Goal: Task Accomplishment & Management: Complete application form

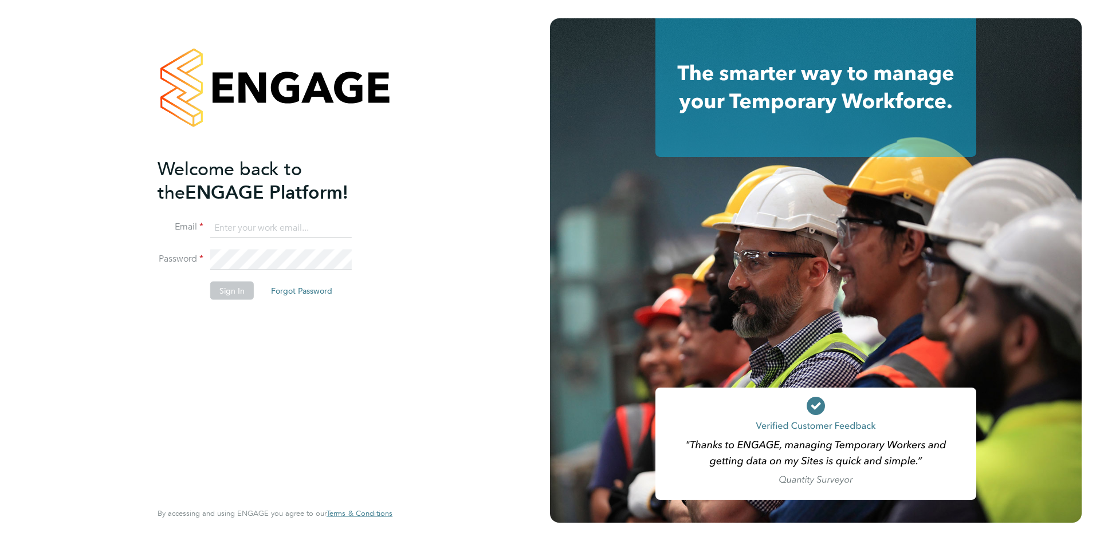
type input "taim@dannysullivan.co.uk"
click at [225, 293] on button "Sign In" at bounding box center [232, 290] width 44 height 18
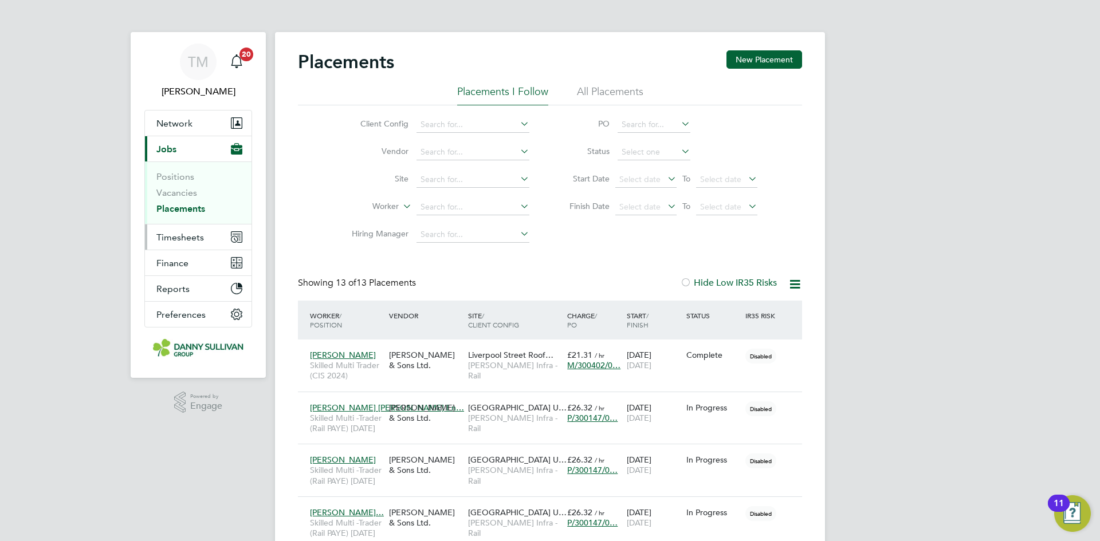
click at [183, 238] on span "Timesheets" at bounding box center [180, 237] width 48 height 11
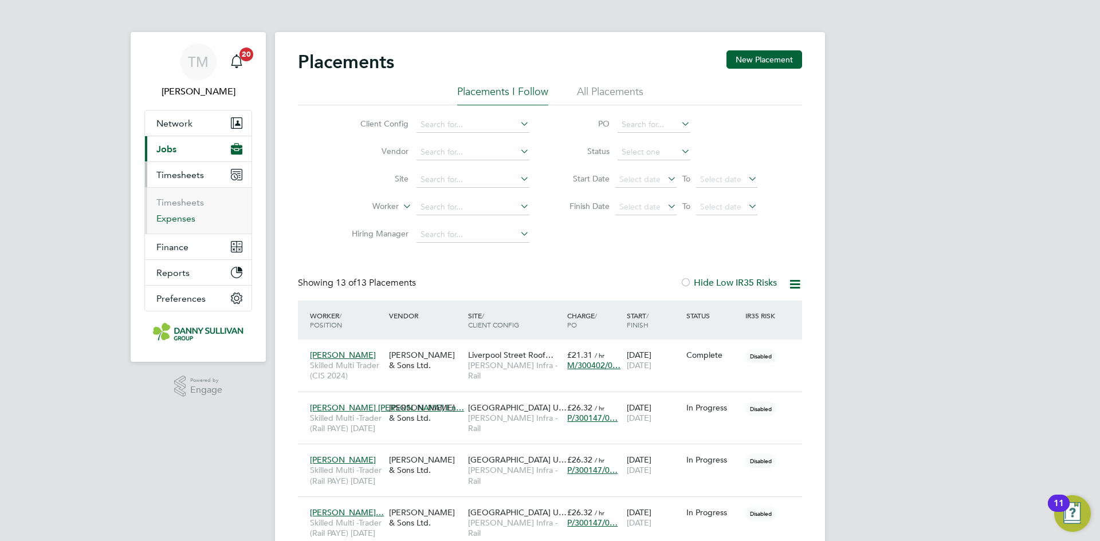
click at [179, 219] on link "Expenses" at bounding box center [175, 218] width 39 height 11
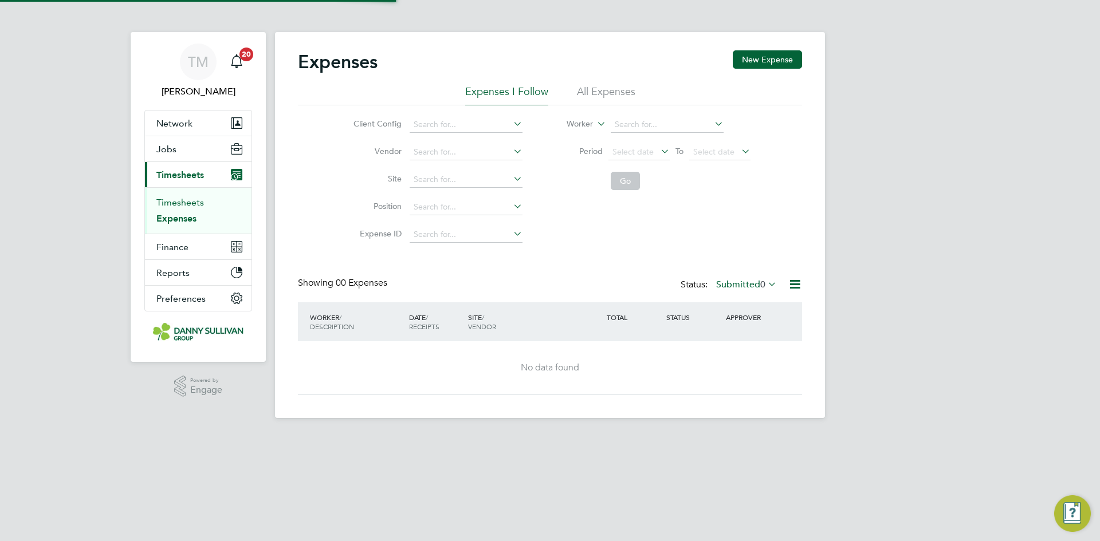
click at [183, 206] on link "Timesheets" at bounding box center [180, 202] width 48 height 11
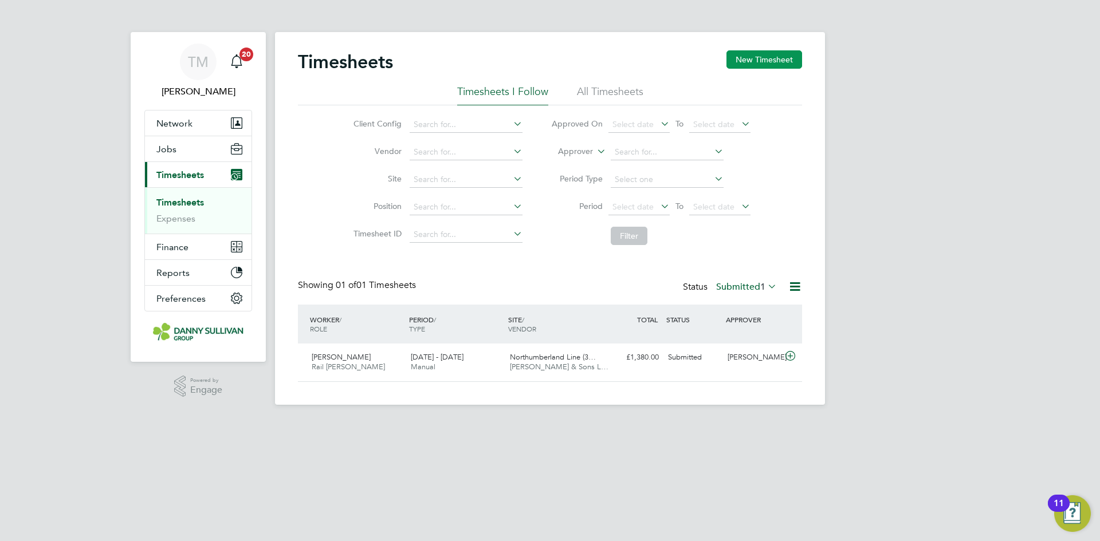
click at [743, 62] on button "New Timesheet" at bounding box center [765, 59] width 76 height 18
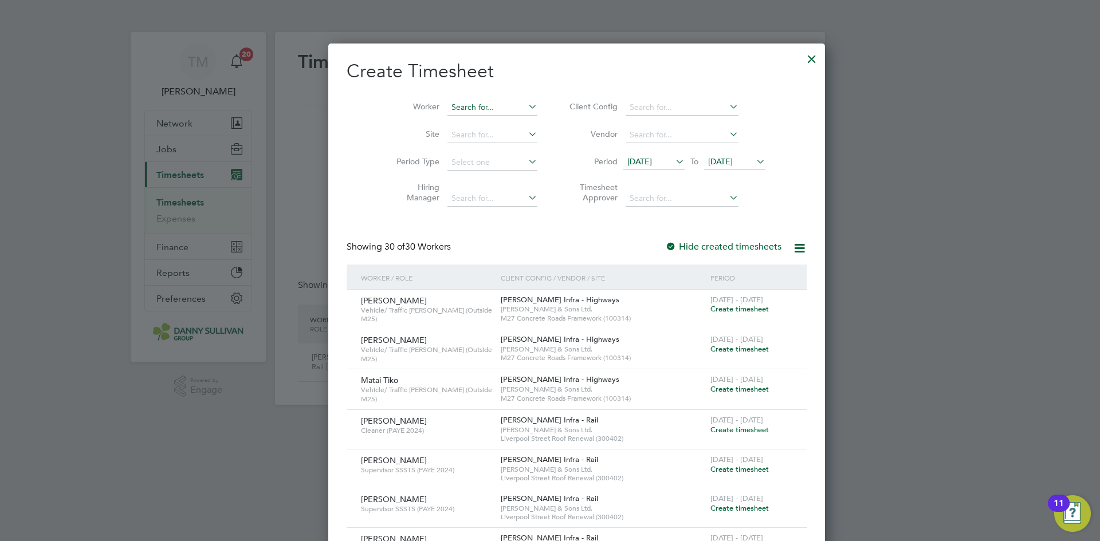
click at [464, 105] on input at bounding box center [492, 108] width 90 height 16
click at [453, 147] on li "[PERSON_NAME]" at bounding box center [465, 153] width 91 height 15
type input "[PERSON_NAME]"
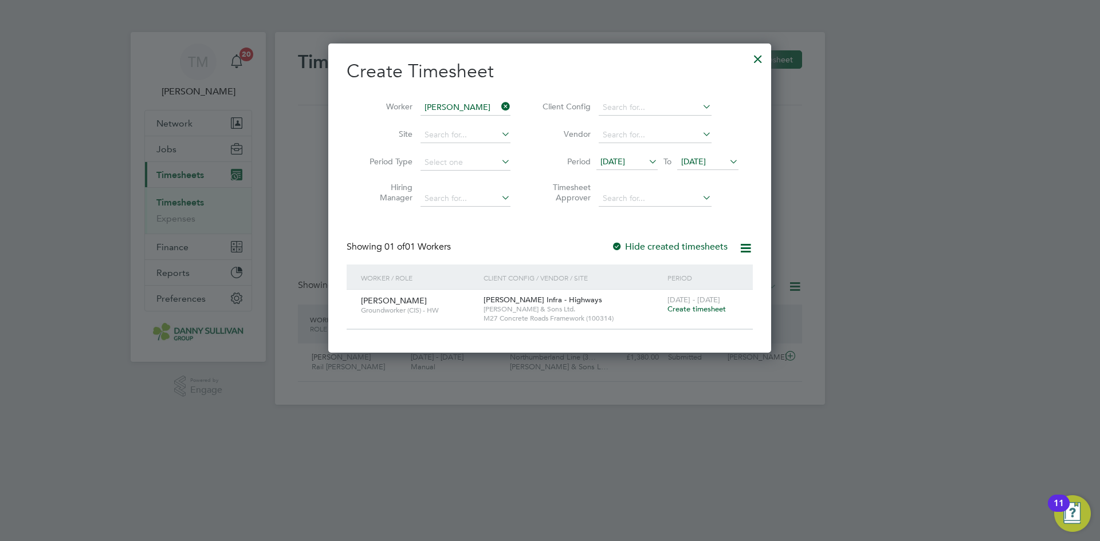
click at [698, 246] on label "Hide created timesheets" at bounding box center [669, 246] width 116 height 11
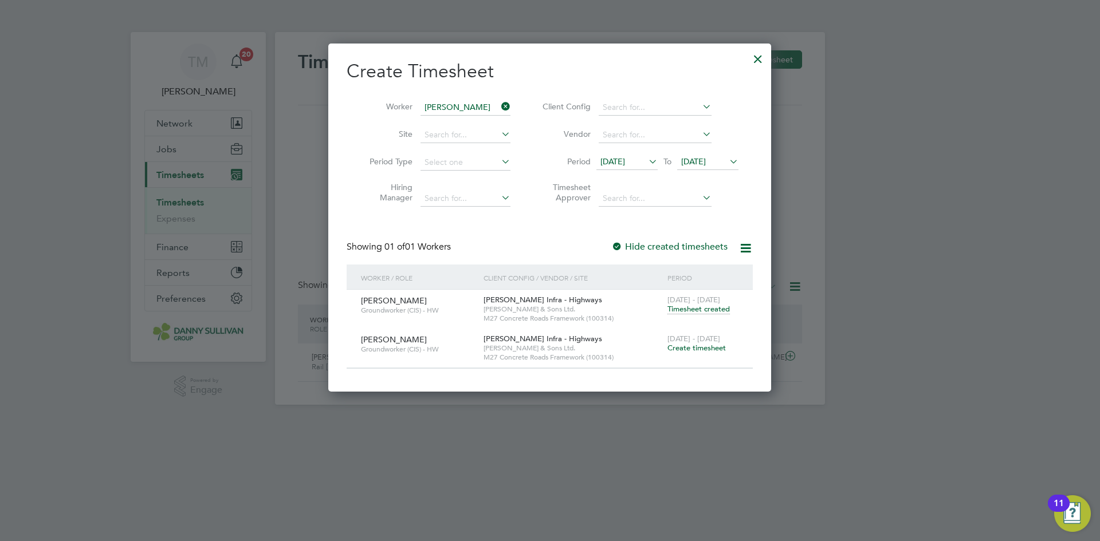
click at [702, 349] on span "Create timesheet" at bounding box center [696, 348] width 58 height 10
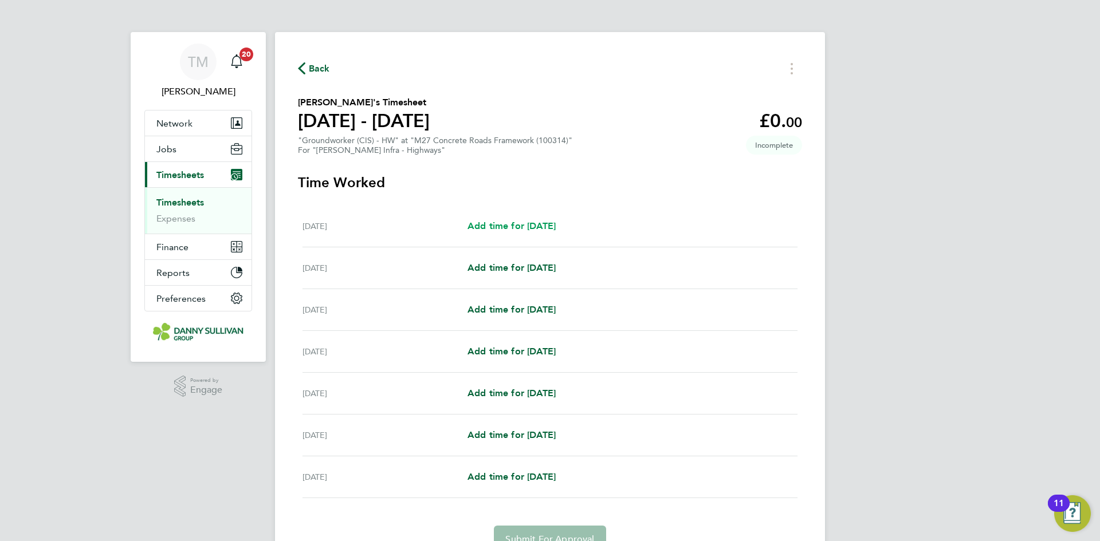
click at [532, 225] on span "Add time for Sat 20 Sep" at bounding box center [512, 226] width 88 height 11
select select "30"
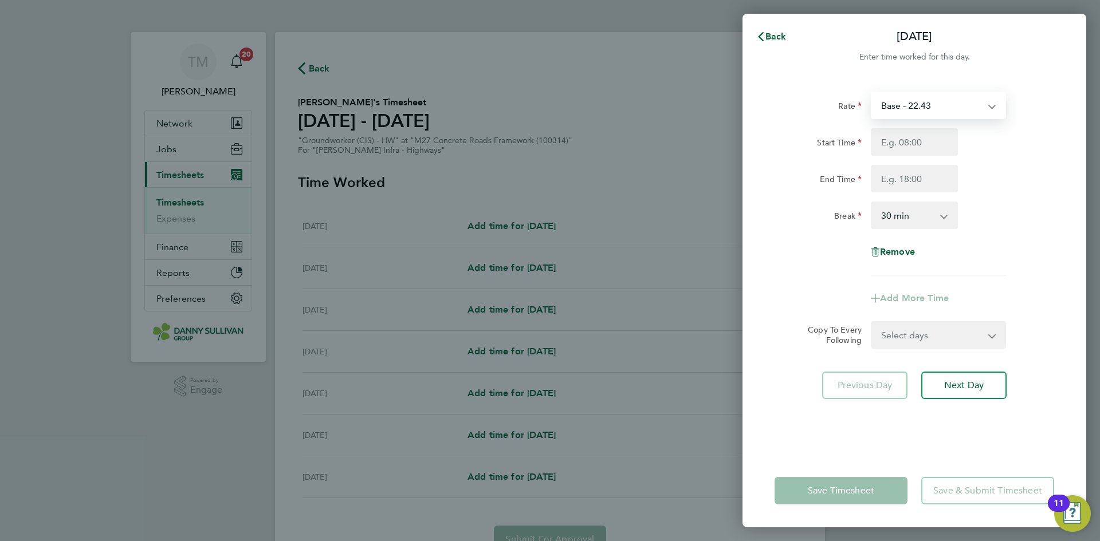
click at [936, 105] on select "Base - 22.43 Weekend - 33.65" at bounding box center [931, 105] width 119 height 25
select select "30"
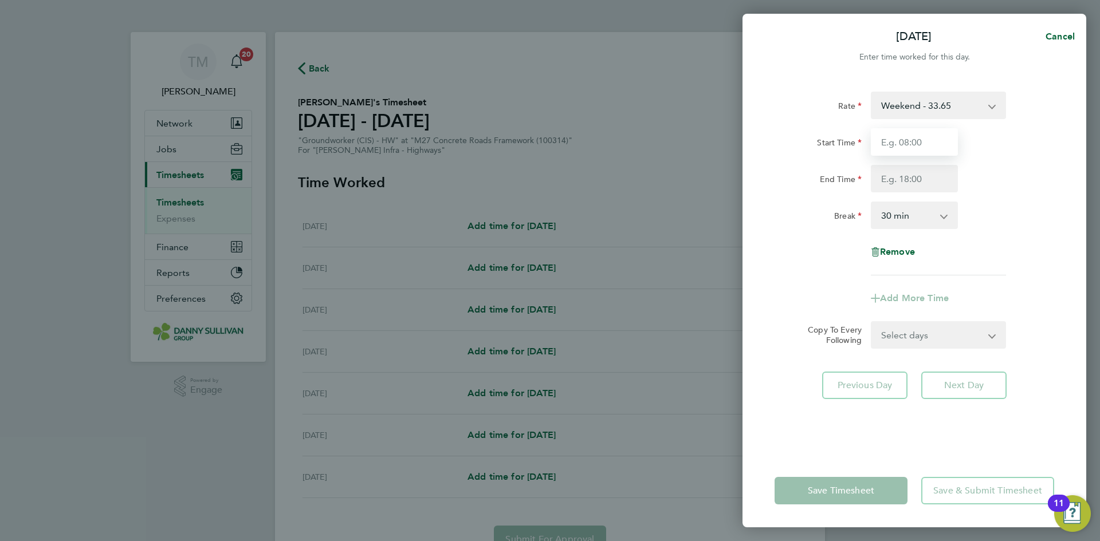
click at [895, 142] on input "Start Time" at bounding box center [914, 142] width 87 height 28
type input "07:00"
click at [914, 183] on input "End Time" at bounding box center [914, 179] width 87 height 28
type input "18:30"
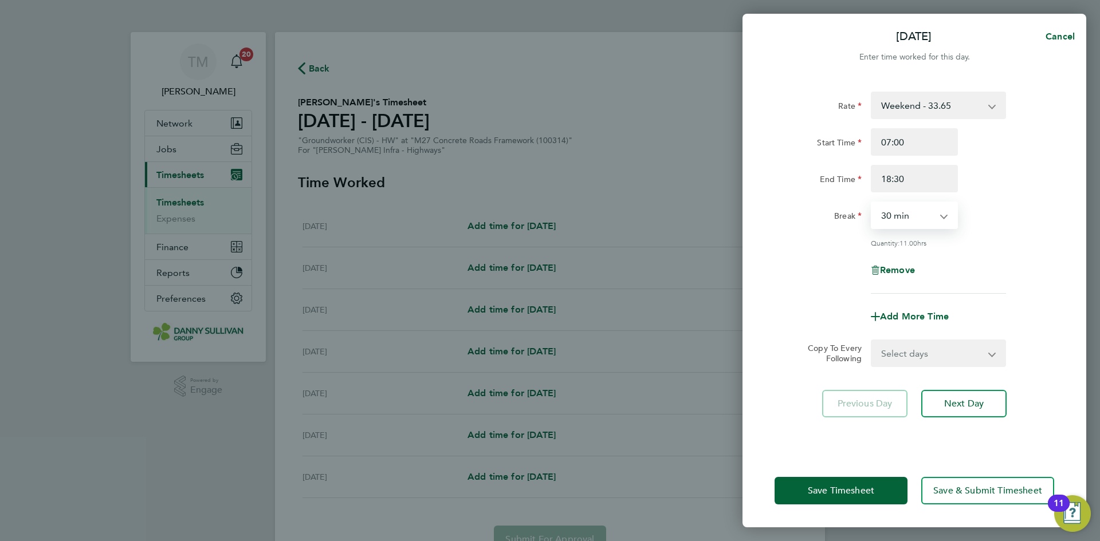
click at [916, 216] on select "0 min 15 min 30 min 45 min 60 min 75 min 90 min" at bounding box center [907, 215] width 71 height 25
click at [872, 203] on select "0 min 15 min 30 min 45 min 60 min 75 min 90 min" at bounding box center [907, 215] width 71 height 25
click at [857, 490] on span "Save Timesheet" at bounding box center [841, 490] width 66 height 11
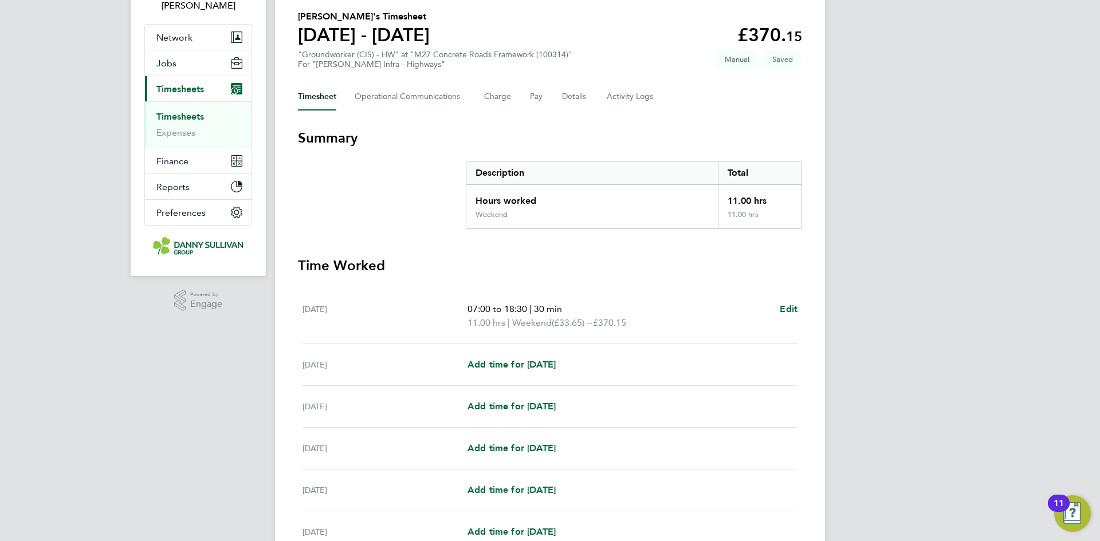
scroll to position [172, 0]
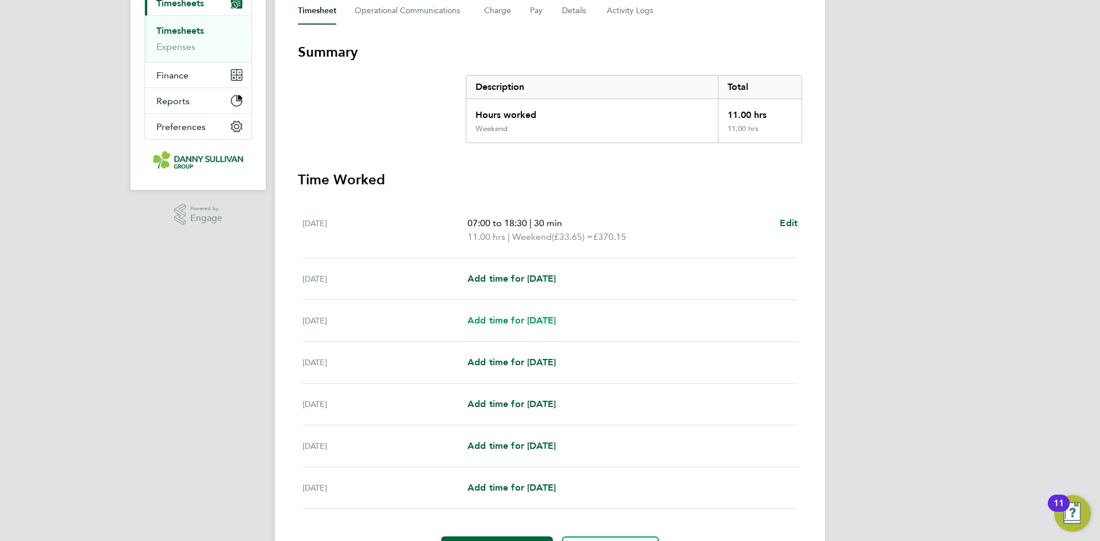
click at [508, 318] on span "Add time for Mon 22 Sep" at bounding box center [512, 320] width 88 height 11
select select "30"
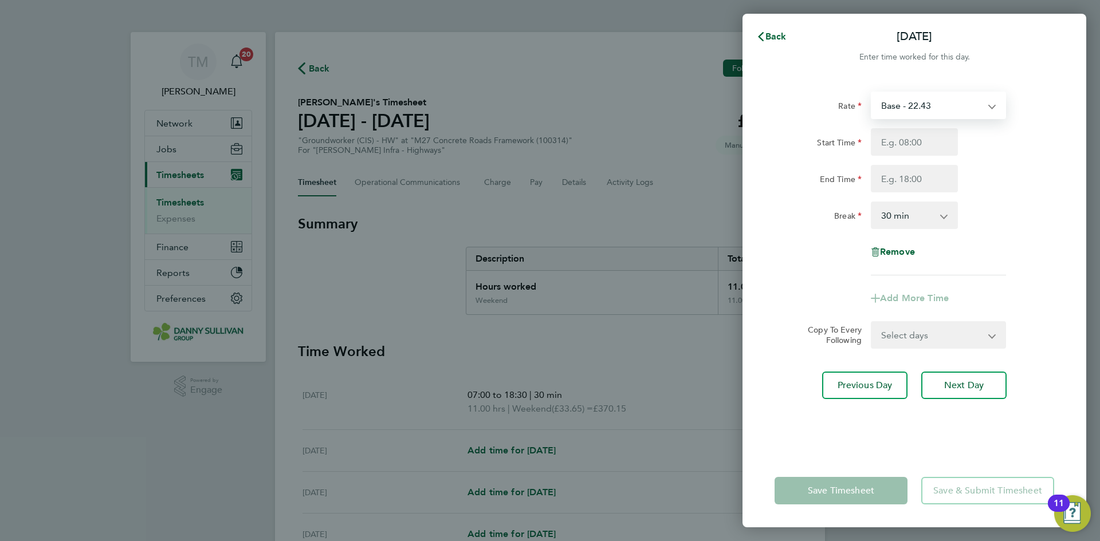
click at [960, 103] on select "Base - 22.43 Weekend - 33.65" at bounding box center [931, 105] width 119 height 25
click at [916, 178] on input "End Time" at bounding box center [914, 179] width 87 height 28
type input "07:00"
click at [921, 144] on input "Start Time" at bounding box center [914, 142] width 87 height 28
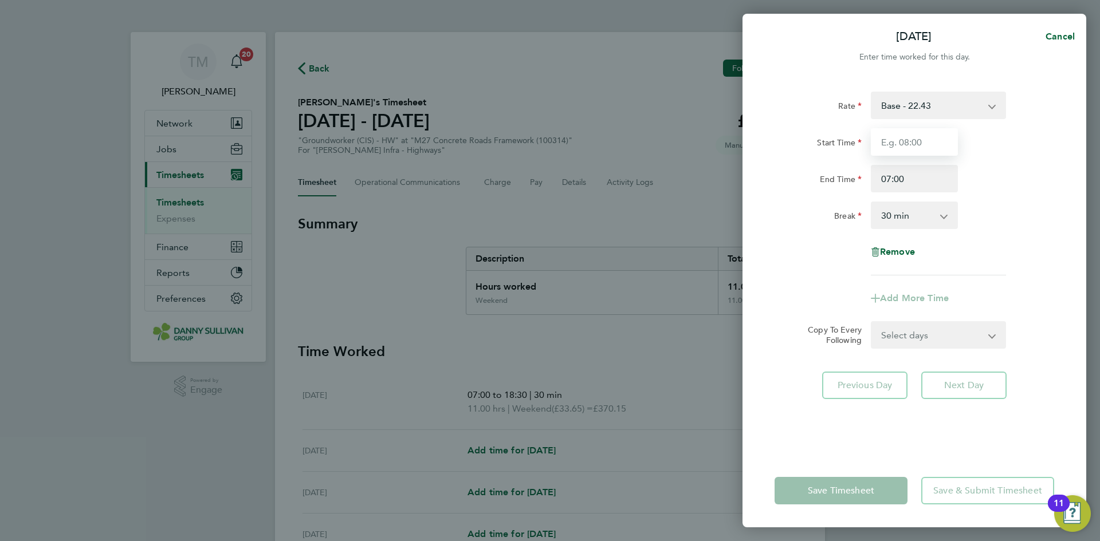
type input "07:00"
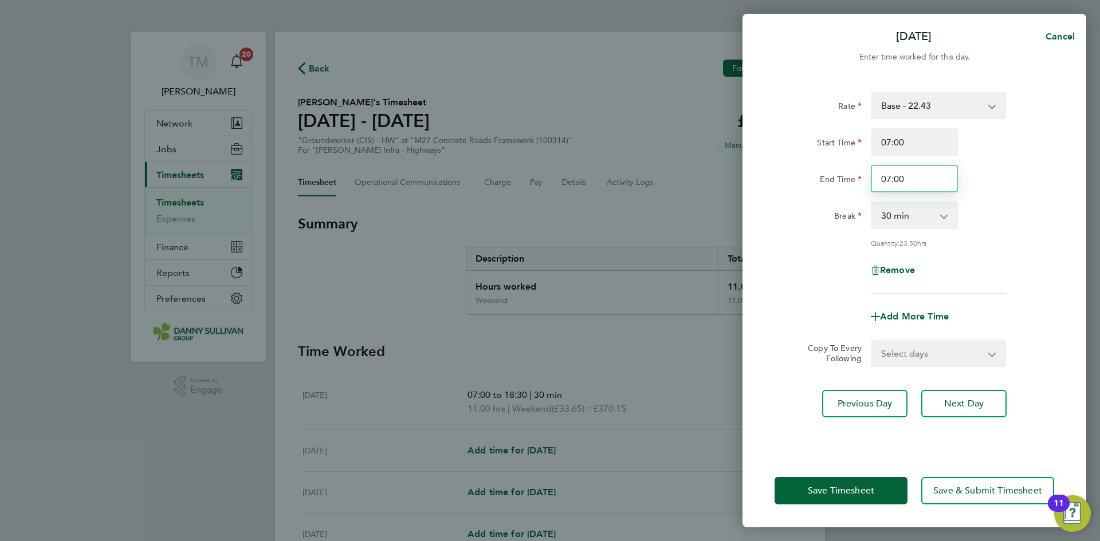
click at [917, 175] on input "07:00" at bounding box center [914, 179] width 87 height 28
drag, startPoint x: 917, startPoint y: 175, endPoint x: 833, endPoint y: 170, distance: 85.0
click at [833, 170] on div "End Time 07:00" at bounding box center [914, 179] width 289 height 28
type input "18:30"
click at [991, 356] on select "Select days Day Tuesday Wednesday Thursday Friday" at bounding box center [932, 353] width 120 height 25
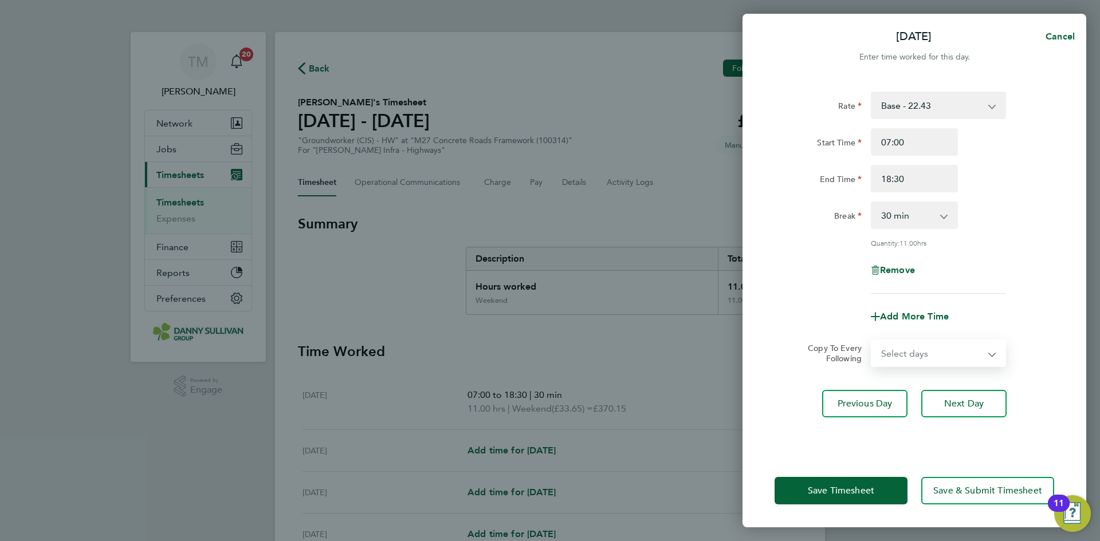
select select "DAY"
click at [872, 341] on select "Select days Day Tuesday Wednesday Thursday Friday" at bounding box center [932, 353] width 120 height 25
select select "2025-09-26"
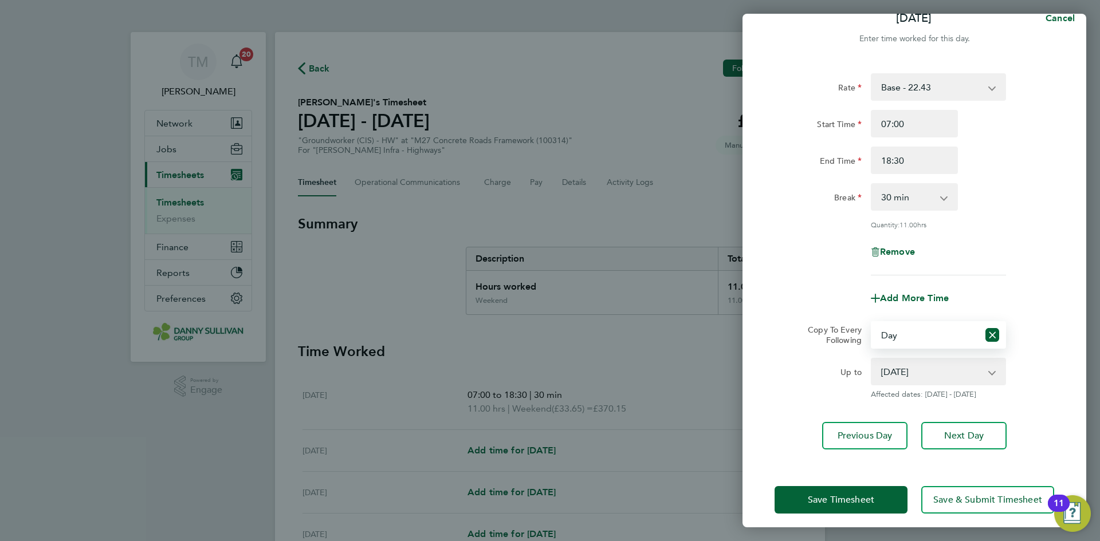
scroll to position [26, 0]
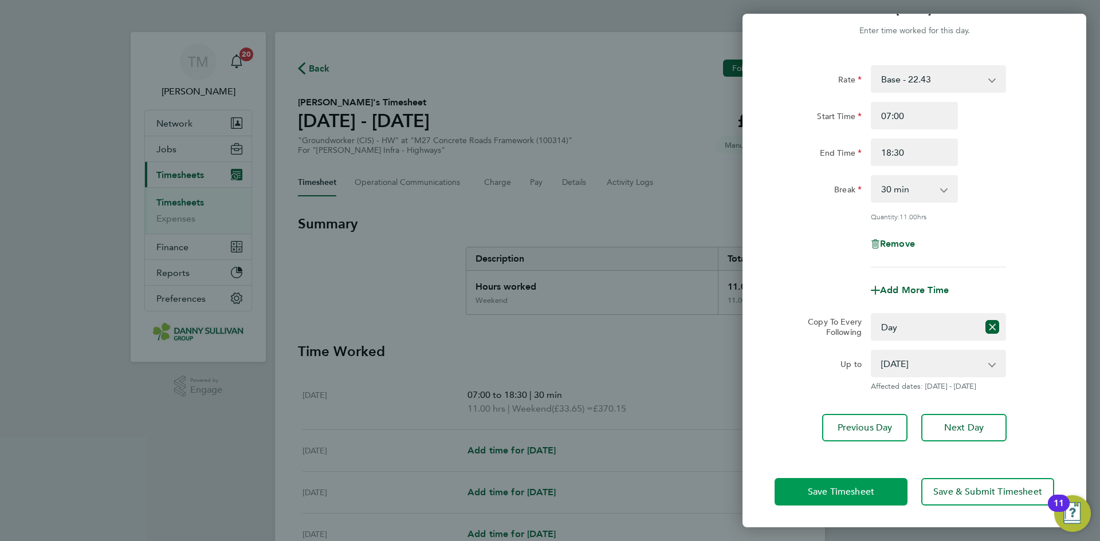
click at [885, 485] on button "Save Timesheet" at bounding box center [841, 492] width 133 height 28
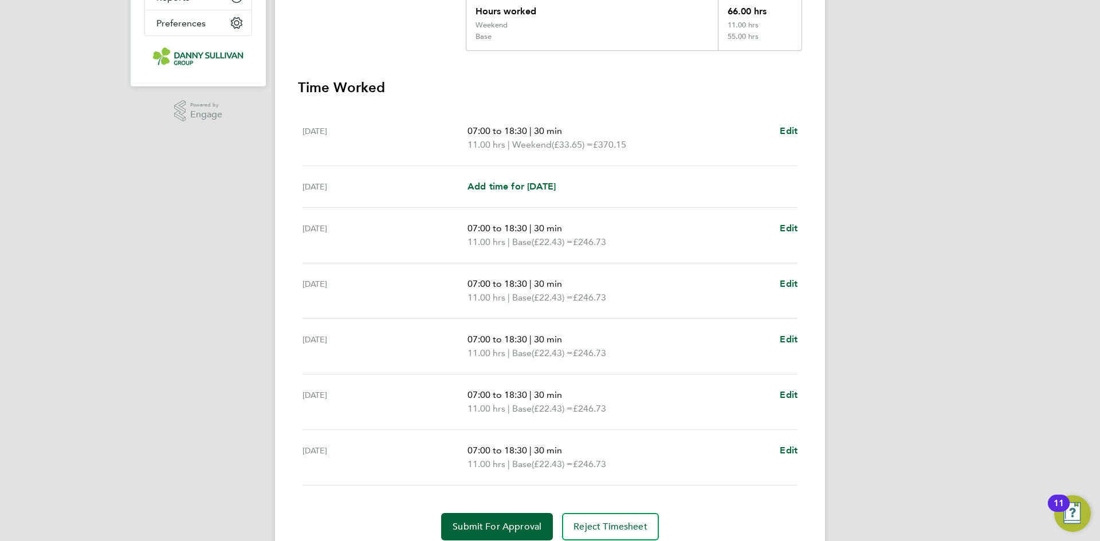
scroll to position [321, 0]
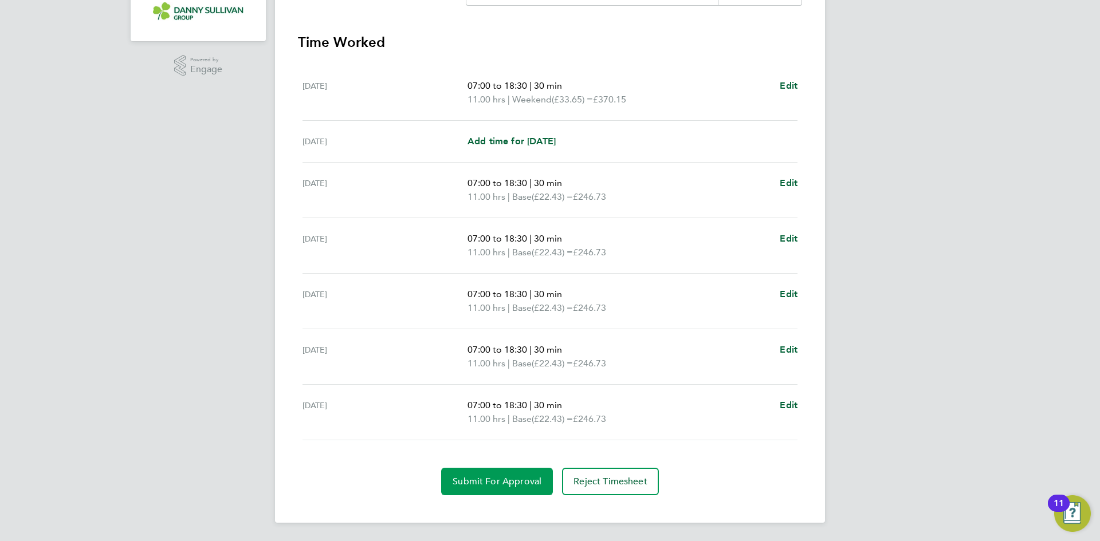
click at [481, 480] on span "Submit For Approval" at bounding box center [497, 481] width 89 height 11
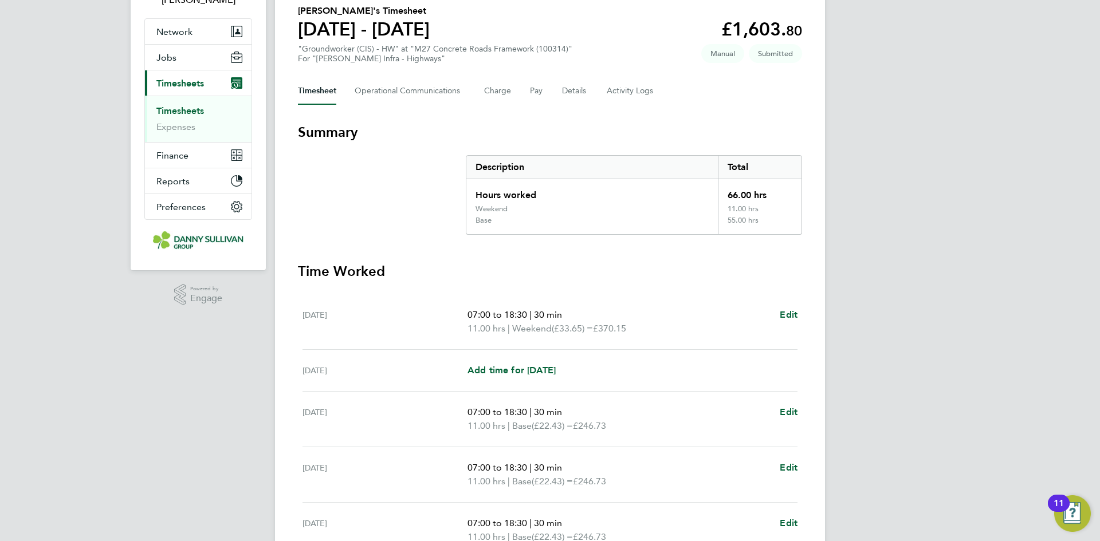
scroll to position [0, 0]
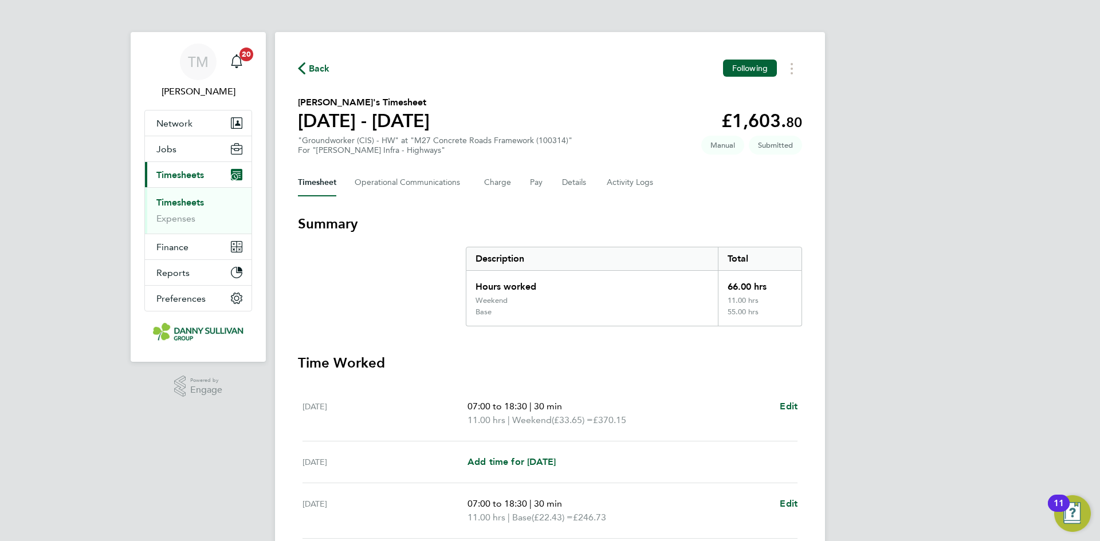
click at [322, 66] on span "Back" at bounding box center [319, 69] width 21 height 14
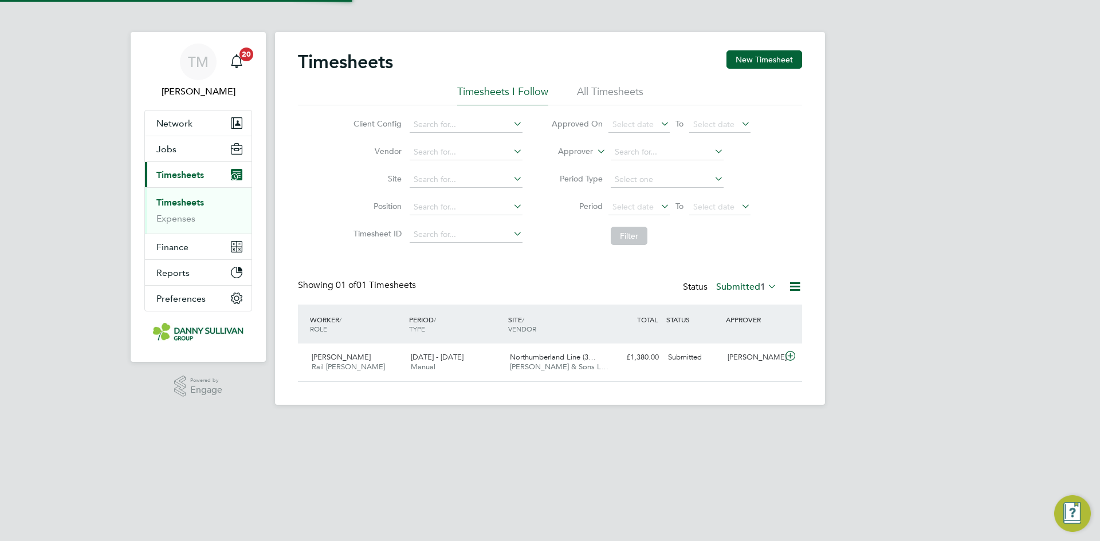
scroll to position [29, 100]
click at [459, 118] on input at bounding box center [466, 125] width 113 height 16
type input "m"
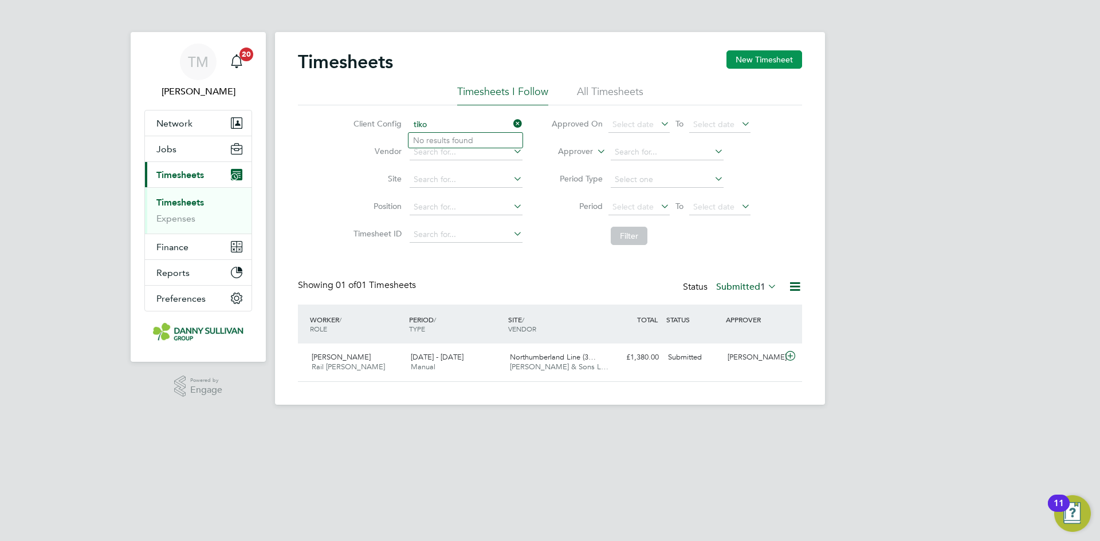
type input "tiko"
click at [752, 68] on button "New Timesheet" at bounding box center [765, 59] width 76 height 18
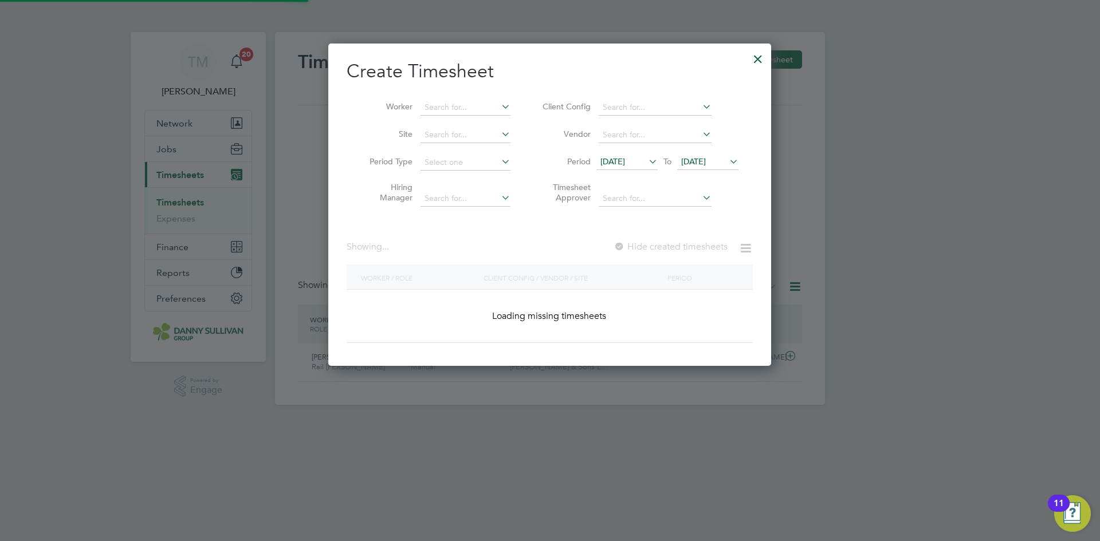
scroll to position [2442, 443]
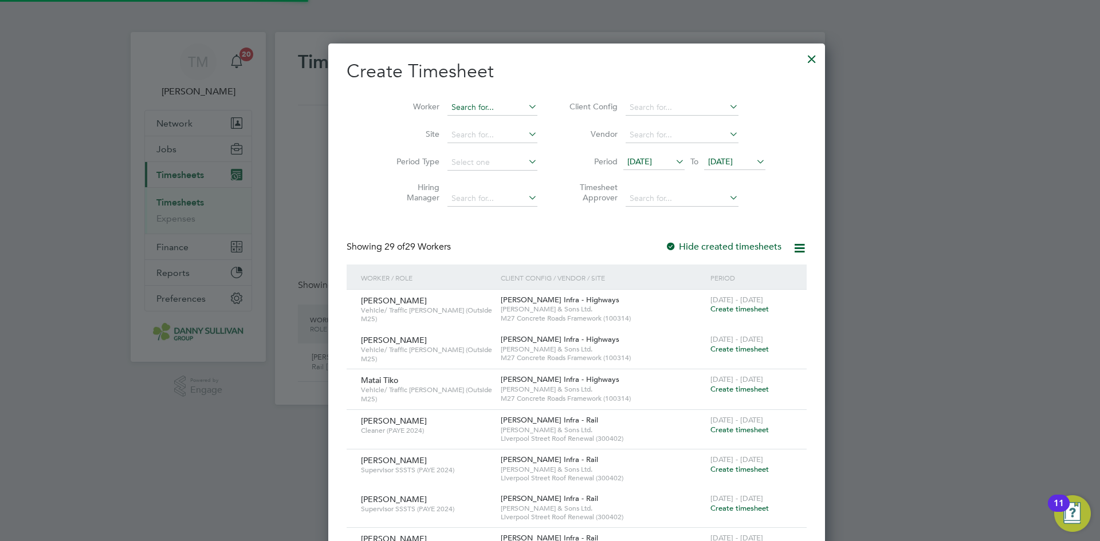
click at [471, 111] on input at bounding box center [492, 108] width 90 height 16
click at [461, 125] on b "Tiko" at bounding box center [453, 123] width 17 height 10
type input "Matai Tiko"
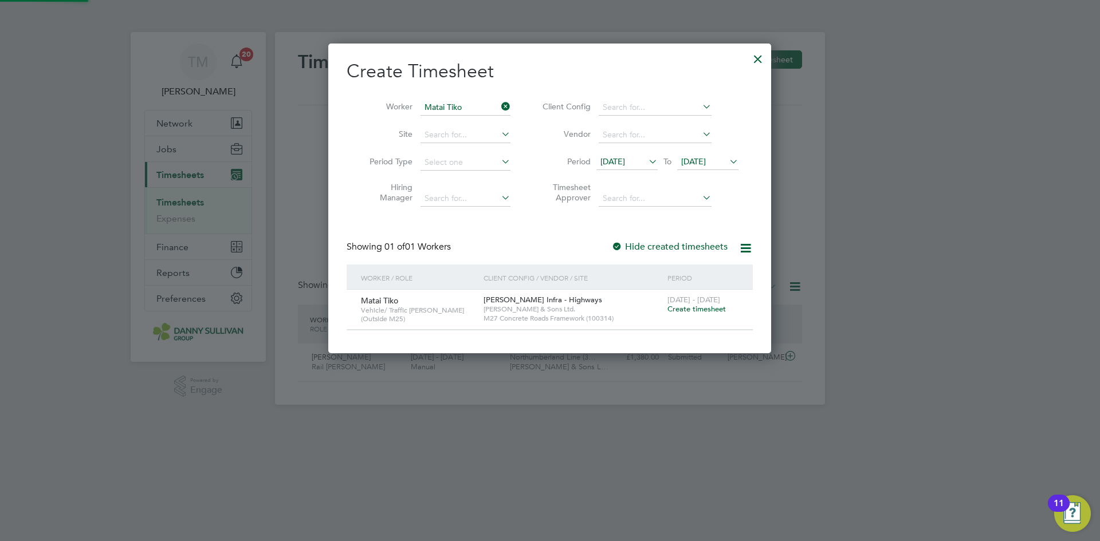
scroll to position [310, 443]
click at [675, 248] on label "Hide created timesheets" at bounding box center [669, 246] width 116 height 11
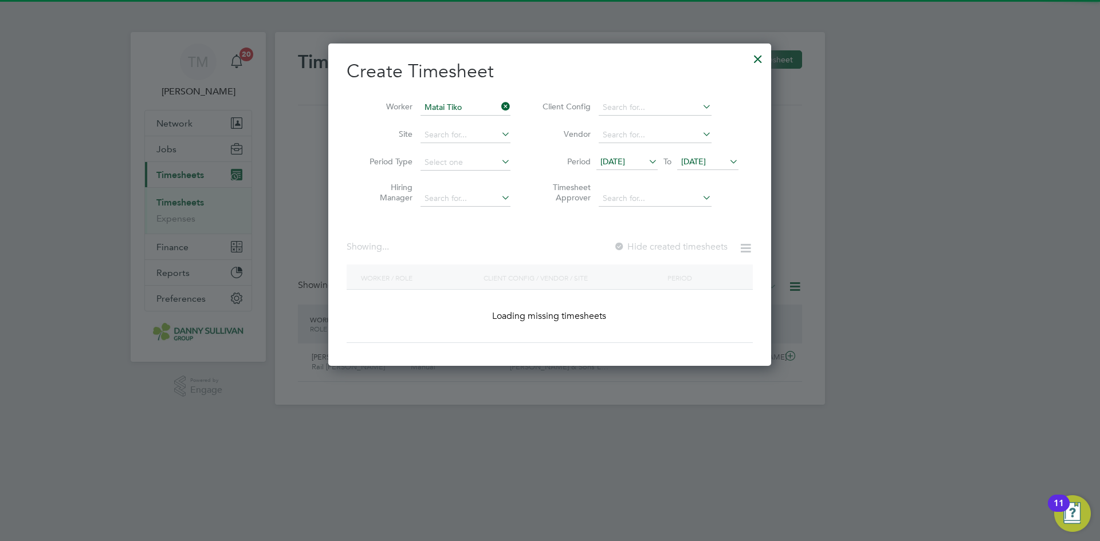
scroll to position [350, 443]
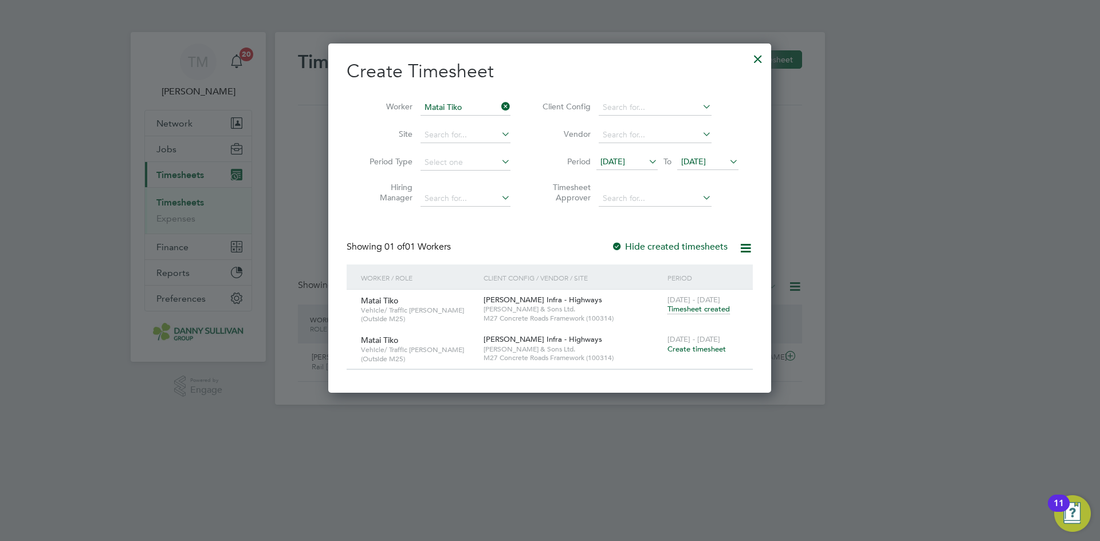
click at [688, 348] on span "Create timesheet" at bounding box center [696, 349] width 58 height 10
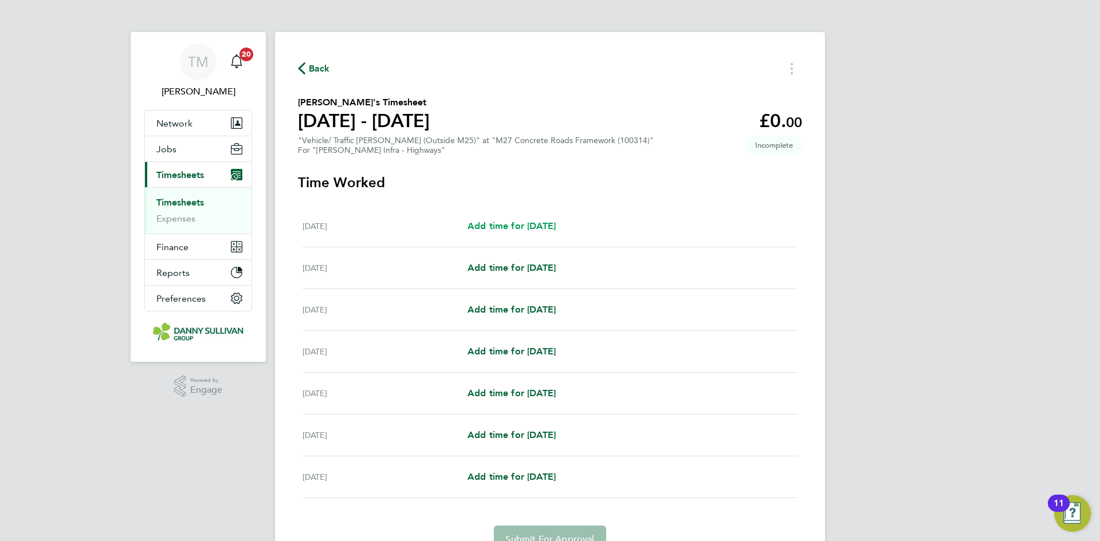
click at [533, 230] on span "Add time for Sat 20 Sep" at bounding box center [512, 226] width 88 height 11
select select "30"
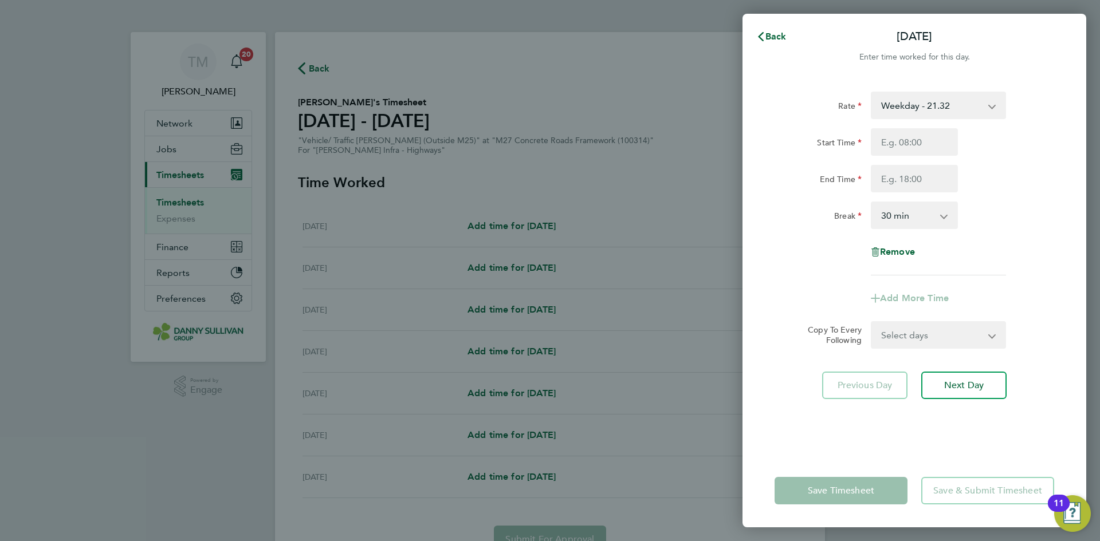
click at [973, 105] on select "Weekday - 21.32 Weekday Nights - 26.65 Weekends - 31.98 Bank Holiday (exc Chris…" at bounding box center [931, 105] width 119 height 25
select select "30"
click at [933, 148] on input "Start Time" at bounding box center [914, 142] width 87 height 28
click at [908, 140] on input "Start Time" at bounding box center [914, 142] width 87 height 28
type input "19:00"
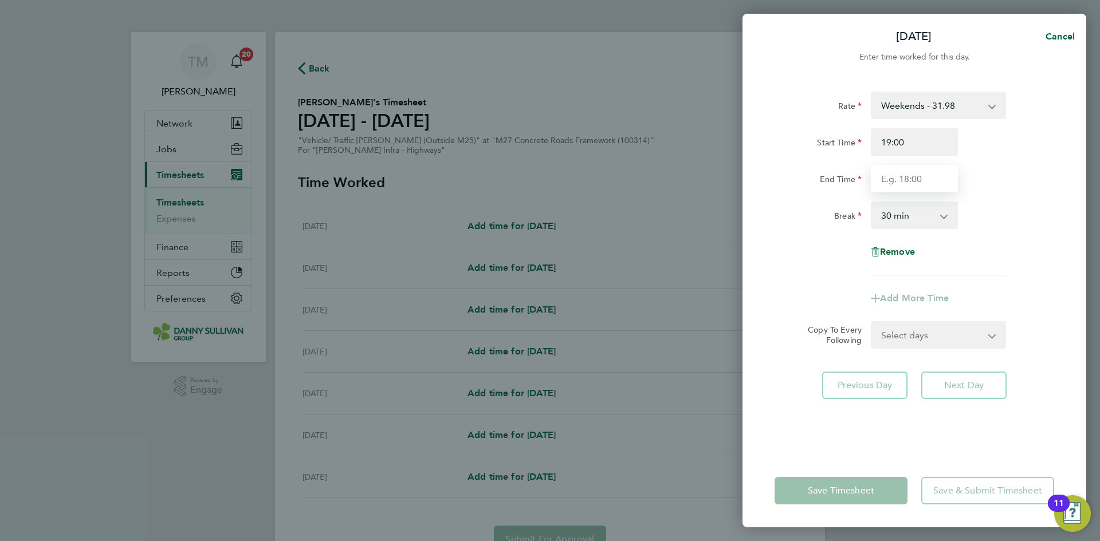
click at [912, 179] on input "End Time" at bounding box center [914, 179] width 87 height 28
type input "07:00"
click at [929, 217] on select "0 min 15 min 30 min 45 min 60 min 75 min 90 min" at bounding box center [907, 215] width 71 height 25
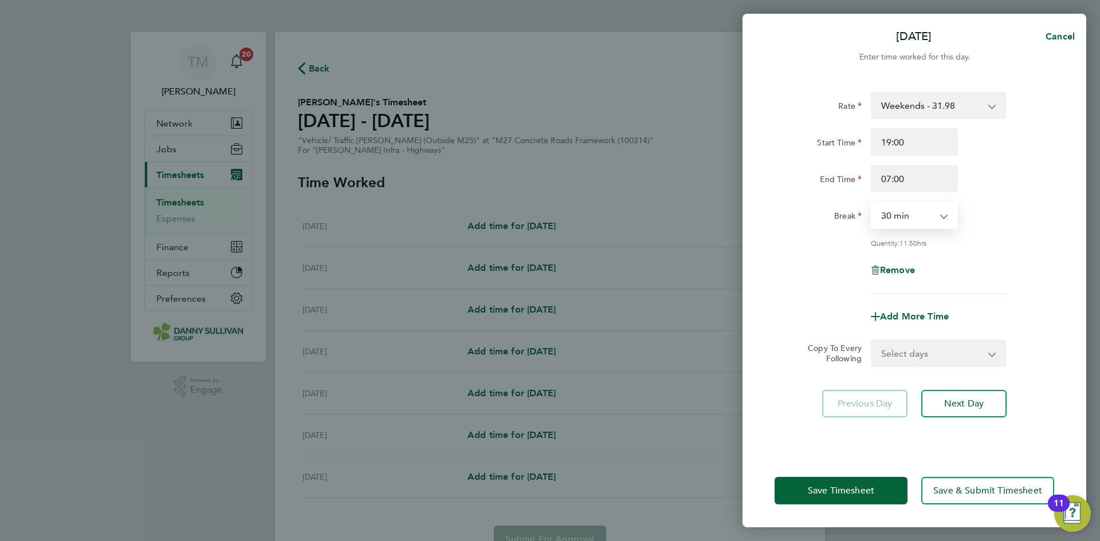
select select "0"
click at [872, 203] on select "0 min 15 min 30 min 45 min 60 min 75 min 90 min" at bounding box center [907, 215] width 71 height 25
click at [910, 181] on input "07:00" at bounding box center [914, 179] width 87 height 28
type input "07:30"
click at [919, 213] on select "0 min 15 min 30 min 45 min 60 min 75 min 90 min" at bounding box center [907, 215] width 71 height 25
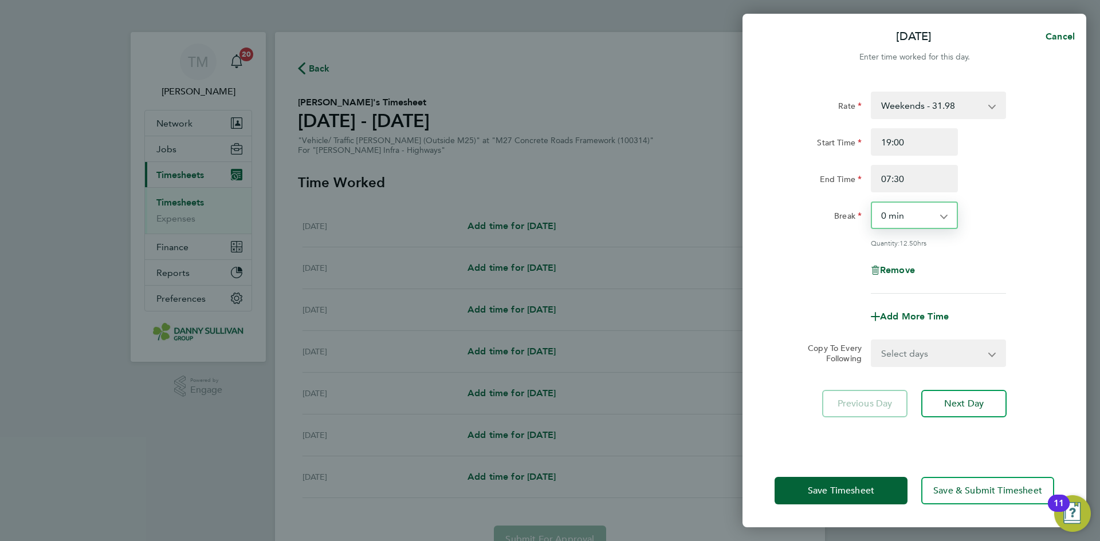
select select "30"
click at [872, 203] on select "0 min 15 min 30 min 45 min 60 min 75 min 90 min" at bounding box center [907, 215] width 71 height 25
click at [919, 203] on select "0 min 15 min 30 min 45 min 60 min 75 min 90 min" at bounding box center [907, 215] width 71 height 25
click at [872, 203] on select "0 min 15 min 30 min 45 min 60 min 75 min 90 min" at bounding box center [907, 215] width 71 height 25
click at [892, 179] on input "07:30" at bounding box center [914, 179] width 87 height 28
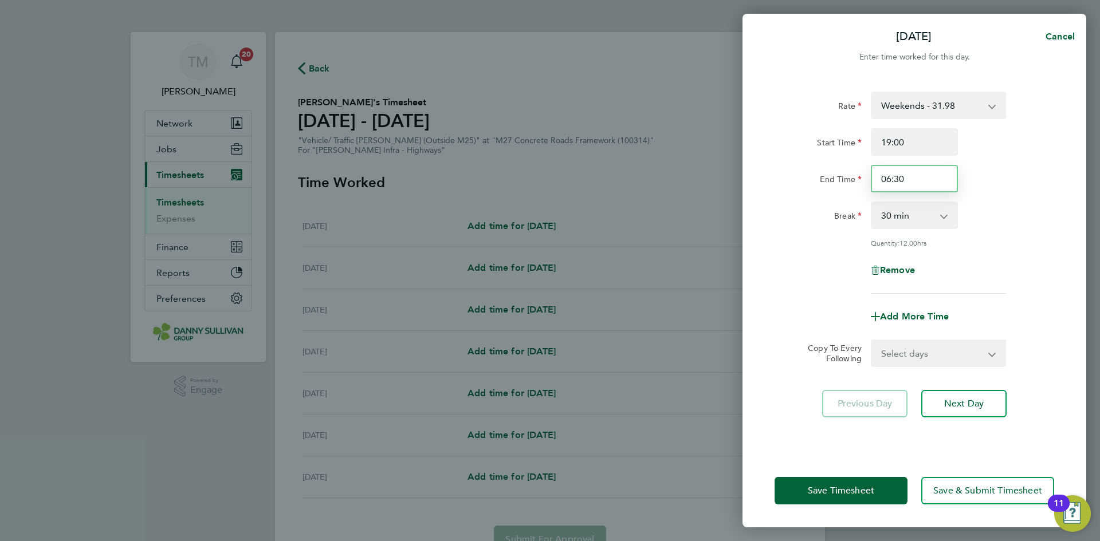
type input "06:30"
click at [912, 209] on select "0 min 15 min 30 min 45 min 60 min 75 min 90 min" at bounding box center [907, 215] width 71 height 25
click at [872, 203] on select "0 min 15 min 30 min 45 min 60 min 75 min 90 min" at bounding box center [907, 215] width 71 height 25
click at [925, 226] on select "0 min 15 min 30 min 45 min 60 min 75 min 90 min" at bounding box center [907, 215] width 71 height 25
click at [872, 203] on select "0 min 15 min 30 min 45 min 60 min 75 min 90 min" at bounding box center [907, 215] width 71 height 25
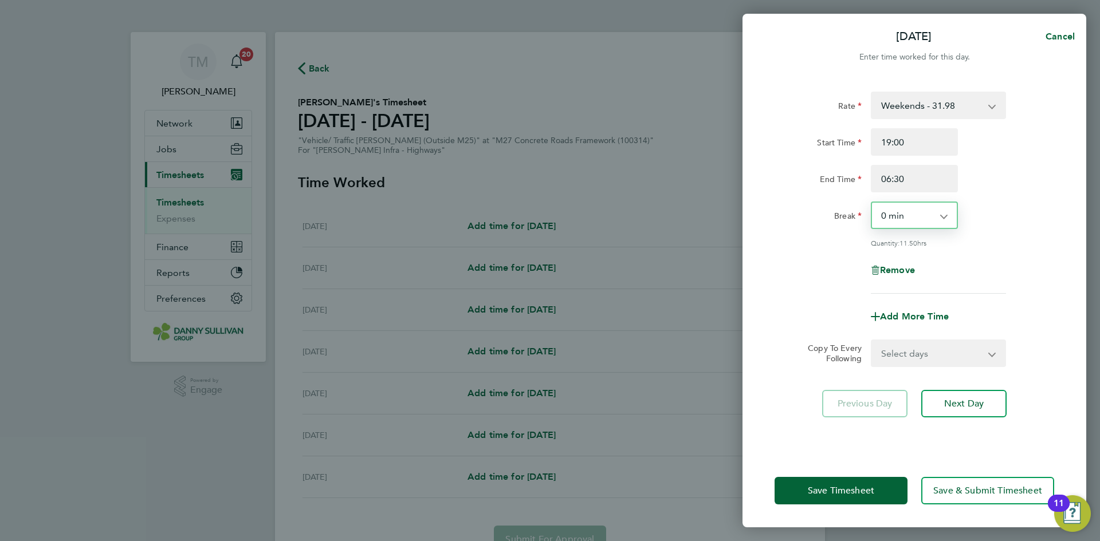
drag, startPoint x: 913, startPoint y: 213, endPoint x: 913, endPoint y: 221, distance: 8.6
click at [913, 213] on select "0 min 15 min 30 min 45 min 60 min 75 min 90 min" at bounding box center [907, 215] width 71 height 25
click at [933, 204] on select "0 min 15 min 30 min 45 min 60 min 75 min 90 min" at bounding box center [907, 215] width 71 height 25
click at [926, 208] on select "0 min 15 min 30 min 45 min 60 min 75 min 90 min" at bounding box center [907, 215] width 71 height 25
select select "30"
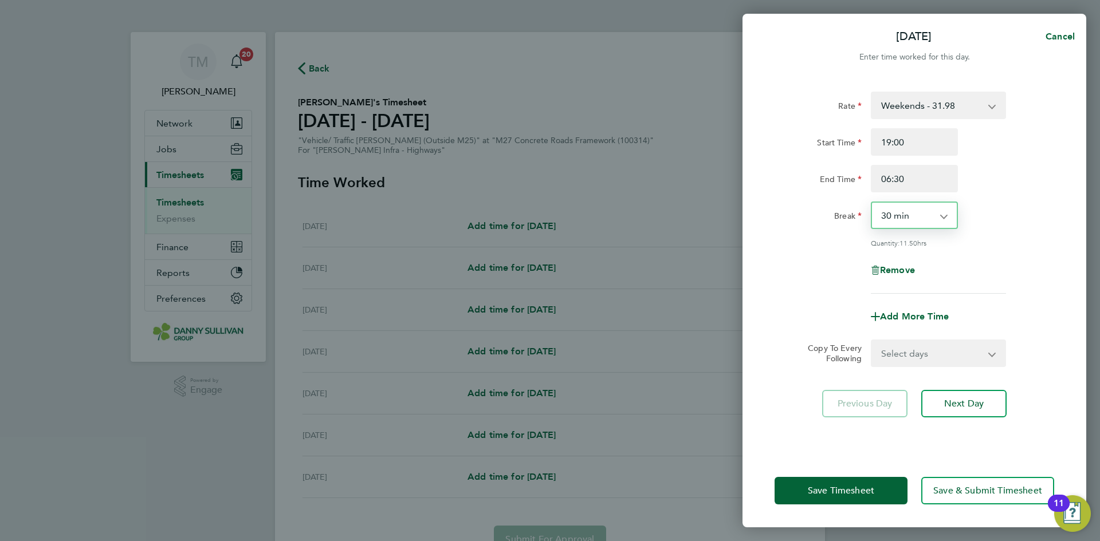
click at [872, 203] on select "0 min 15 min 30 min 45 min 60 min 75 min 90 min" at bounding box center [907, 215] width 71 height 25
drag, startPoint x: 915, startPoint y: 182, endPoint x: 815, endPoint y: 167, distance: 101.4
click at [815, 167] on div "End Time 06:30" at bounding box center [914, 179] width 289 height 28
type input "07:00"
drag, startPoint x: 904, startPoint y: 215, endPoint x: 904, endPoint y: 223, distance: 7.4
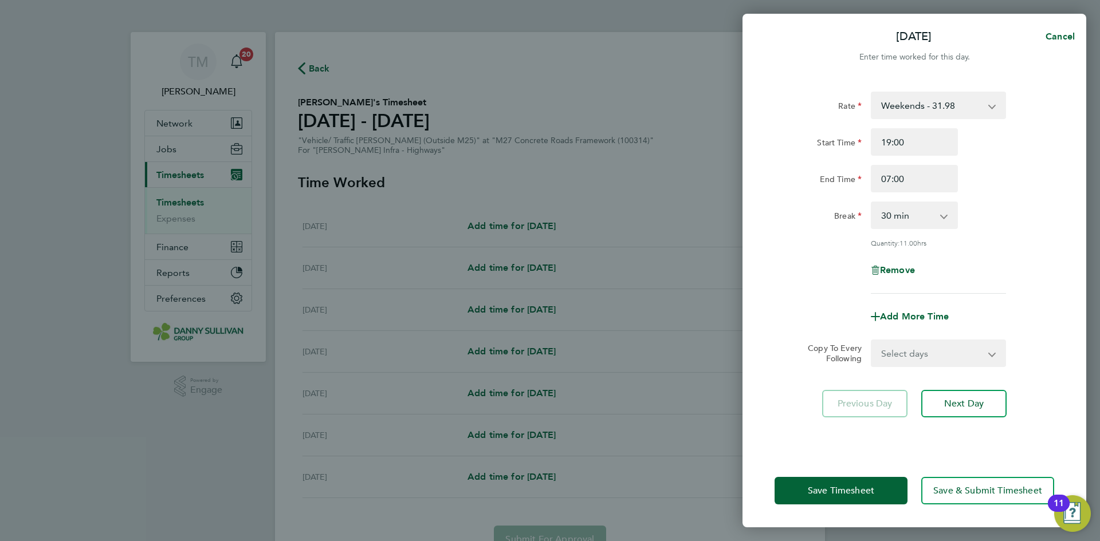
click at [904, 215] on select "0 min 15 min 30 min 45 min 60 min 75 min 90 min" at bounding box center [907, 215] width 71 height 25
click at [872, 203] on select "0 min 15 min 30 min 45 min 60 min 75 min 90 min" at bounding box center [907, 215] width 71 height 25
click at [929, 215] on select "0 min 15 min 30 min 45 min 60 min 75 min 90 min" at bounding box center [907, 215] width 71 height 25
select select "30"
click at [872, 203] on select "0 min 15 min 30 min 45 min 60 min 75 min 90 min" at bounding box center [907, 215] width 71 height 25
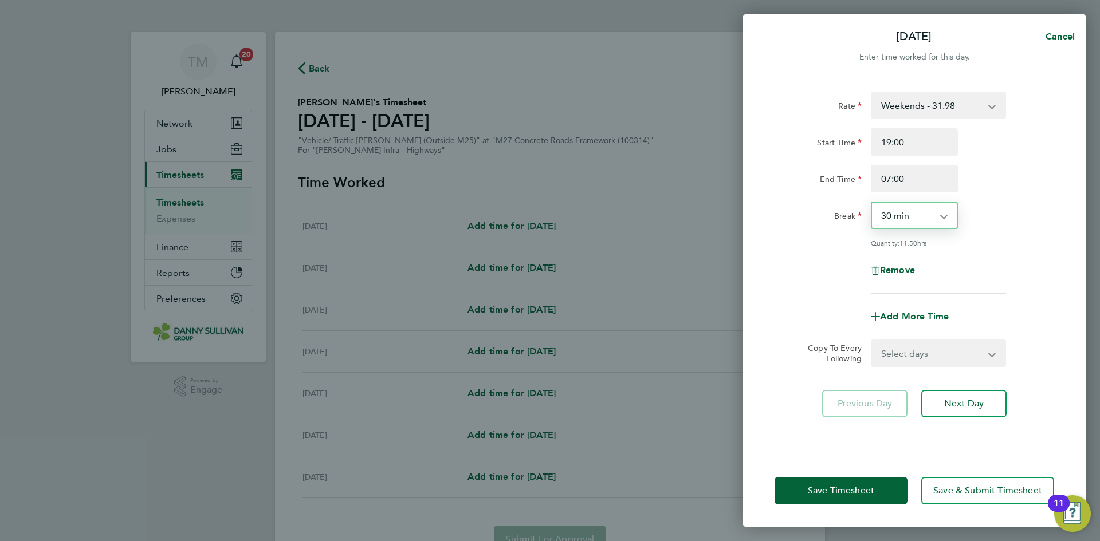
click at [995, 350] on app-icon-cross-button at bounding box center [999, 353] width 14 height 25
click at [991, 358] on select "Select days Day Weekday (Mon-Fri) Monday Tuesday Wednesday Thursday Friday Sund…" at bounding box center [932, 353] width 120 height 25
click at [812, 362] on div "Copy To Every Following" at bounding box center [830, 354] width 72 height 28
click at [858, 494] on span "Save Timesheet" at bounding box center [841, 490] width 66 height 11
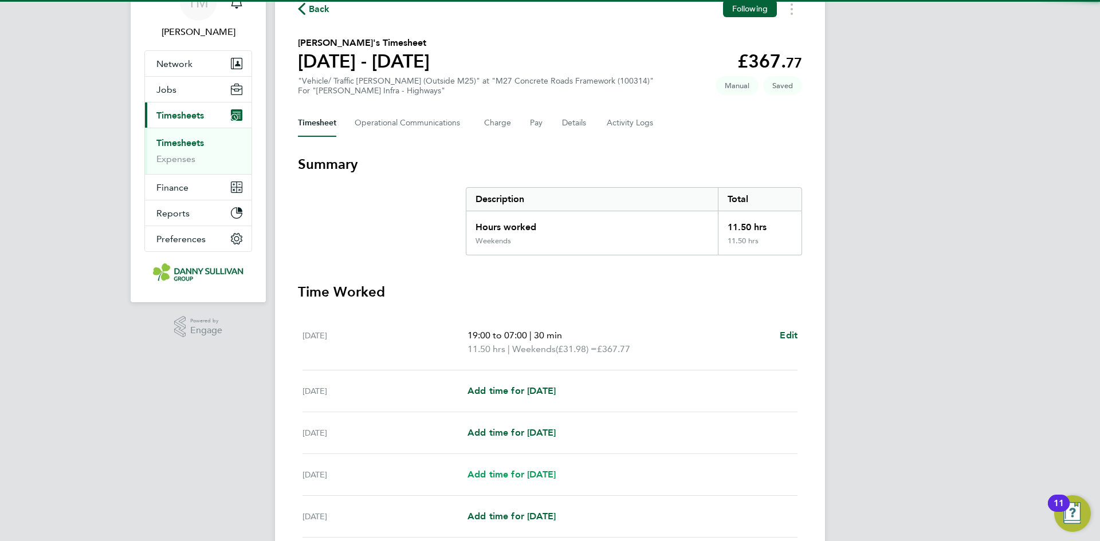
scroll to position [229, 0]
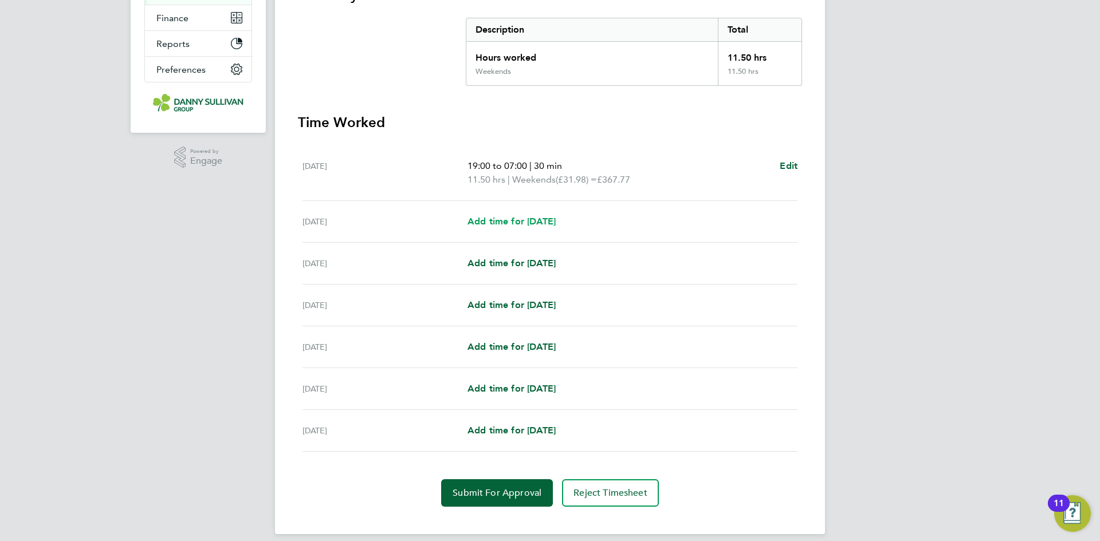
click at [524, 215] on link "Add time for [DATE]" at bounding box center [512, 222] width 88 height 14
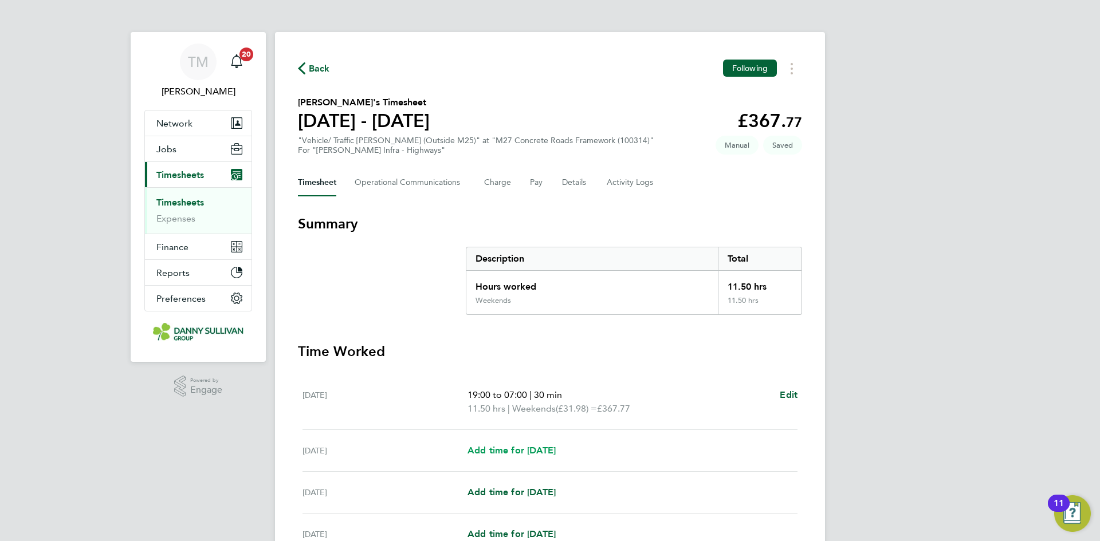
select select "30"
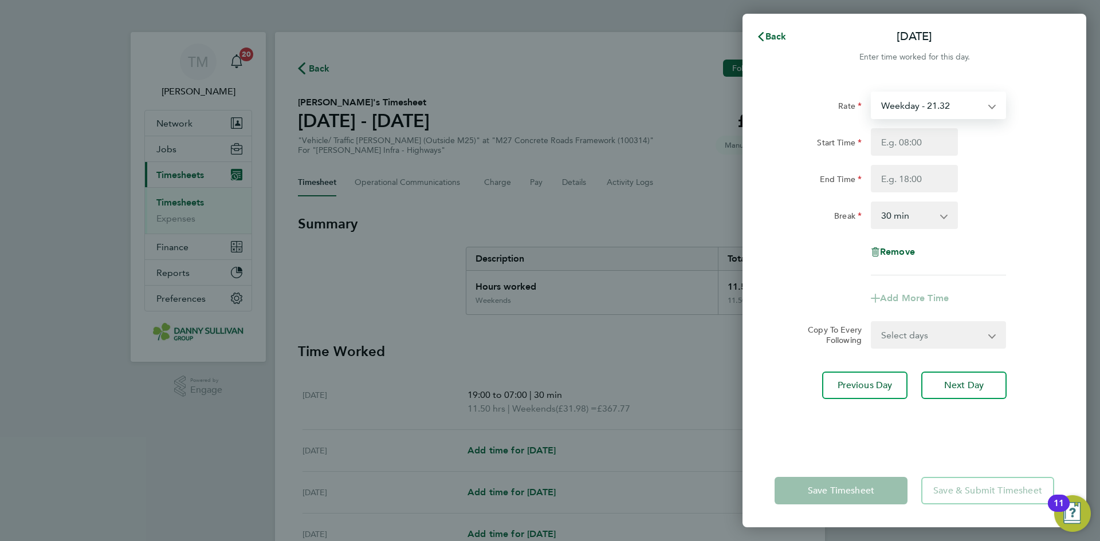
click at [945, 116] on select "Weekday - 21.32 Weekday Nights - 26.65 Weekends - 31.98 Bank Holiday (exc Chris…" at bounding box center [931, 105] width 119 height 25
select select "30"
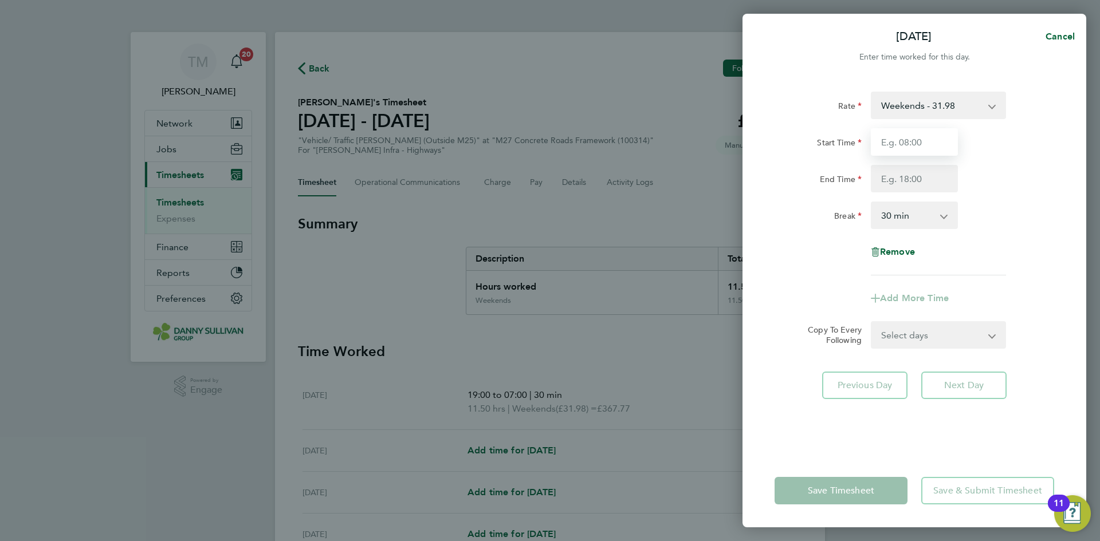
click at [927, 150] on input "Start Time" at bounding box center [914, 142] width 87 height 28
type input "19:00"
click at [913, 171] on input "End Time" at bounding box center [914, 179] width 87 height 28
type input "07:00"
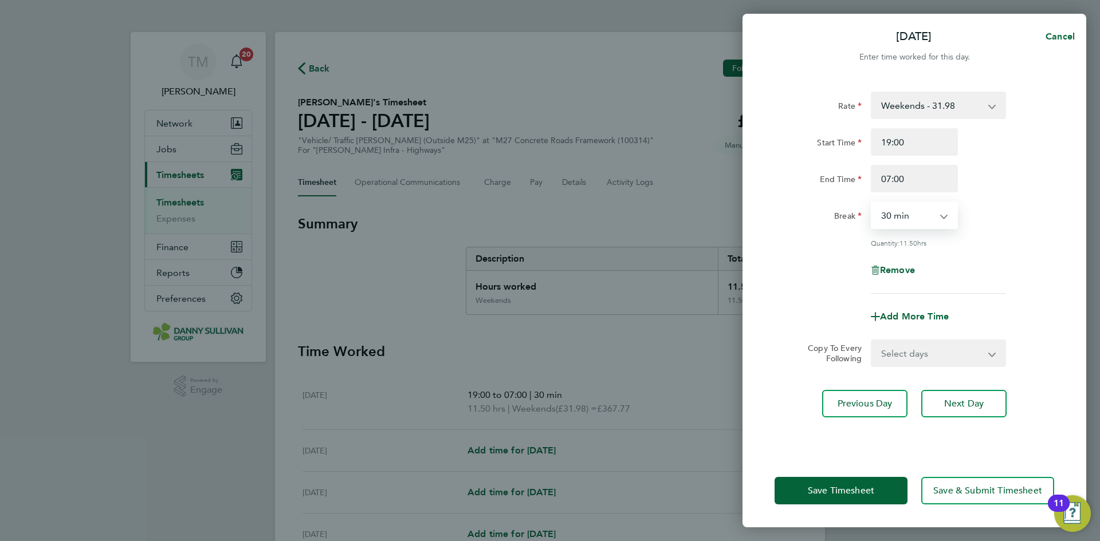
click at [922, 221] on select "0 min 15 min 30 min 45 min 60 min 75 min 90 min" at bounding box center [907, 215] width 71 height 25
click at [872, 203] on select "0 min 15 min 30 min 45 min 60 min 75 min 90 min" at bounding box center [907, 215] width 71 height 25
drag, startPoint x: 920, startPoint y: 203, endPoint x: 920, endPoint y: 210, distance: 6.3
click at [920, 203] on select "0 min 15 min 30 min 45 min 60 min 75 min 90 min" at bounding box center [907, 215] width 71 height 25
click at [872, 203] on select "0 min 15 min 30 min 45 min 60 min 75 min 90 min" at bounding box center [907, 215] width 71 height 25
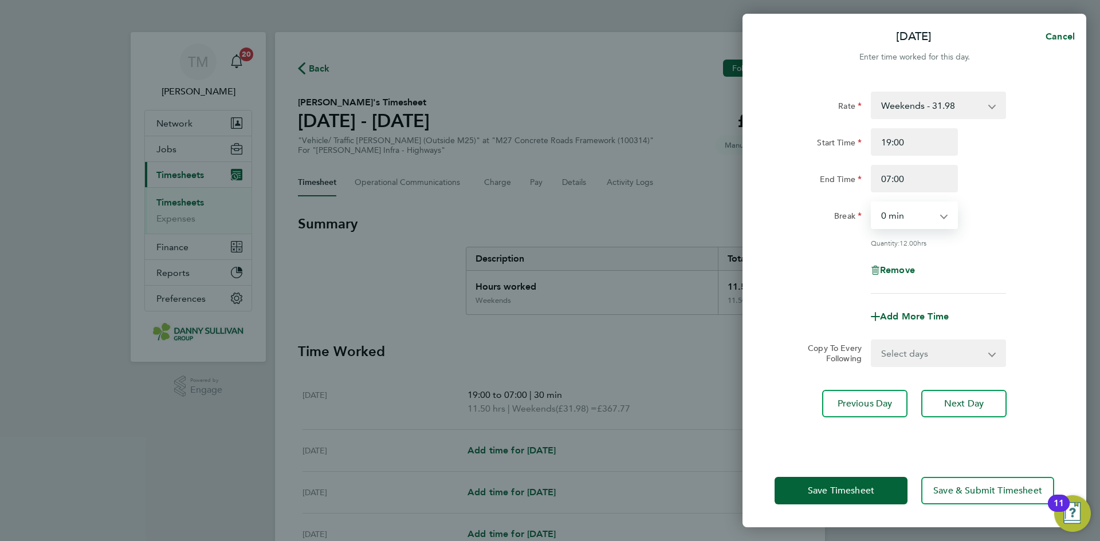
click at [911, 207] on select "0 min 15 min 30 min 45 min 60 min 75 min 90 min" at bounding box center [907, 215] width 71 height 25
select select "30"
click at [872, 203] on select "0 min 15 min 30 min 45 min 60 min 75 min 90 min" at bounding box center [907, 215] width 71 height 25
click at [866, 484] on button "Save Timesheet" at bounding box center [841, 491] width 133 height 28
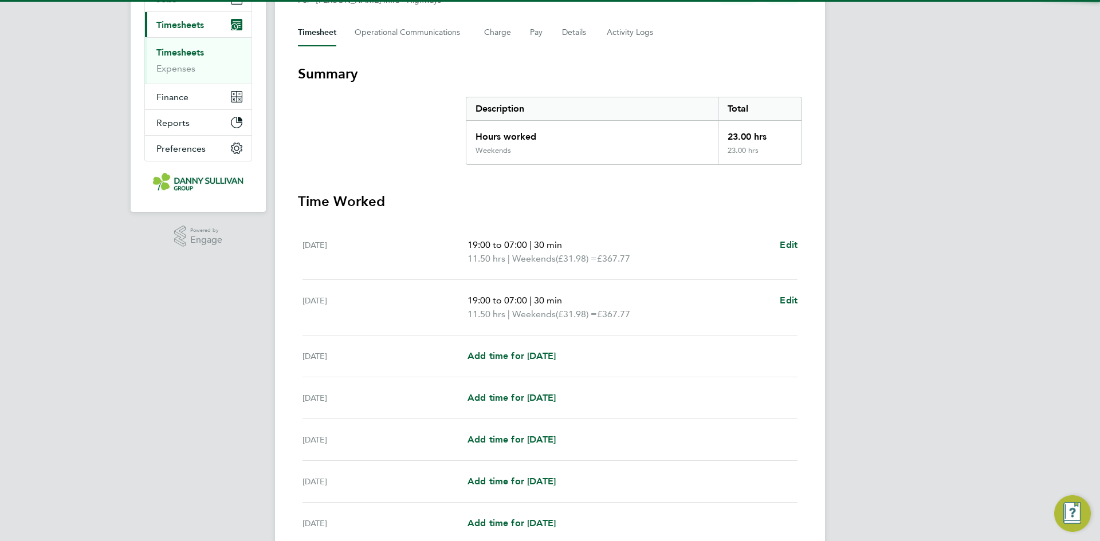
scroll to position [254, 0]
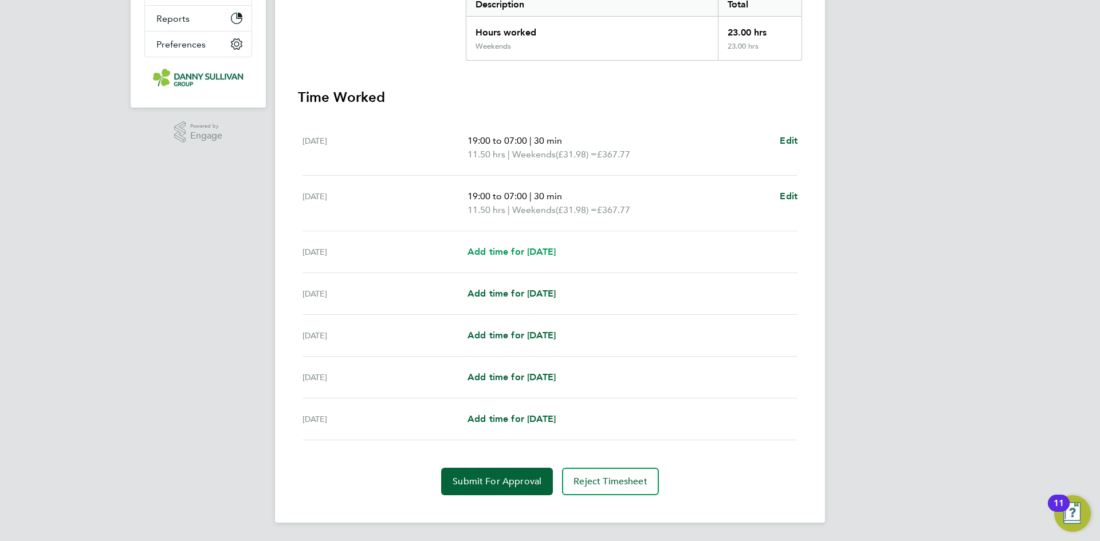
click at [531, 250] on span "Add time for Mon 22 Sep" at bounding box center [512, 251] width 88 height 11
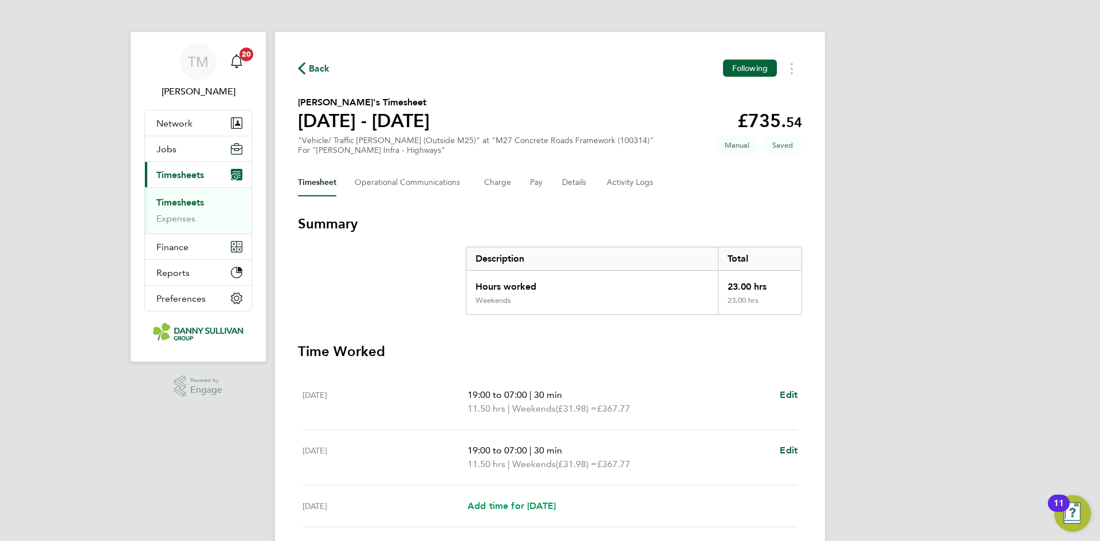
select select "30"
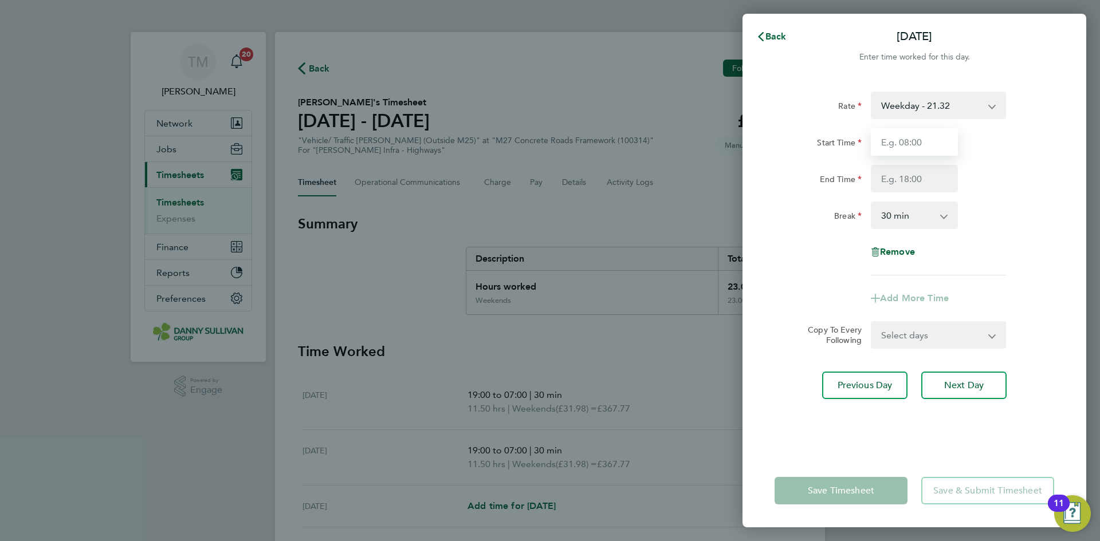
click at [902, 148] on input "Start Time" at bounding box center [914, 142] width 87 height 28
click at [940, 108] on select "Weekday - 21.32 Weekday Nights - 26.65 Weekends - 31.98 Bank Holiday (exc Chris…" at bounding box center [931, 105] width 119 height 25
select select "30"
drag, startPoint x: 936, startPoint y: 117, endPoint x: 933, endPoint y: 144, distance: 27.7
click at [933, 144] on input "Start Time" at bounding box center [914, 142] width 87 height 28
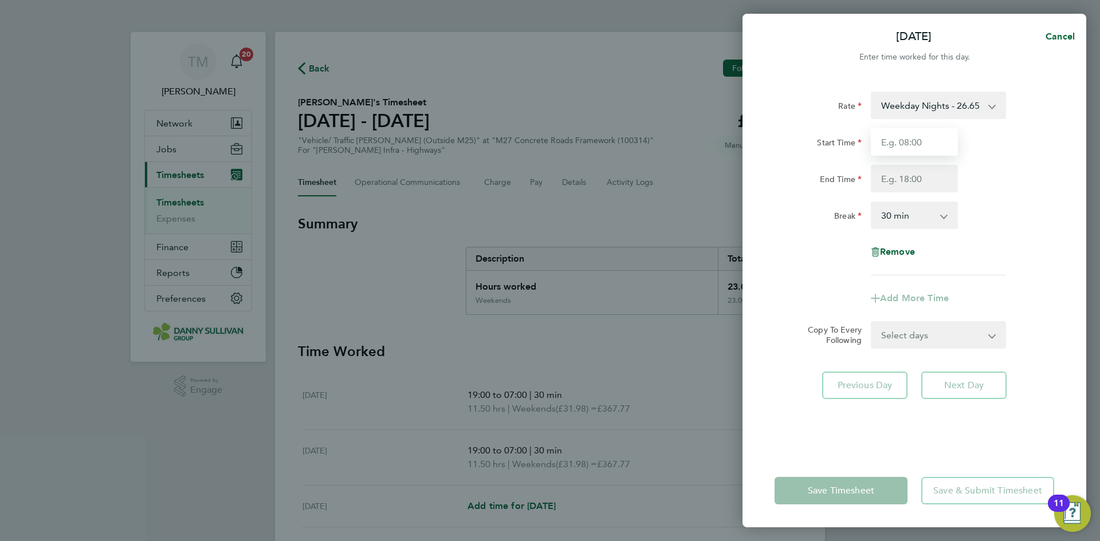
type input "19:00"
click at [889, 172] on input "End Time" at bounding box center [914, 179] width 87 height 28
type input "07:00"
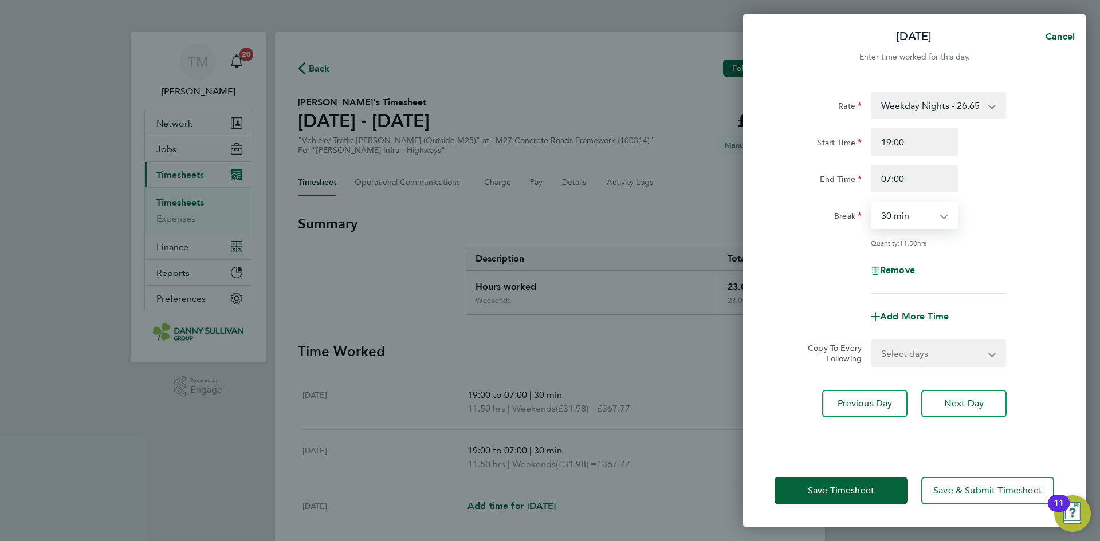
click at [905, 215] on select "0 min 15 min 30 min 45 min 60 min 75 min 90 min" at bounding box center [907, 215] width 71 height 25
click at [872, 203] on select "0 min 15 min 30 min 45 min 60 min 75 min 90 min" at bounding box center [907, 215] width 71 height 25
click at [914, 347] on select "Select days Day Tuesday Wednesday Thursday Friday" at bounding box center [932, 353] width 120 height 25
select select "DAY"
click at [872, 341] on select "Select days Day Tuesday Wednesday Thursday Friday" at bounding box center [932, 353] width 120 height 25
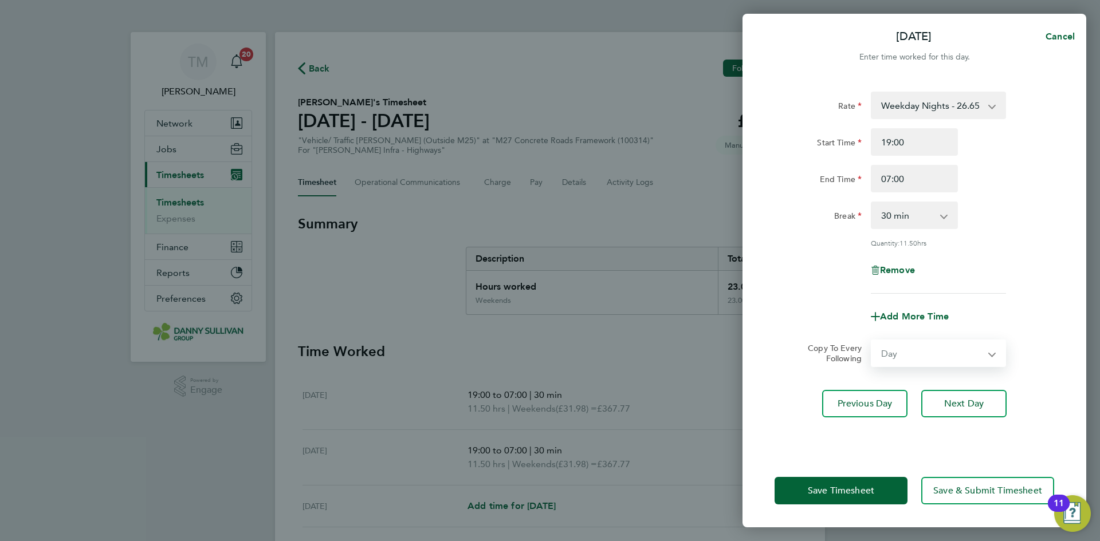
select select "2025-09-26"
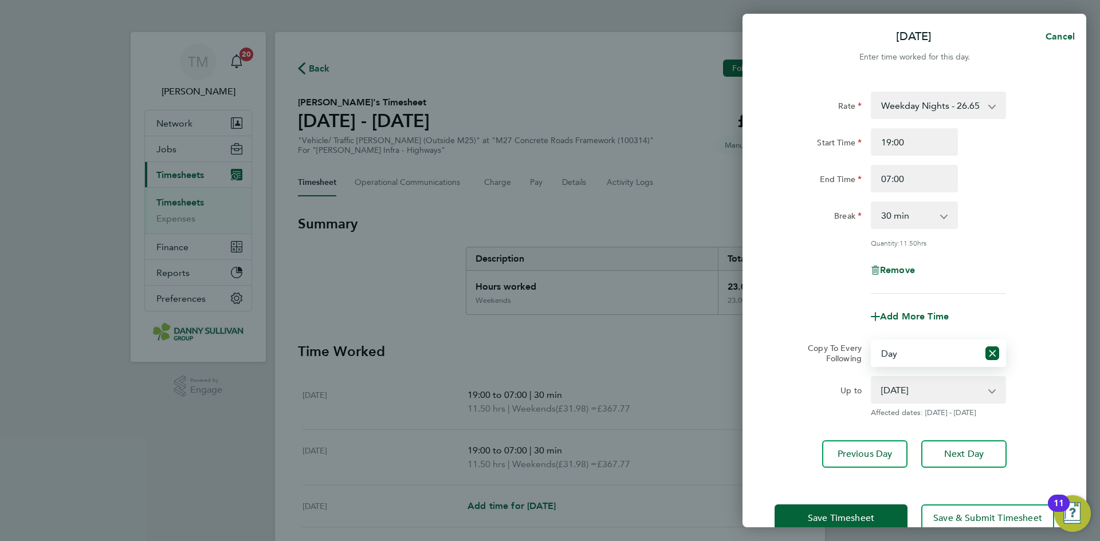
scroll to position [26, 0]
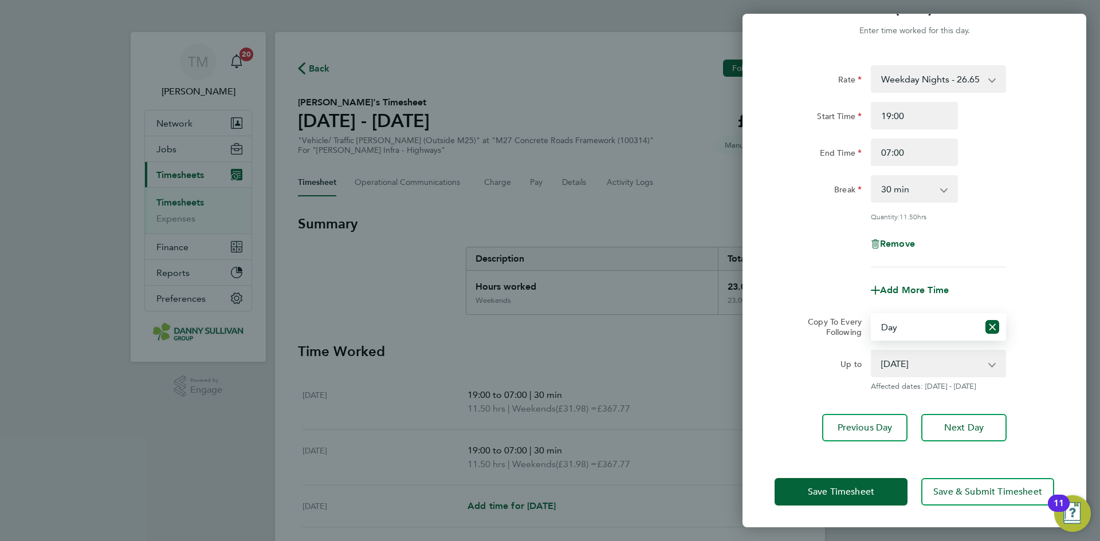
click at [960, 367] on select "23 Sep 2025 24 Sep 2025 25 Sep 2025 26 Sep 2025" at bounding box center [931, 363] width 119 height 25
click at [857, 490] on span "Save Timesheet" at bounding box center [841, 491] width 66 height 11
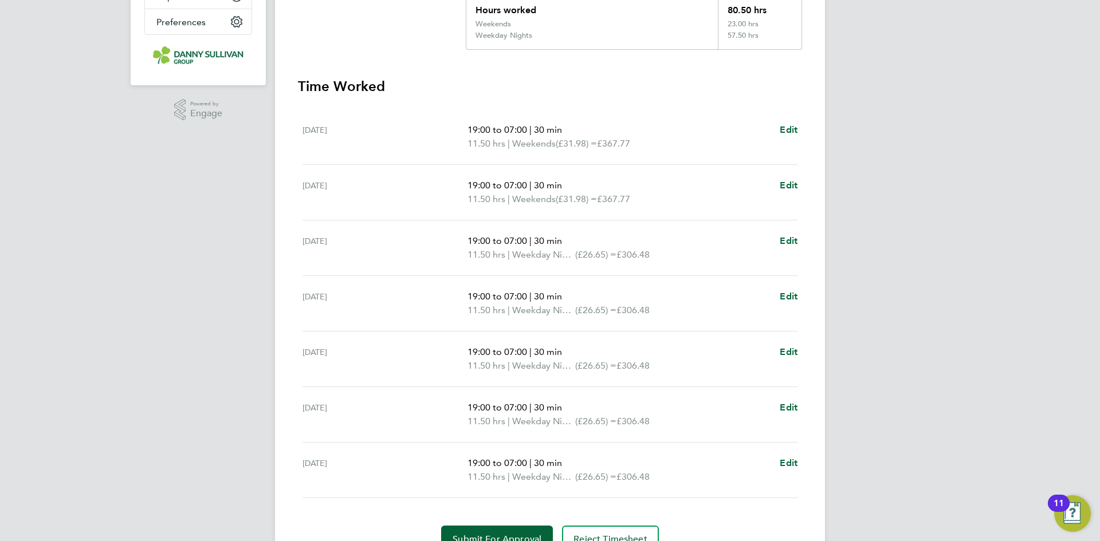
scroll to position [335, 0]
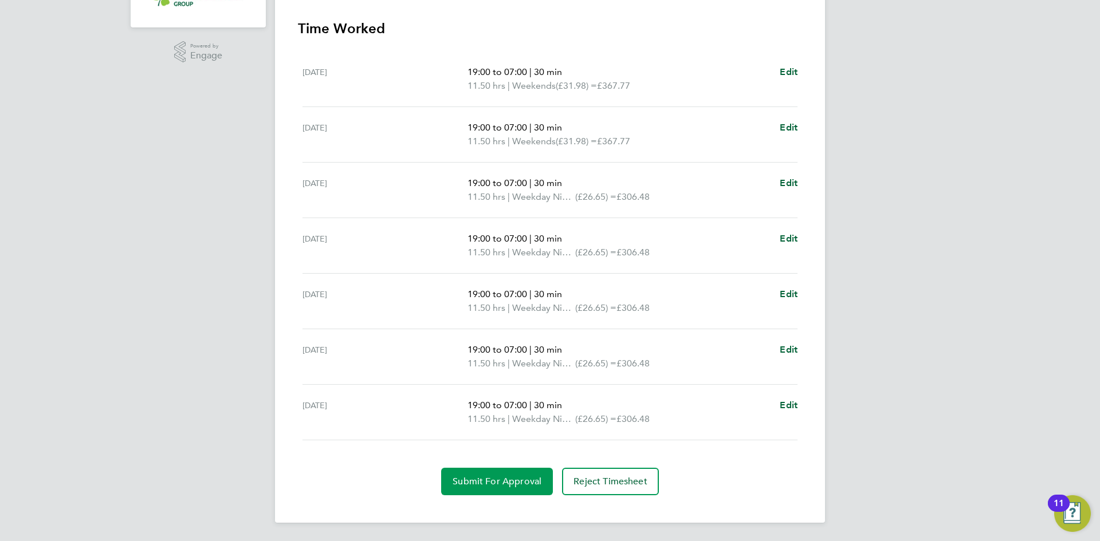
click at [494, 482] on span "Submit For Approval" at bounding box center [497, 481] width 89 height 11
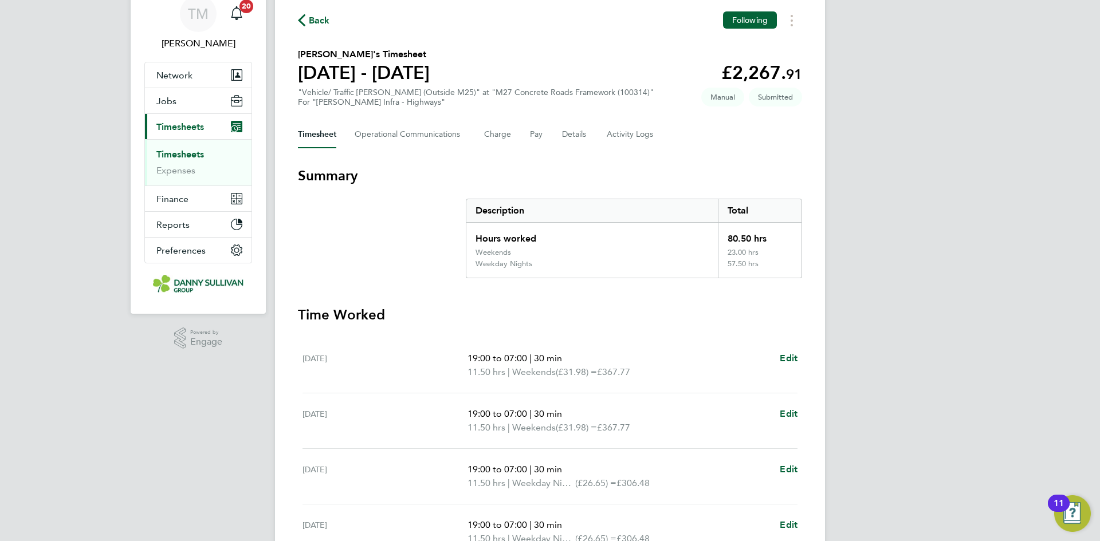
scroll to position [0, 0]
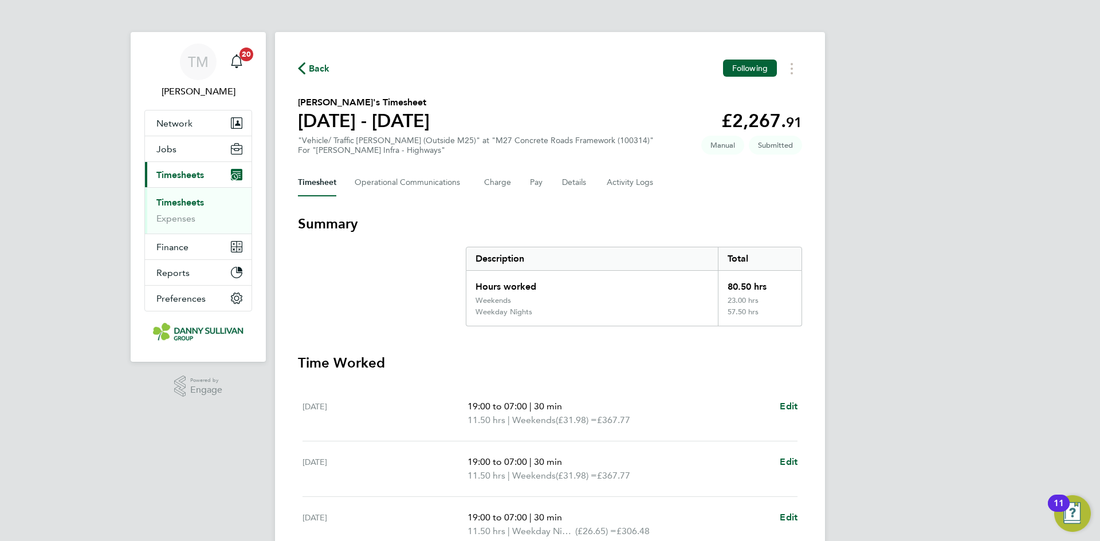
click at [309, 65] on span "Back" at bounding box center [319, 69] width 21 height 14
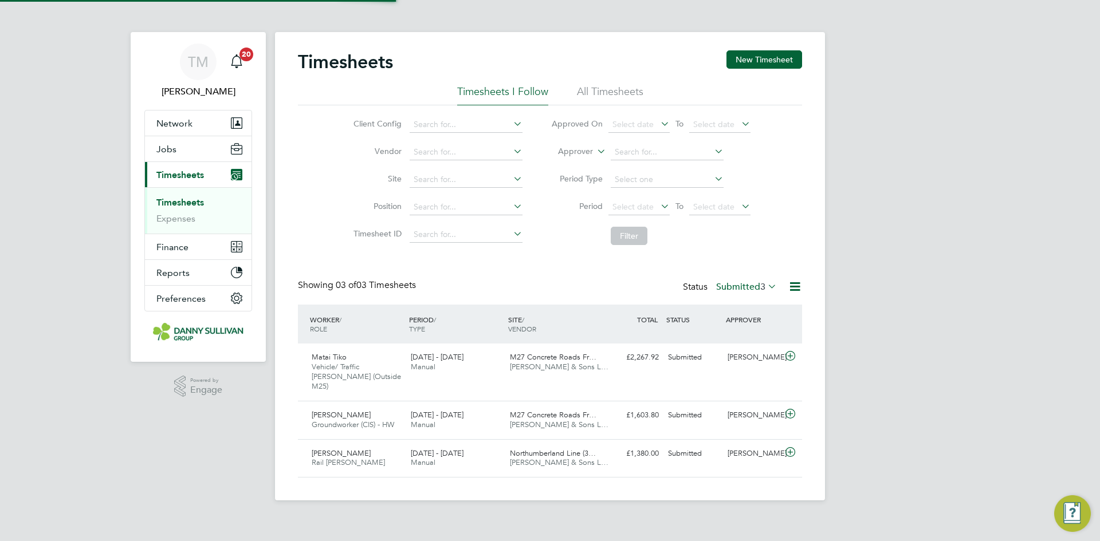
scroll to position [29, 100]
click at [778, 65] on button "New Timesheet" at bounding box center [765, 59] width 76 height 18
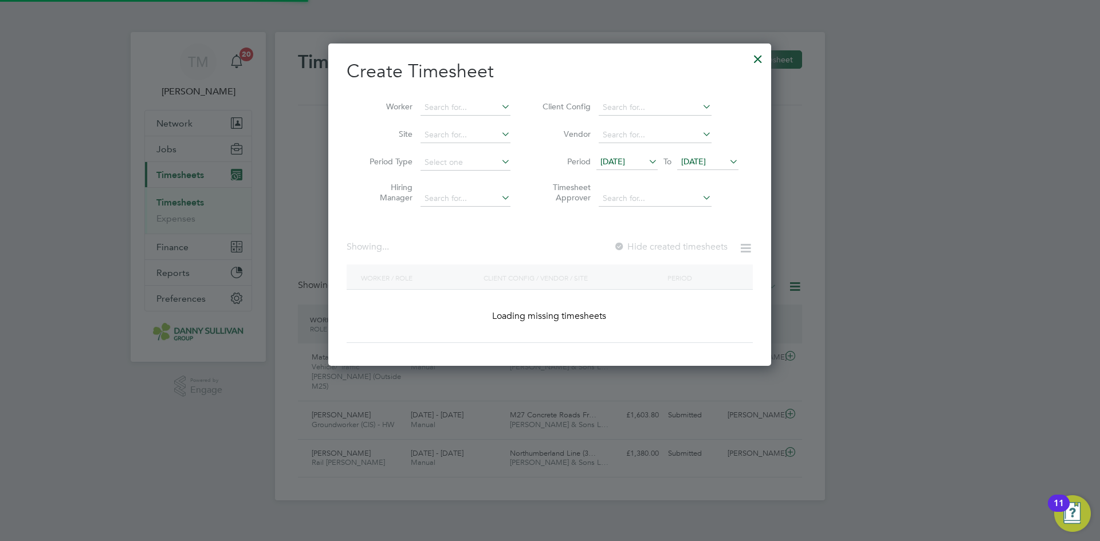
scroll to position [2401, 443]
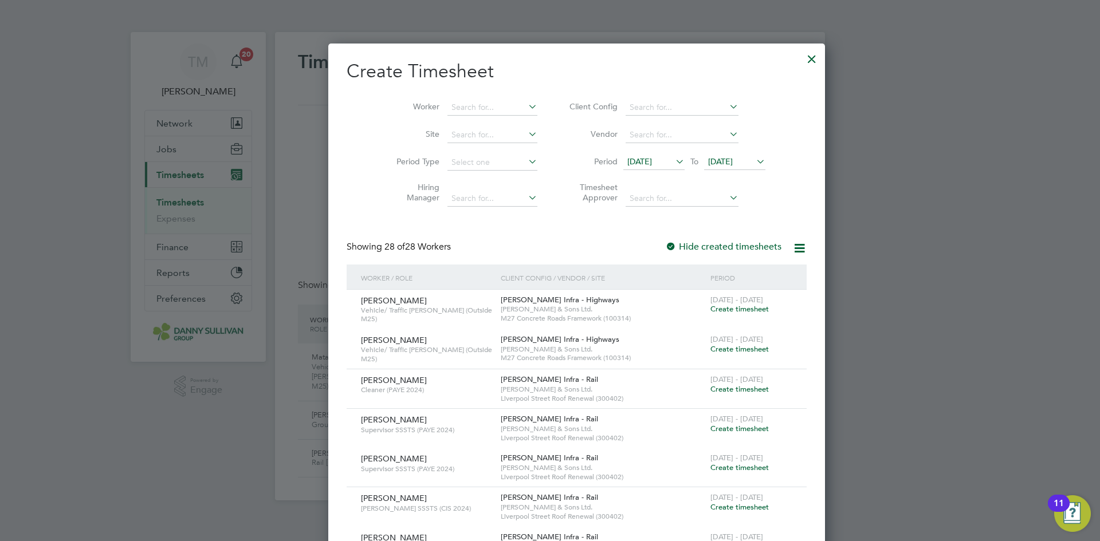
click at [476, 99] on li "Worker" at bounding box center [463, 108] width 178 height 28
click at [468, 111] on input at bounding box center [492, 108] width 90 height 16
click at [476, 142] on li "Piotr Przemyski" at bounding box center [491, 138] width 142 height 15
type input "[PERSON_NAME]"
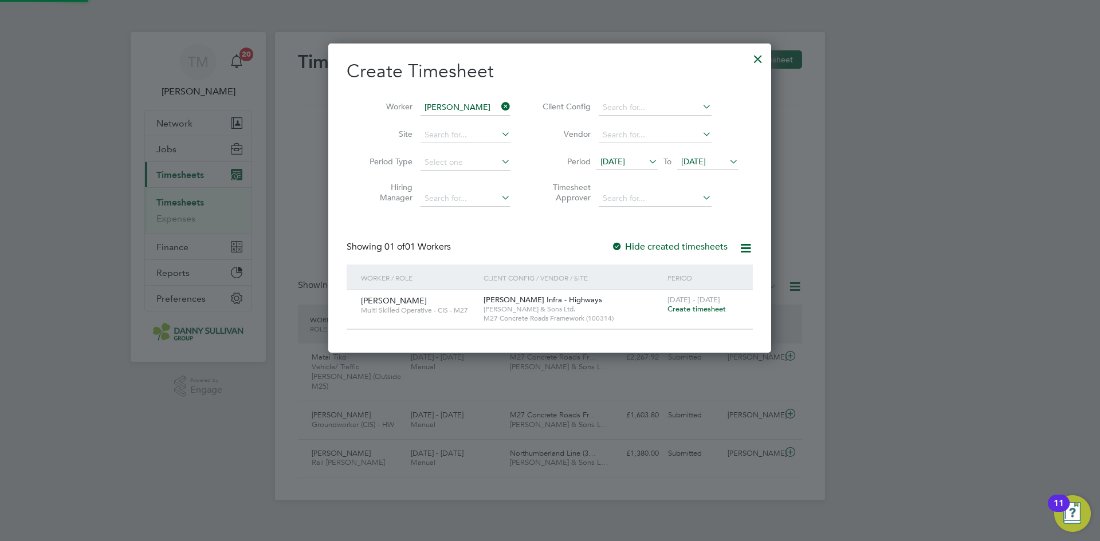
scroll to position [309, 443]
click at [684, 308] on span "Create timesheet" at bounding box center [696, 309] width 58 height 10
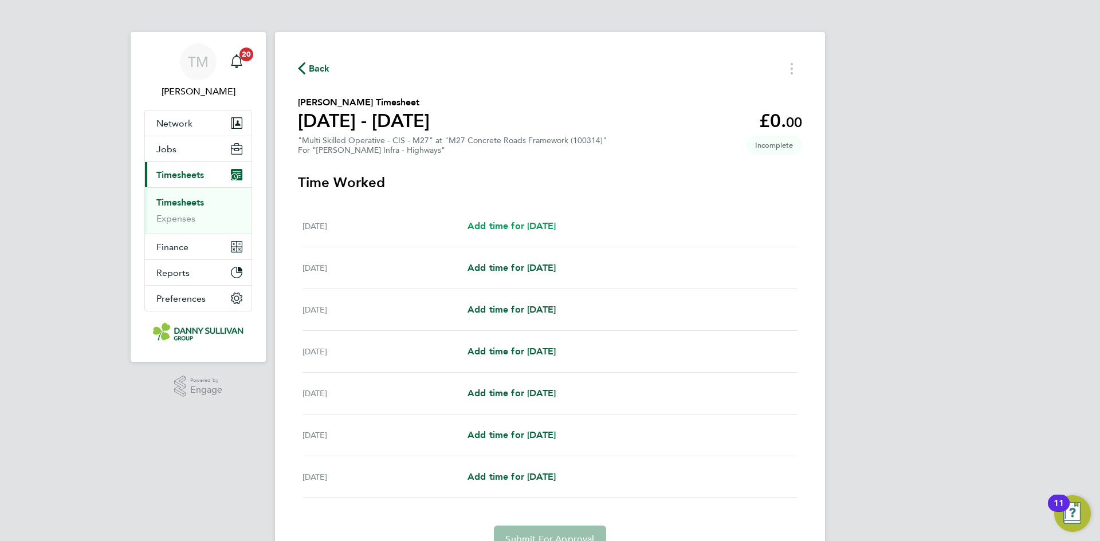
click at [528, 225] on span "Add time for Sat 20 Sep" at bounding box center [512, 226] width 88 height 11
select select "30"
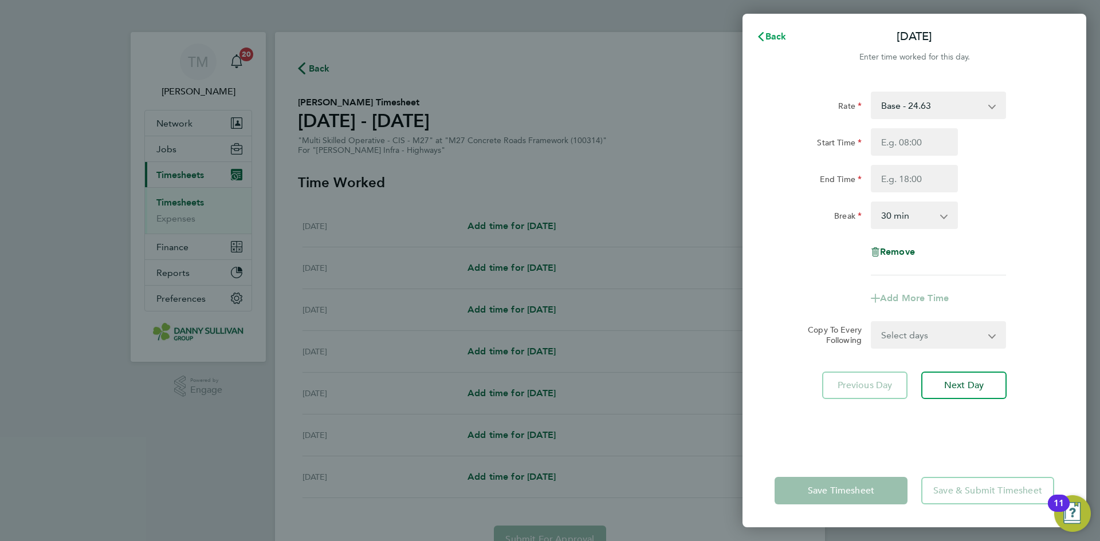
click at [775, 36] on span "Back" at bounding box center [775, 36] width 21 height 11
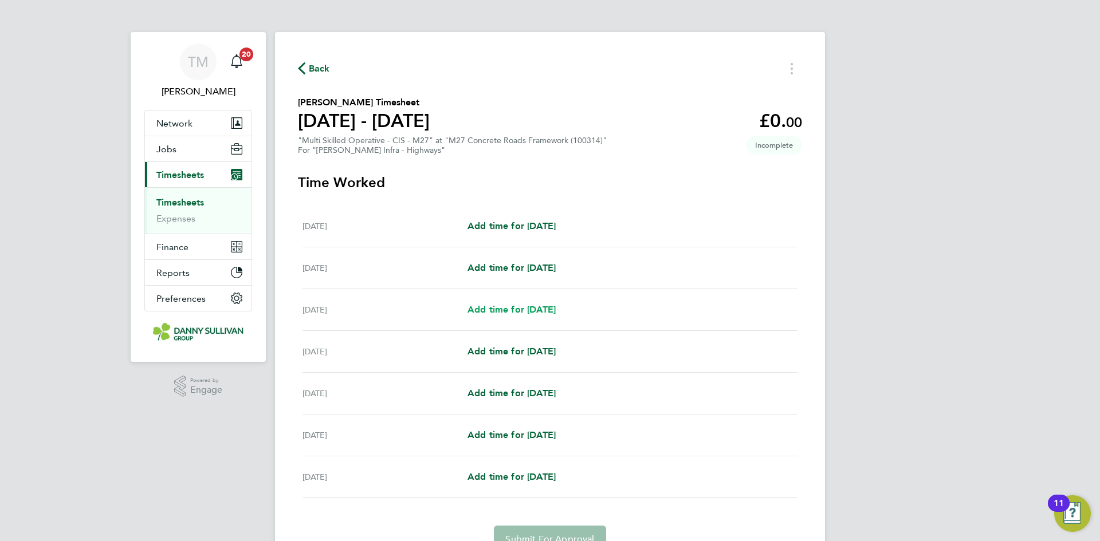
click at [523, 309] on span "Add time for Mon 22 Sep" at bounding box center [512, 309] width 88 height 11
select select "30"
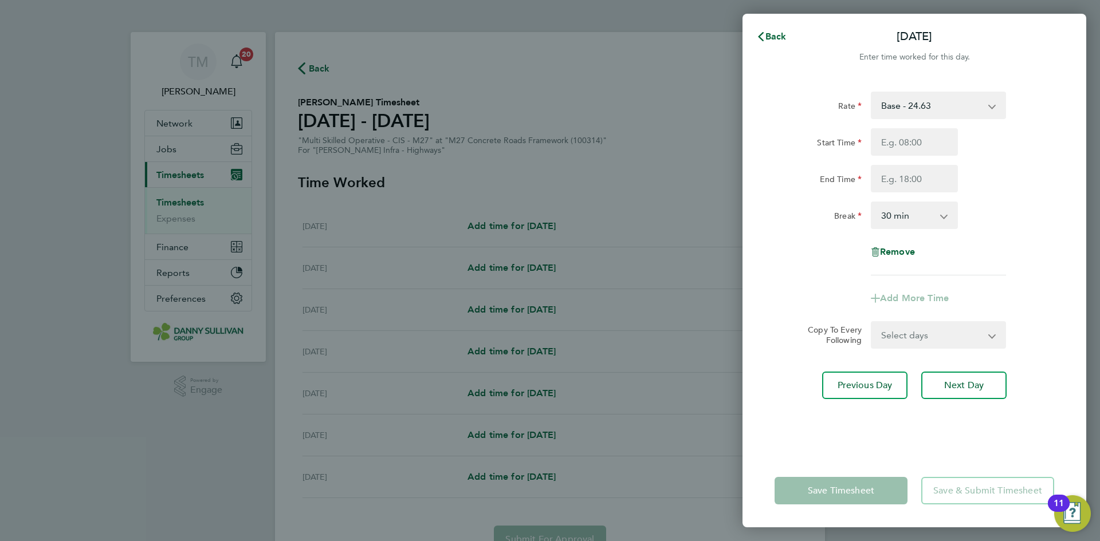
click at [926, 108] on select "Base - 24.63 Night - 30.79 Weekend - 36.95 Bank Holiday - 43.11" at bounding box center [931, 105] width 119 height 25
select select "30"
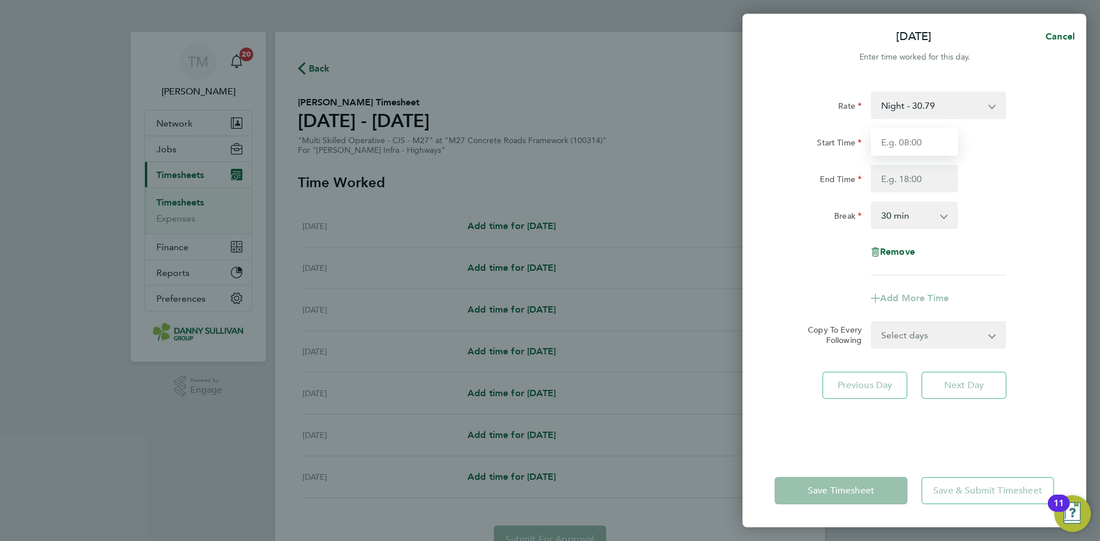
click at [923, 140] on input "Start Time" at bounding box center [914, 142] width 87 height 28
type input "19:00"
click at [915, 182] on input "End Time" at bounding box center [914, 179] width 87 height 28
type input "07:00"
click at [910, 214] on select "0 min 15 min 30 min 45 min 60 min 75 min 90 min" at bounding box center [907, 215] width 71 height 25
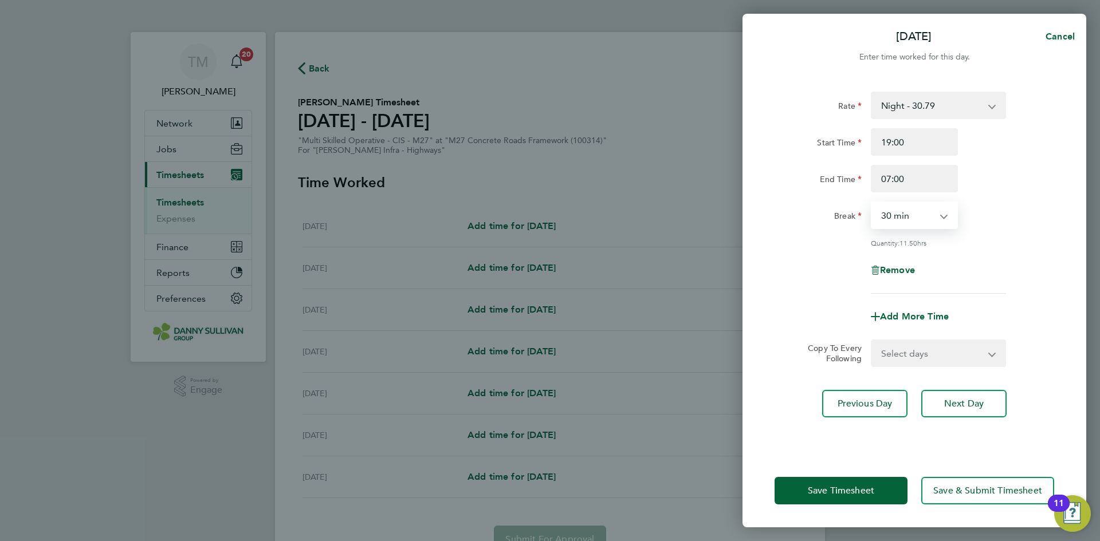
click at [872, 203] on select "0 min 15 min 30 min 45 min 60 min 75 min 90 min" at bounding box center [907, 215] width 71 height 25
drag, startPoint x: 957, startPoint y: 320, endPoint x: 991, endPoint y: 360, distance: 52.5
click at [983, 356] on form "Rate Night - 30.79 Base - 24.63 Weekend - 36.95 Bank Holiday - 43.11 Start Time…" at bounding box center [915, 230] width 280 height 276
click at [992, 352] on app-icon-cross-button at bounding box center [999, 353] width 14 height 25
click at [994, 351] on app-icon-cross-button at bounding box center [999, 353] width 14 height 25
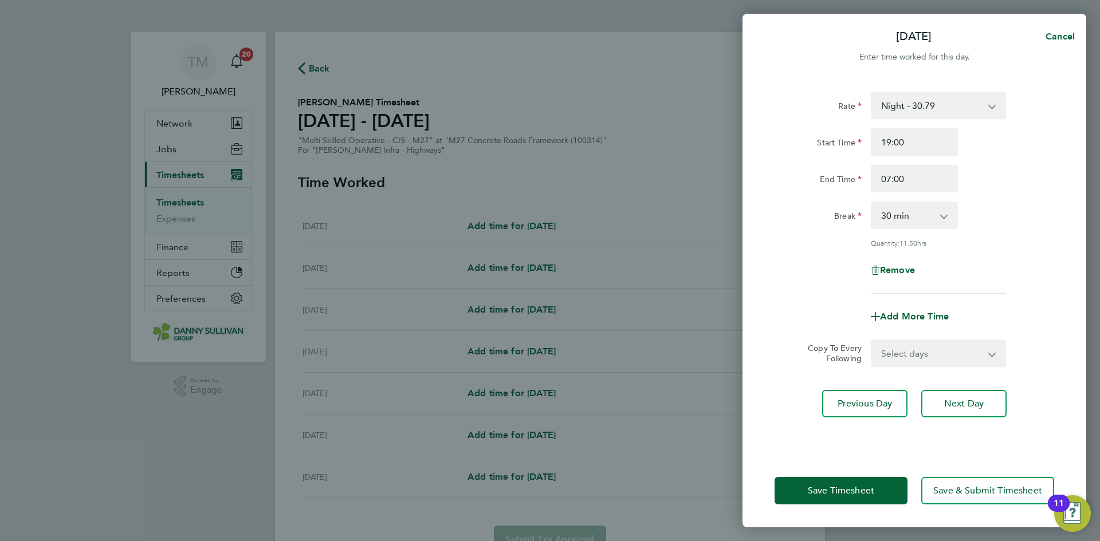
click at [992, 352] on select "Select days Day Tuesday Wednesday Thursday Friday" at bounding box center [932, 353] width 120 height 25
select select "DAY"
click at [872, 341] on select "Select days Day Tuesday Wednesday Thursday Friday" at bounding box center [932, 353] width 120 height 25
select select "2025-09-26"
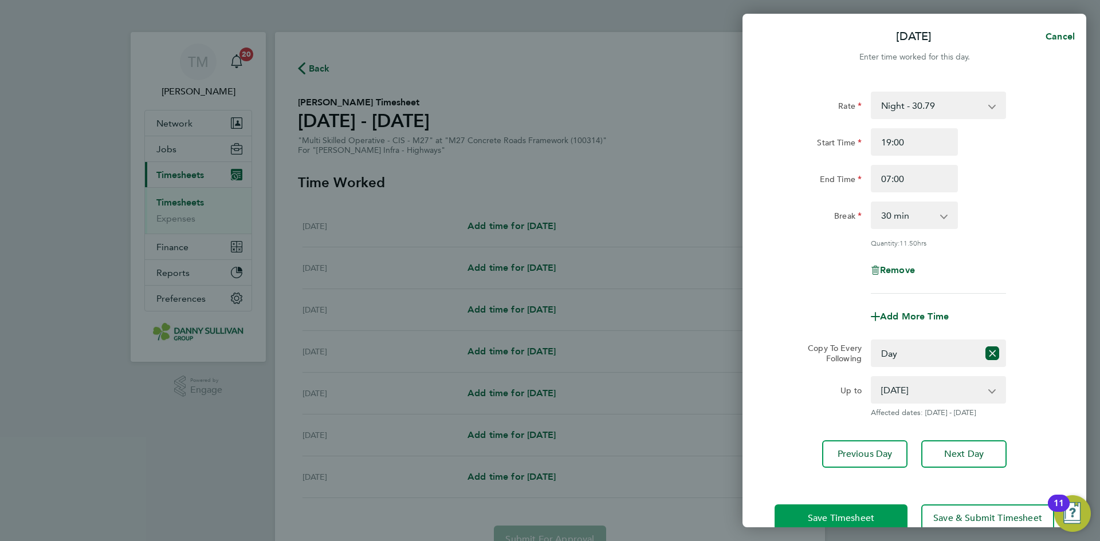
click at [863, 514] on span "Save Timesheet" at bounding box center [841, 518] width 66 height 11
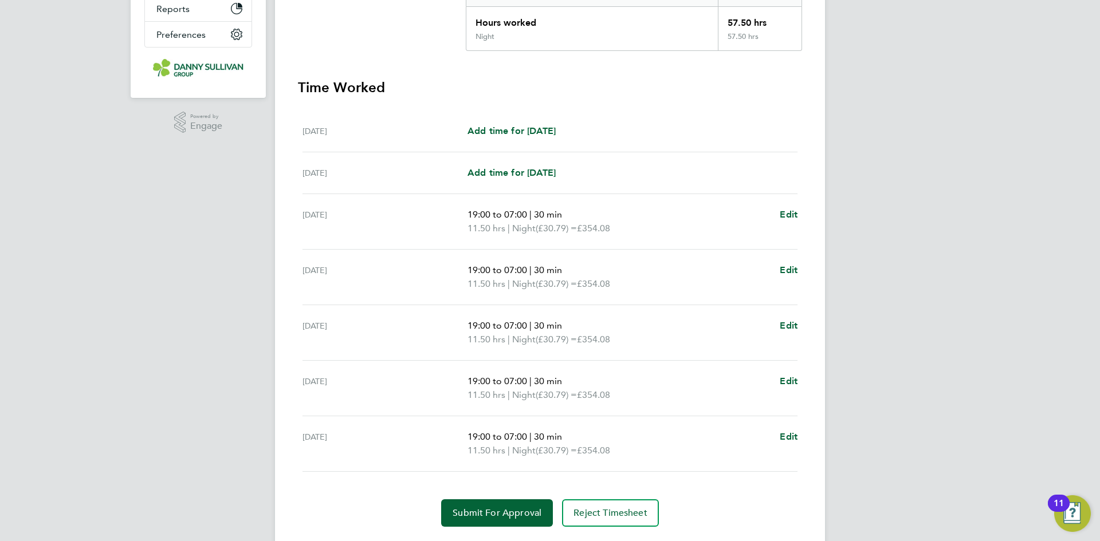
scroll to position [296, 0]
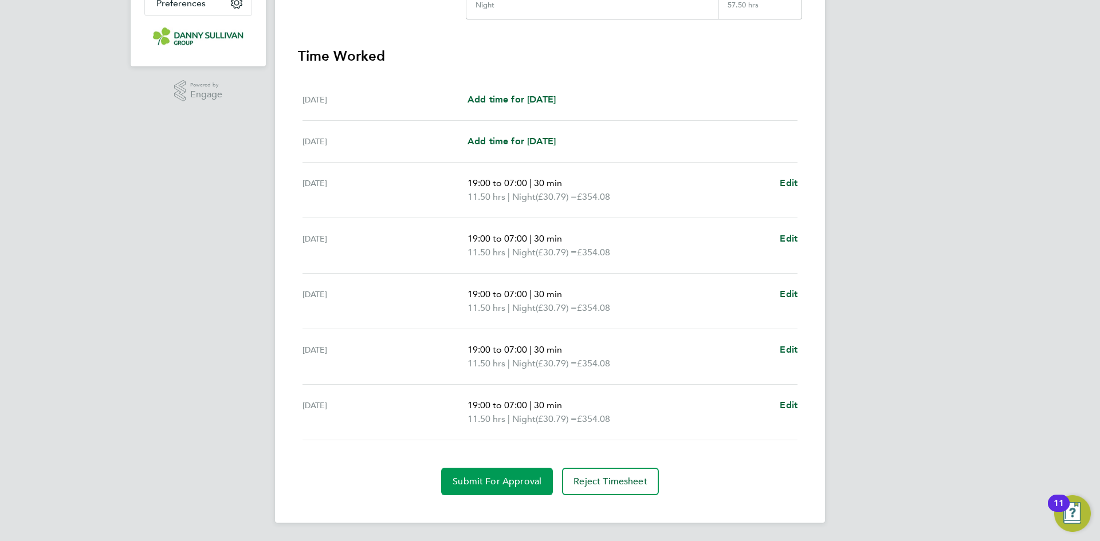
click at [512, 488] on button "Submit For Approval" at bounding box center [497, 482] width 112 height 28
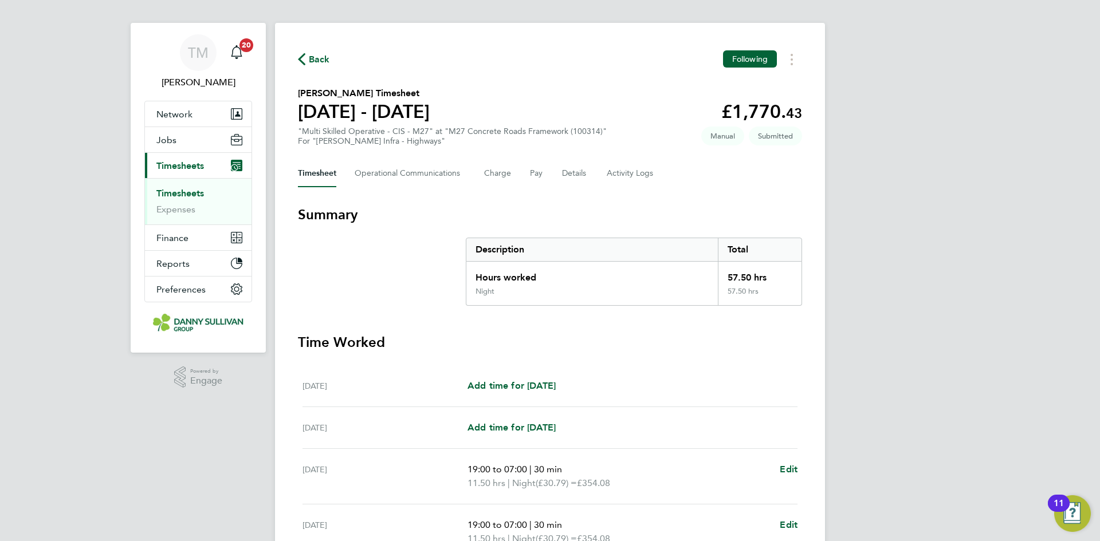
scroll to position [0, 0]
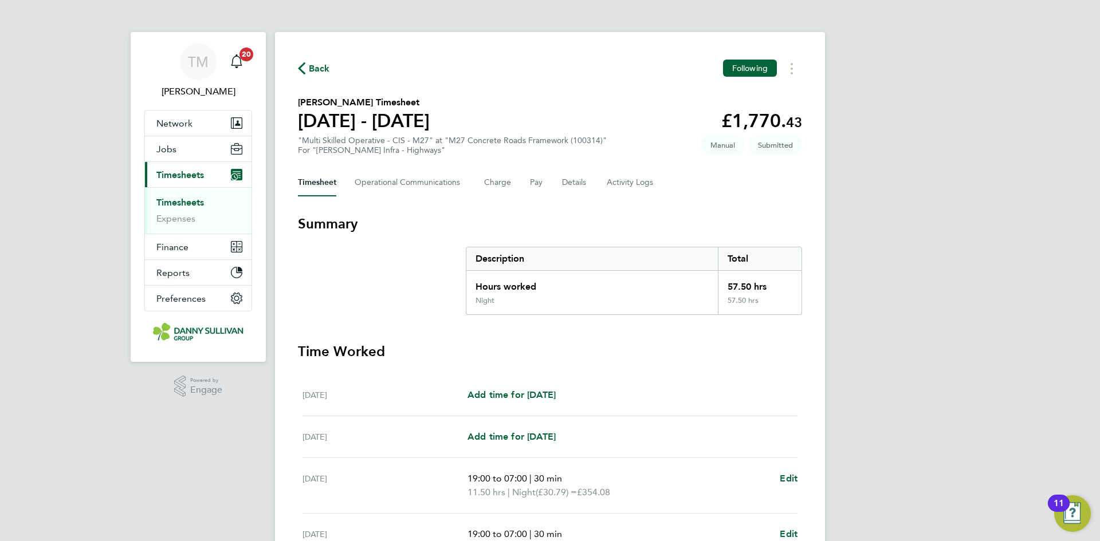
click at [304, 69] on icon "button" at bounding box center [301, 68] width 7 height 12
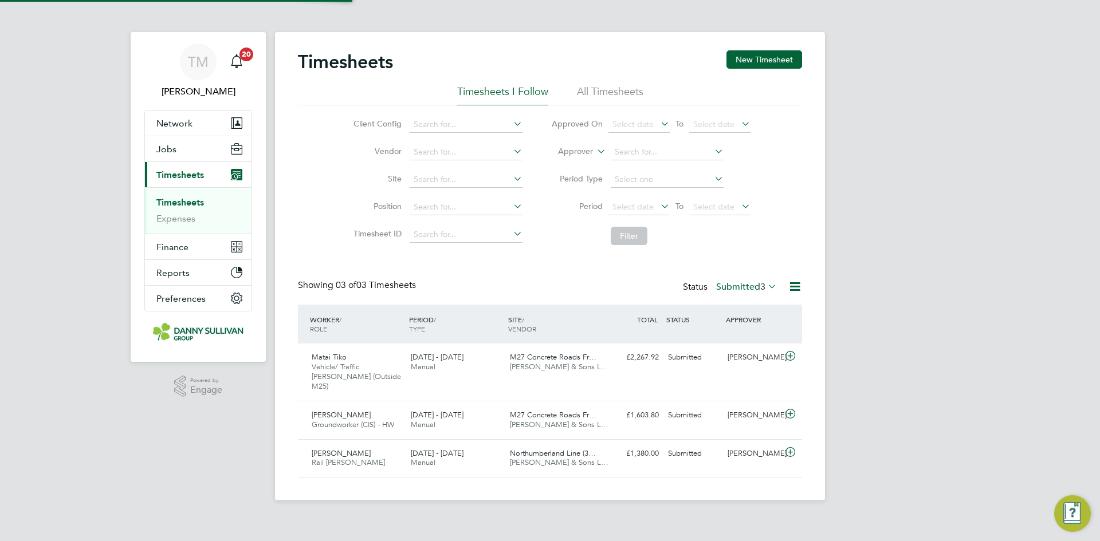
scroll to position [29, 100]
click at [770, 60] on button "New Timesheet" at bounding box center [765, 59] width 76 height 18
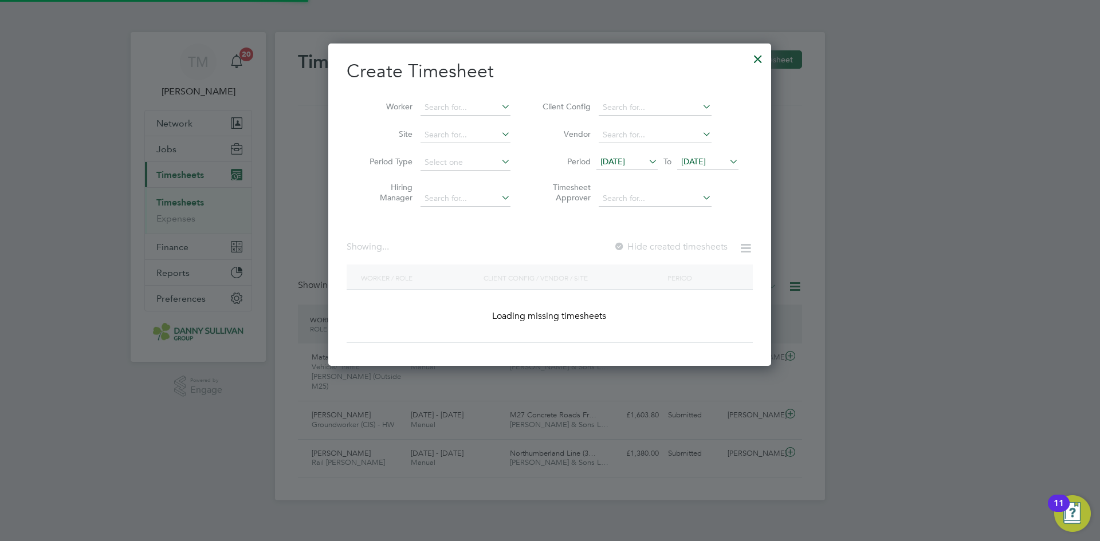
scroll to position [2362, 443]
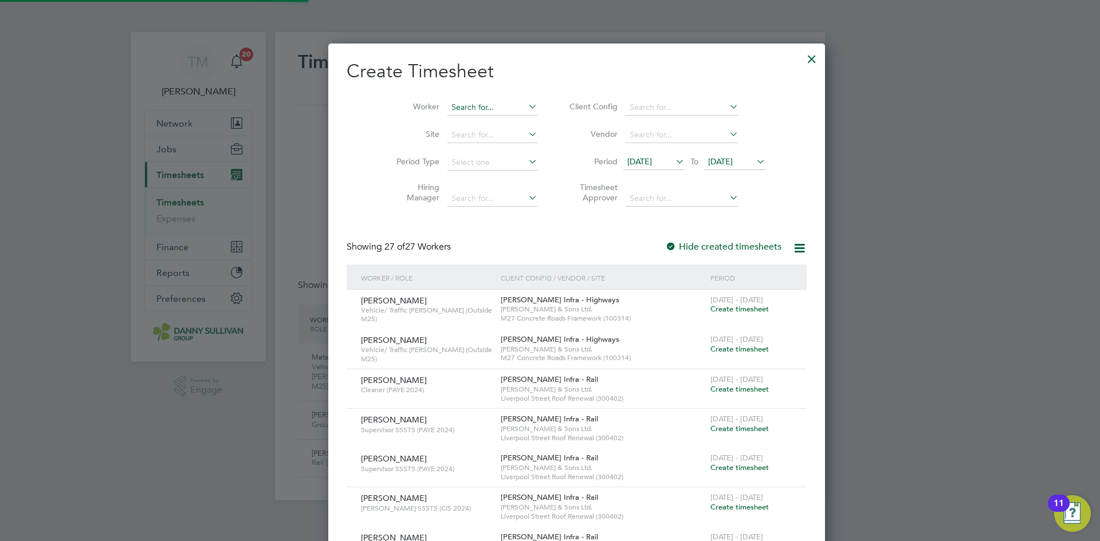
click at [461, 102] on input at bounding box center [492, 108] width 90 height 16
click at [450, 140] on li "Przemyslaw Krac" at bounding box center [465, 138] width 91 height 15
type input "[PERSON_NAME]"
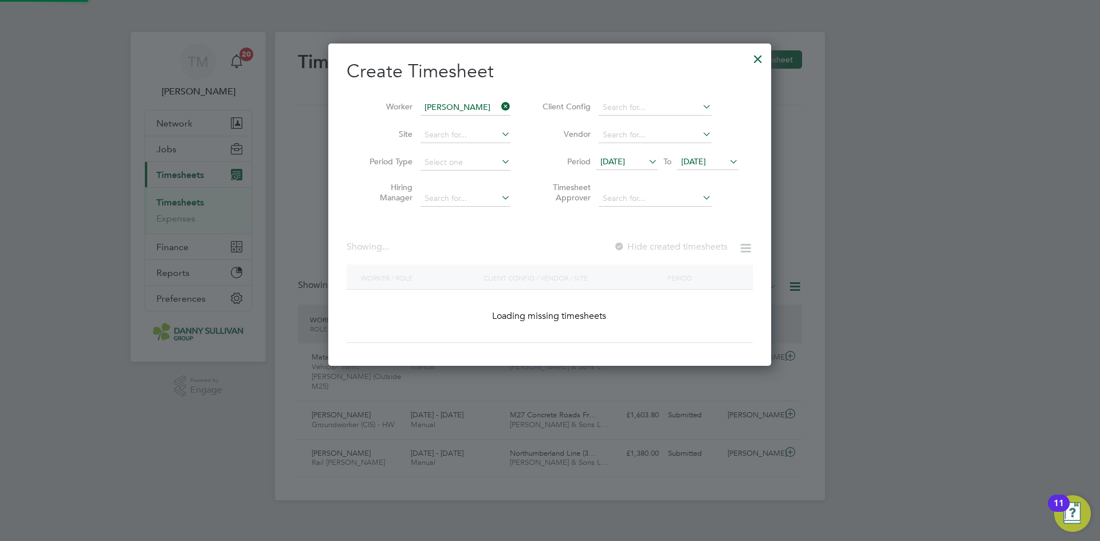
scroll to position [348, 443]
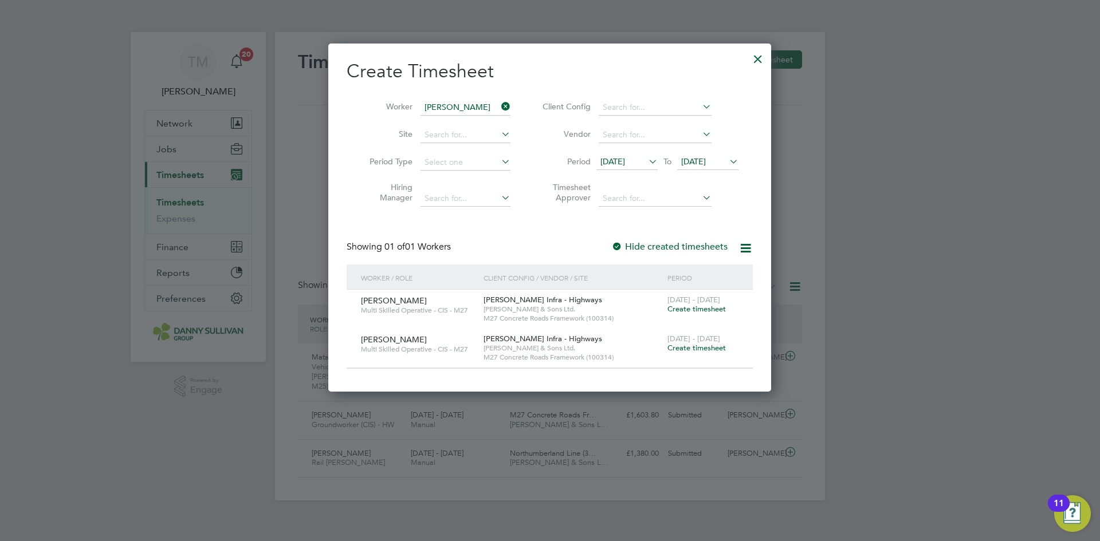
click at [694, 352] on span "Create timesheet" at bounding box center [696, 348] width 58 height 10
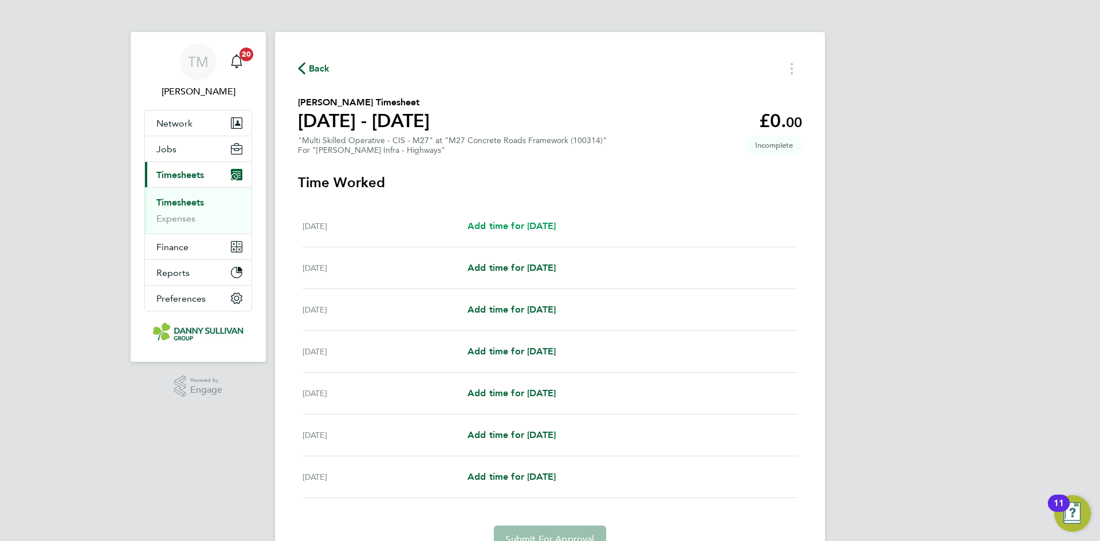
click at [523, 223] on span "Add time for Sat 20 Sep" at bounding box center [512, 226] width 88 height 11
select select "30"
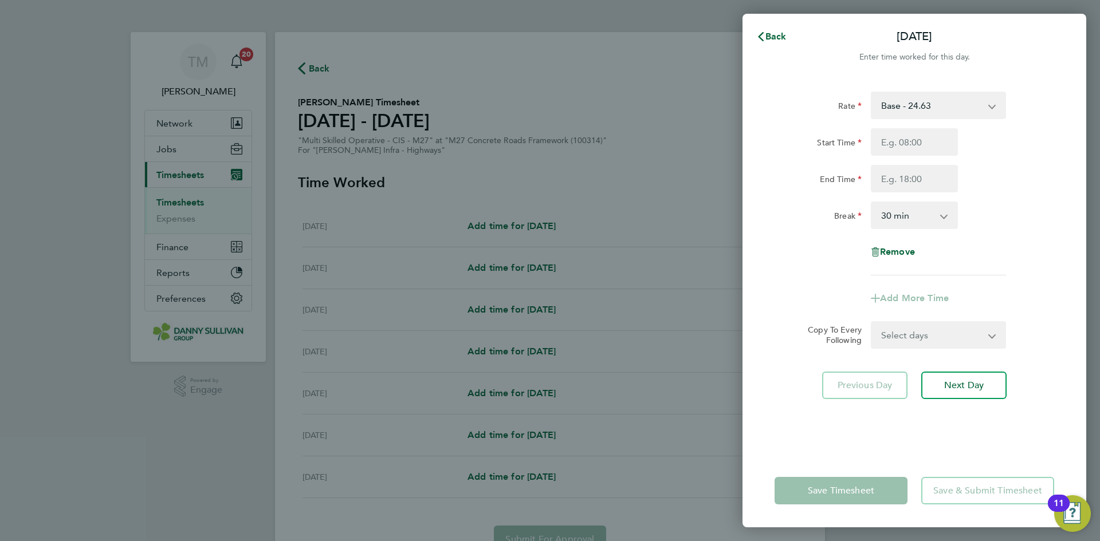
click at [940, 107] on select "Base - 24.63 Night - 30.79 Weekend - 36.95 Bank Holiday - 43.11" at bounding box center [931, 105] width 119 height 25
select select "30"
click at [918, 146] on input "Start Time" at bounding box center [914, 142] width 87 height 28
type input "19:00"
click at [916, 175] on input "End Time" at bounding box center [914, 179] width 87 height 28
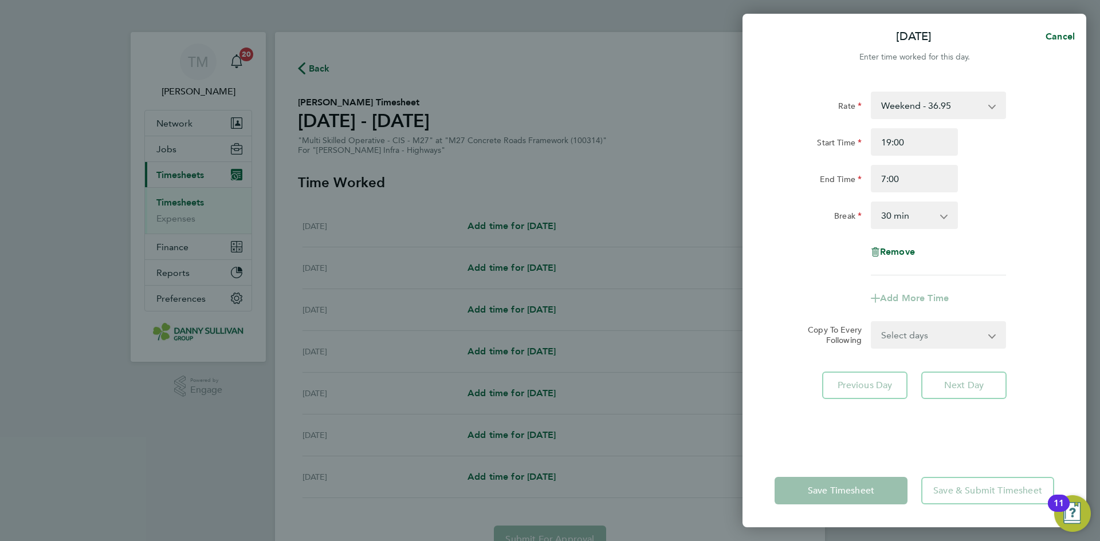
type input "07:00"
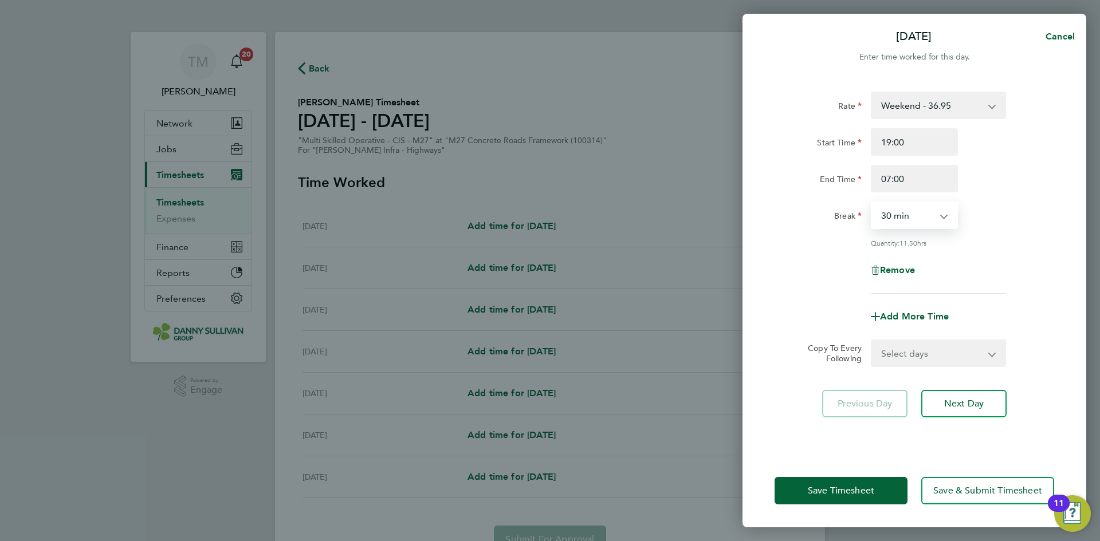
drag, startPoint x: 918, startPoint y: 217, endPoint x: 918, endPoint y: 225, distance: 8.0
click at [918, 217] on select "0 min 15 min 30 min 45 min 60 min 75 min 90 min" at bounding box center [907, 215] width 71 height 25
click at [872, 203] on select "0 min 15 min 30 min 45 min 60 min 75 min 90 min" at bounding box center [907, 215] width 71 height 25
click at [865, 489] on span "Save Timesheet" at bounding box center [841, 490] width 66 height 11
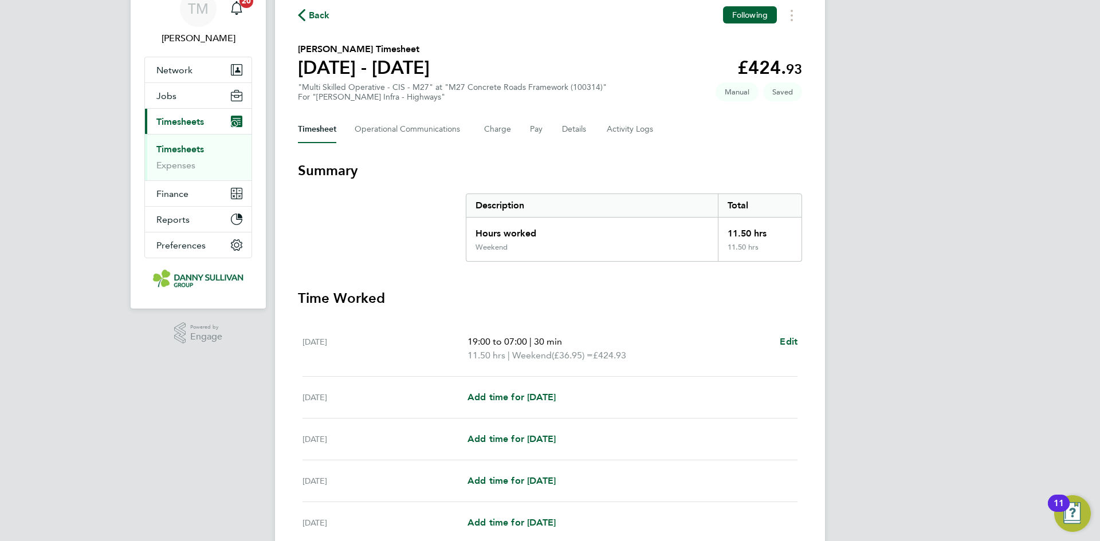
scroll to position [115, 0]
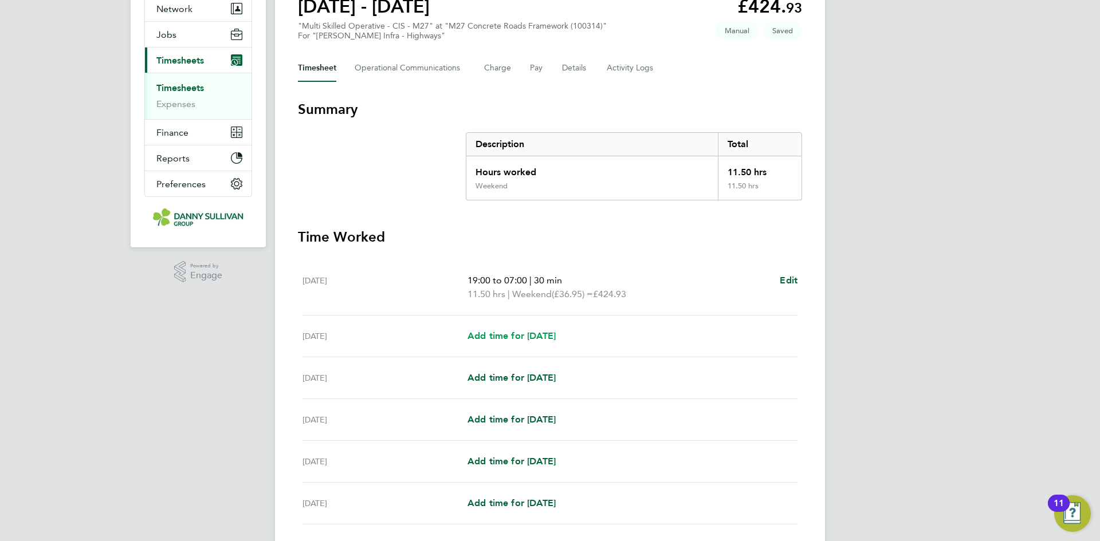
click at [489, 335] on span "Add time for [DATE]" at bounding box center [512, 336] width 88 height 11
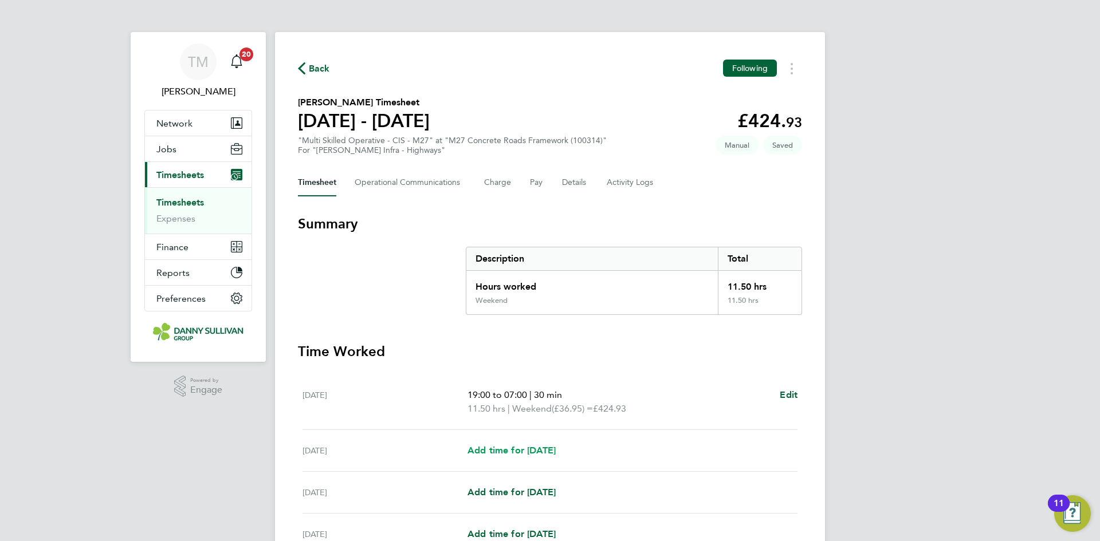
select select "30"
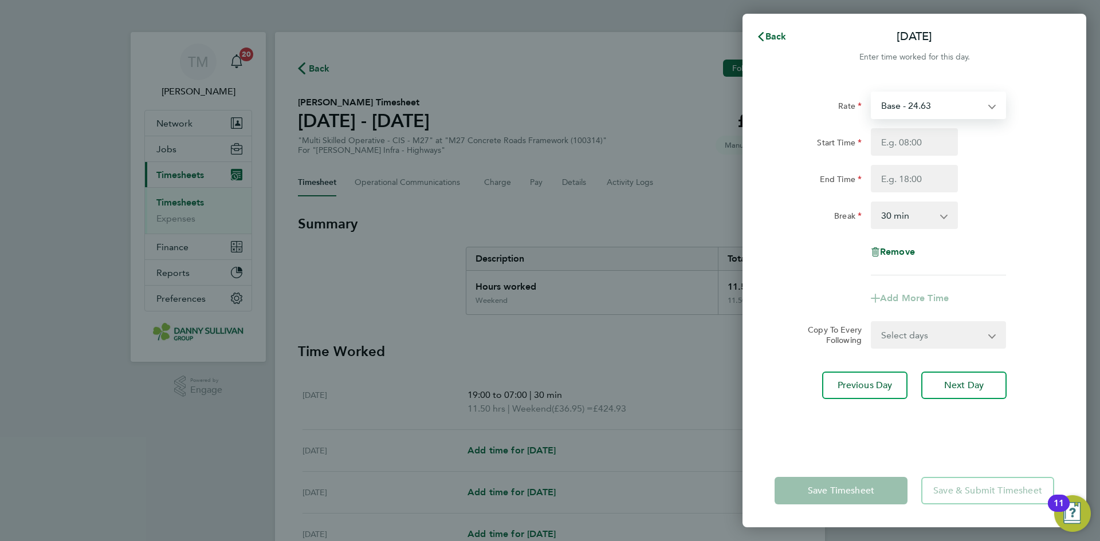
click at [928, 112] on select "Base - 24.63 Night - 30.79 Weekend - 36.95 Bank Holiday - 43.11" at bounding box center [931, 105] width 119 height 25
select select "30"
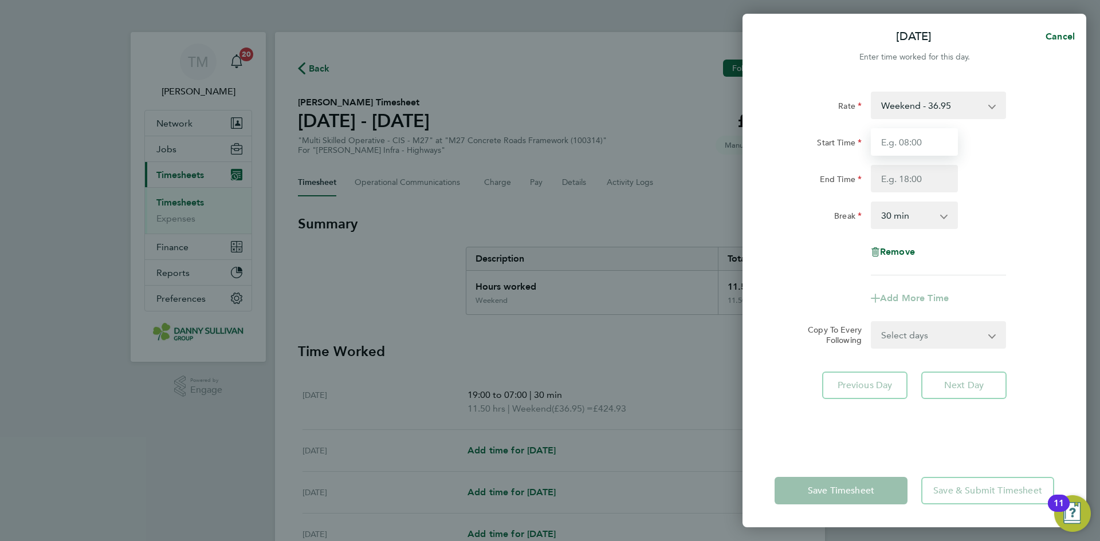
click at [920, 142] on input "Start Time" at bounding box center [914, 142] width 87 height 28
type input "19:00"
click at [912, 175] on input "End Time" at bounding box center [914, 179] width 87 height 28
type input "07:00"
click at [909, 209] on select "0 min 15 min 30 min 45 min 60 min 75 min 90 min" at bounding box center [907, 215] width 71 height 25
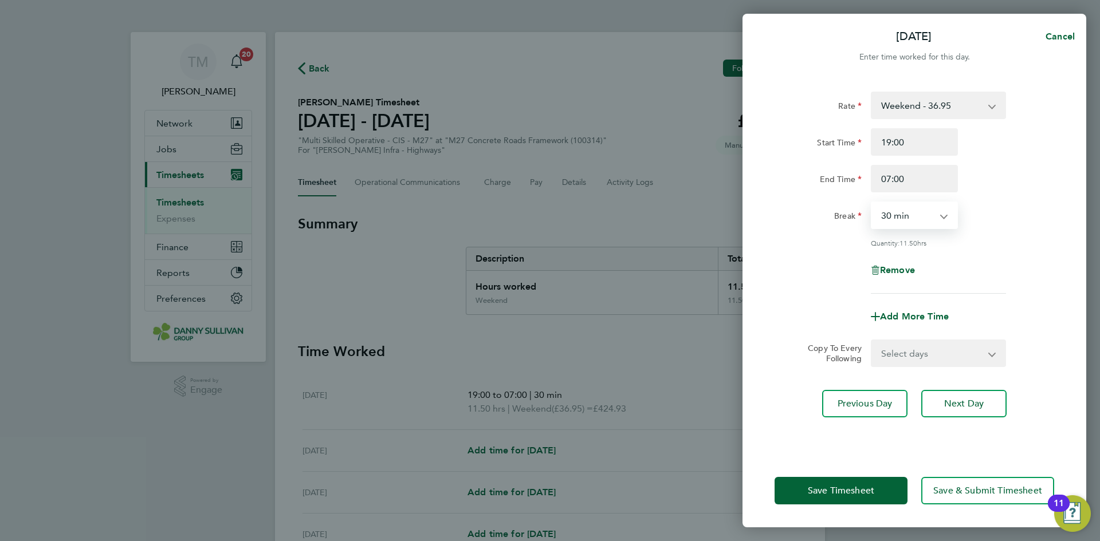
click at [872, 203] on select "0 min 15 min 30 min 45 min 60 min 75 min 90 min" at bounding box center [907, 215] width 71 height 25
click at [888, 480] on button "Save Timesheet" at bounding box center [841, 491] width 133 height 28
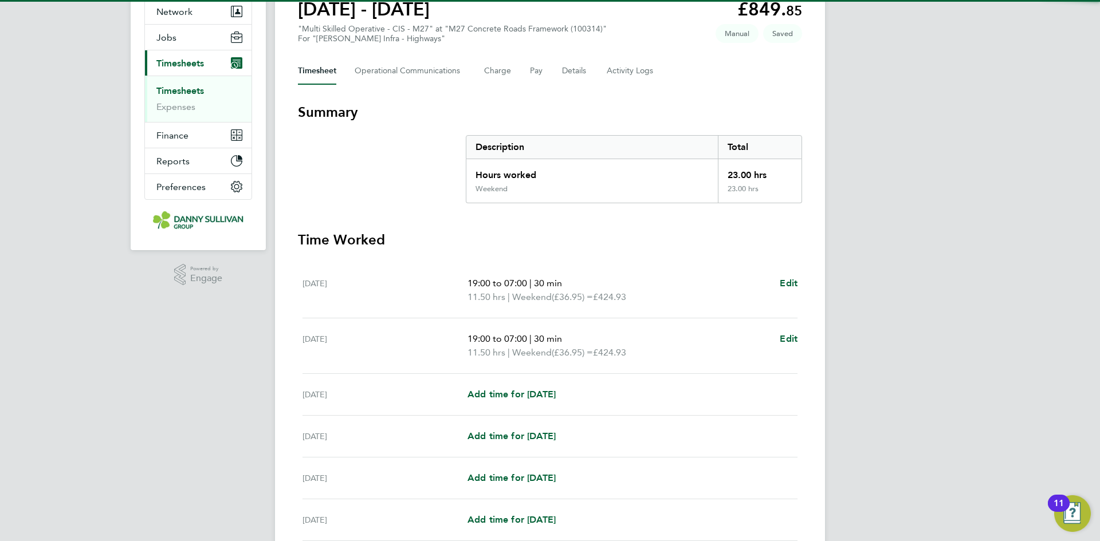
scroll to position [229, 0]
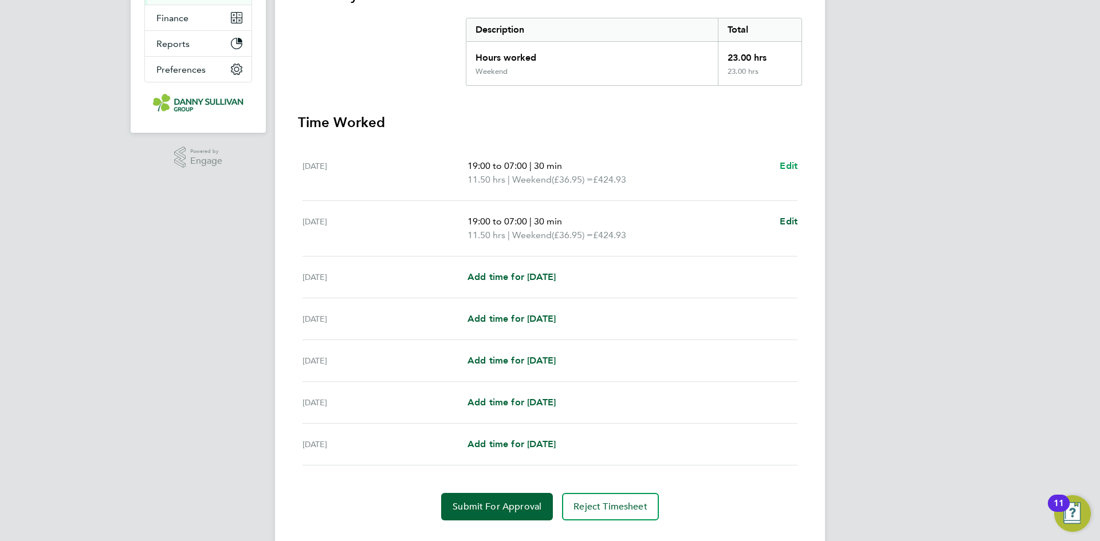
click at [789, 162] on span "Edit" at bounding box center [789, 165] width 18 height 11
select select "30"
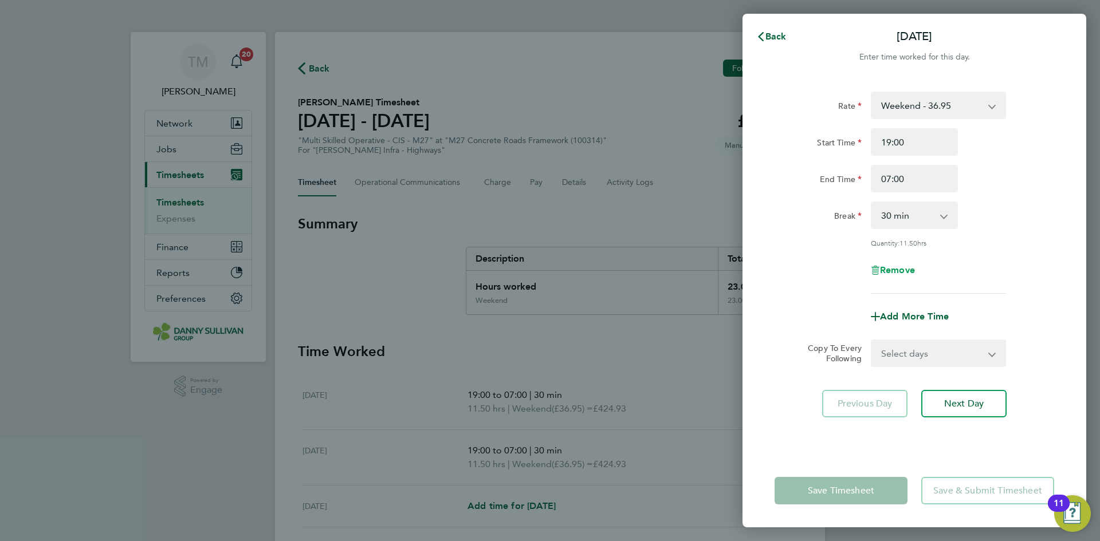
click at [915, 272] on span "Remove" at bounding box center [897, 270] width 35 height 11
select select "null"
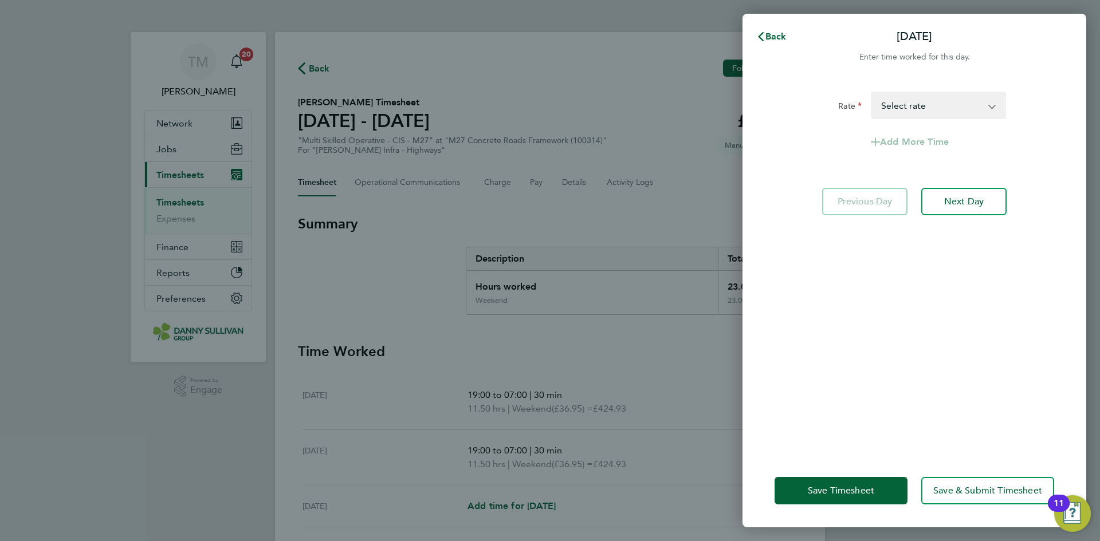
click at [921, 101] on select "Base - 24.63 Night - 30.79 Weekend - 36.95 Bank Holiday - 43.11 Select rate" at bounding box center [931, 105] width 119 height 25
select select "30"
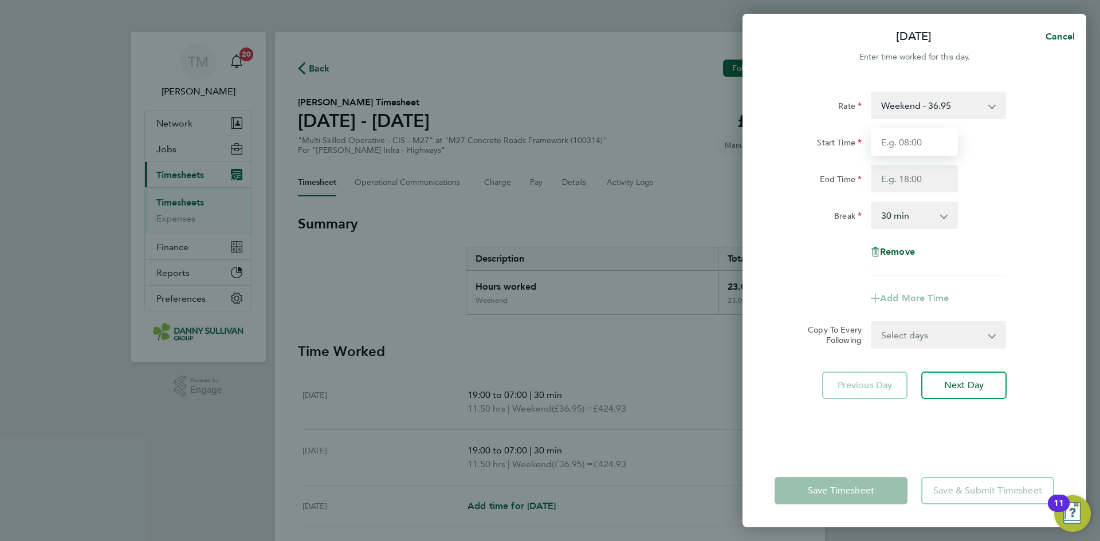
click at [918, 145] on input "Start Time" at bounding box center [914, 142] width 87 height 28
type input "19:00"
click at [922, 178] on input "End Time" at bounding box center [914, 179] width 87 height 28
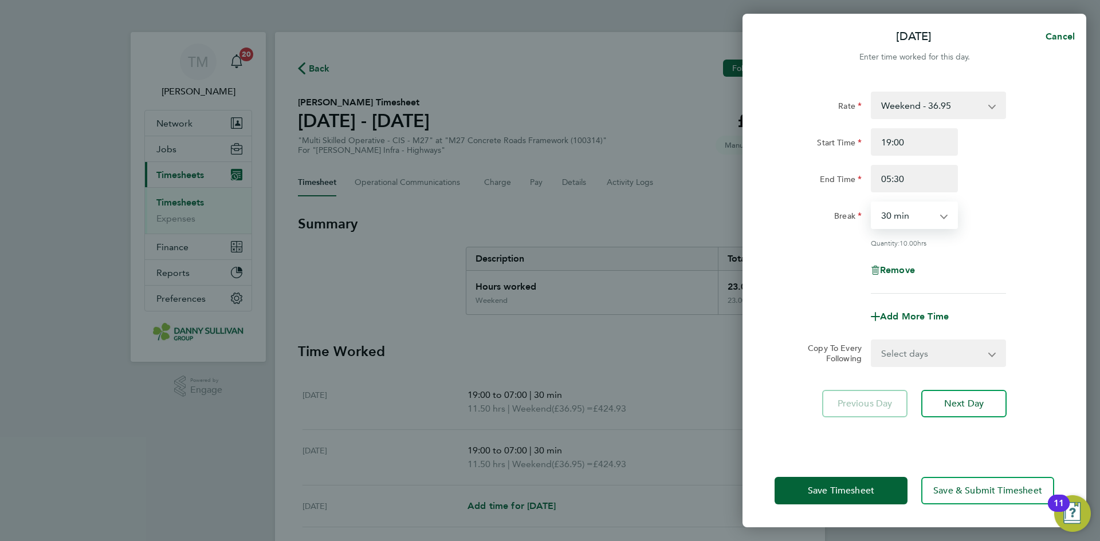
click at [912, 220] on select "0 min 15 min 30 min 45 min 60 min 75 min 90 min" at bounding box center [907, 215] width 71 height 25
click at [872, 203] on select "0 min 15 min 30 min 45 min 60 min 75 min 90 min" at bounding box center [907, 215] width 71 height 25
click at [898, 178] on input "05:30" at bounding box center [914, 179] width 87 height 28
type input "05:00"
click at [913, 217] on select "0 min 15 min 30 min 45 min 60 min 75 min 90 min" at bounding box center [907, 215] width 71 height 25
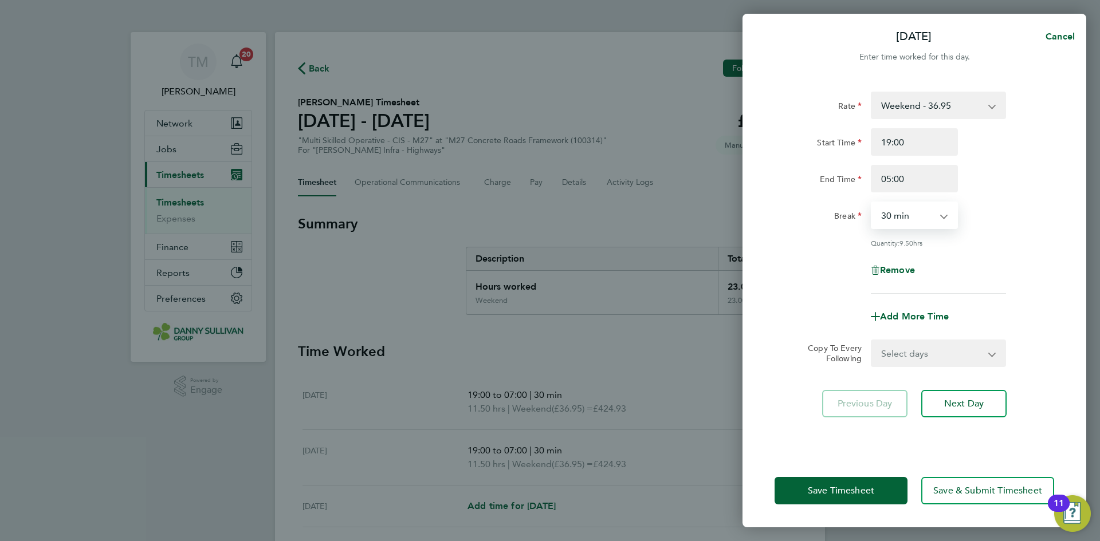
click at [872, 203] on select "0 min 15 min 30 min 45 min 60 min 75 min 90 min" at bounding box center [907, 215] width 71 height 25
click at [864, 485] on span "Save Timesheet" at bounding box center [841, 490] width 66 height 11
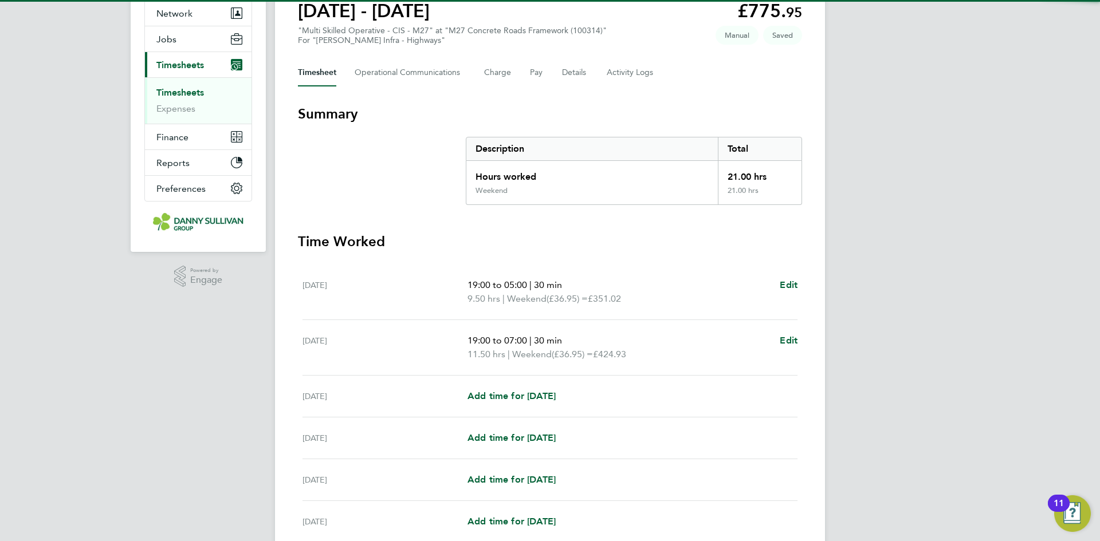
scroll to position [115, 0]
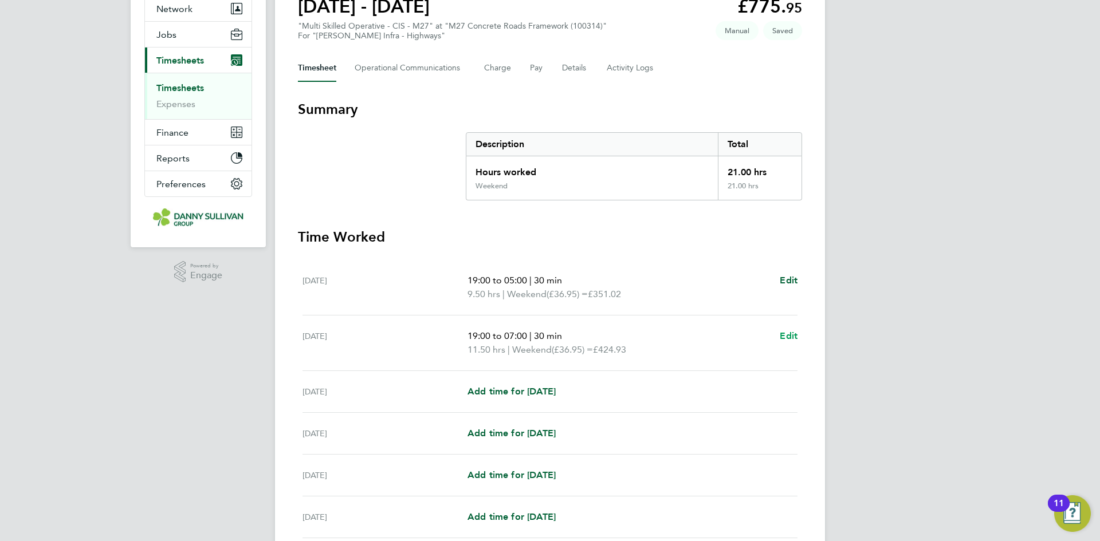
click at [792, 334] on span "Edit" at bounding box center [789, 336] width 18 height 11
select select "30"
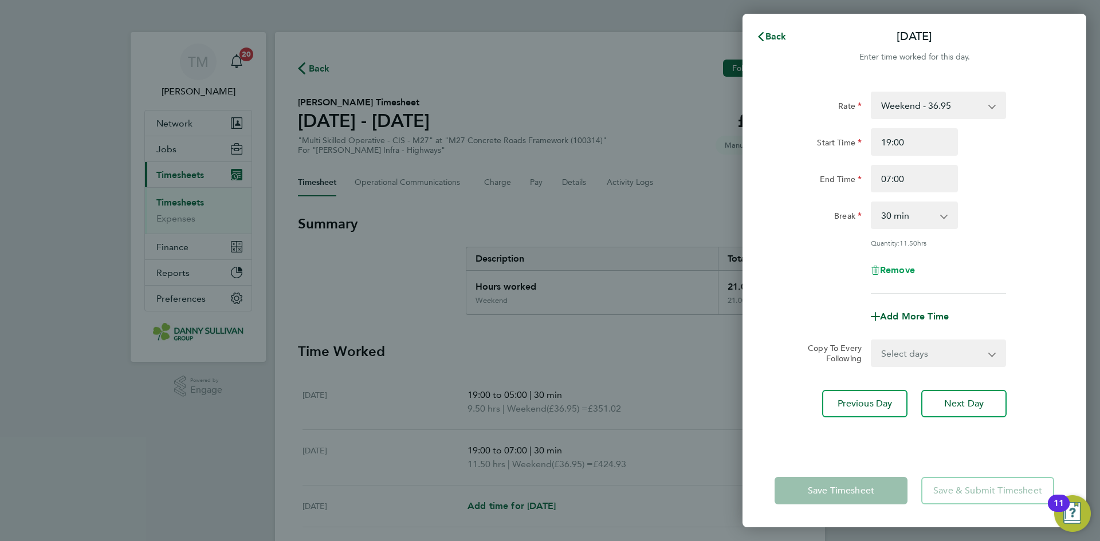
click at [897, 270] on span "Remove" at bounding box center [897, 270] width 35 height 11
select select "null"
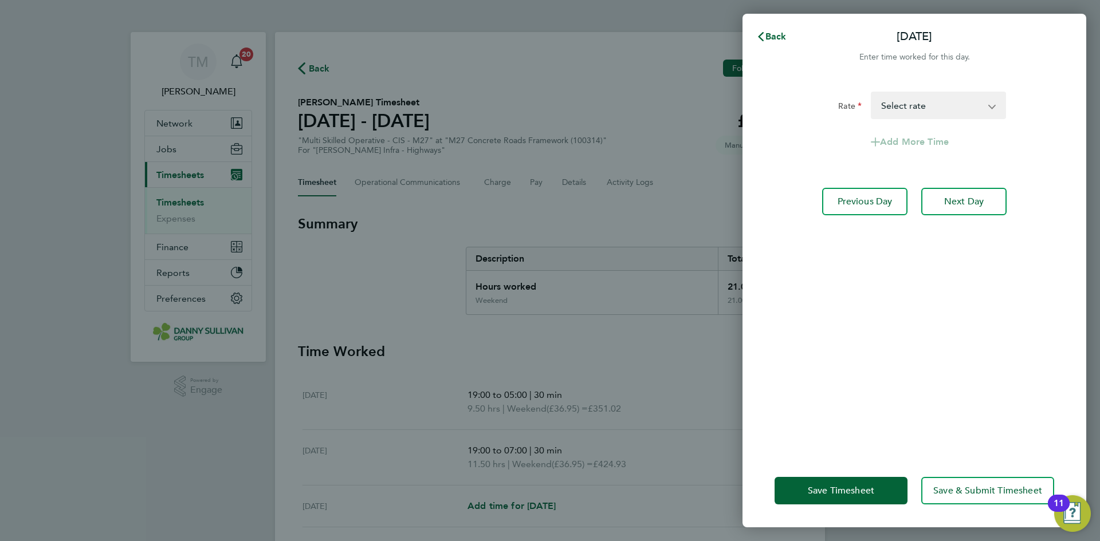
click at [981, 100] on select "Base - 24.63 Night - 30.79 Weekend - 36.95 Bank Holiday - 43.11 Select rate" at bounding box center [931, 105] width 119 height 25
select select "30"
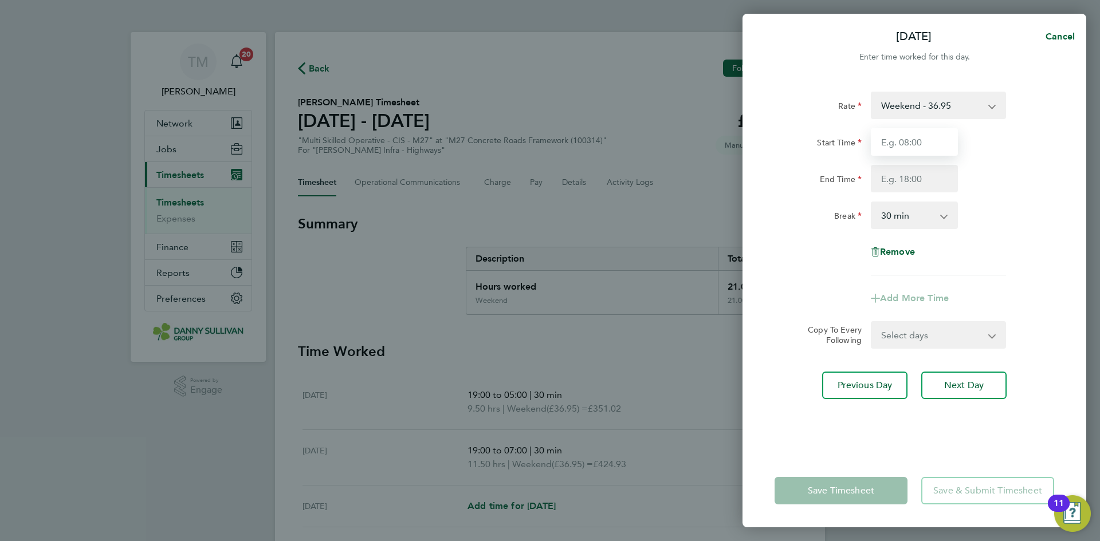
click at [911, 141] on input "Start Time" at bounding box center [914, 142] width 87 height 28
type input "19:00"
click at [912, 180] on input "End Time" at bounding box center [914, 179] width 87 height 28
type input "05:00"
drag, startPoint x: 913, startPoint y: 213, endPoint x: 912, endPoint y: 219, distance: 6.4
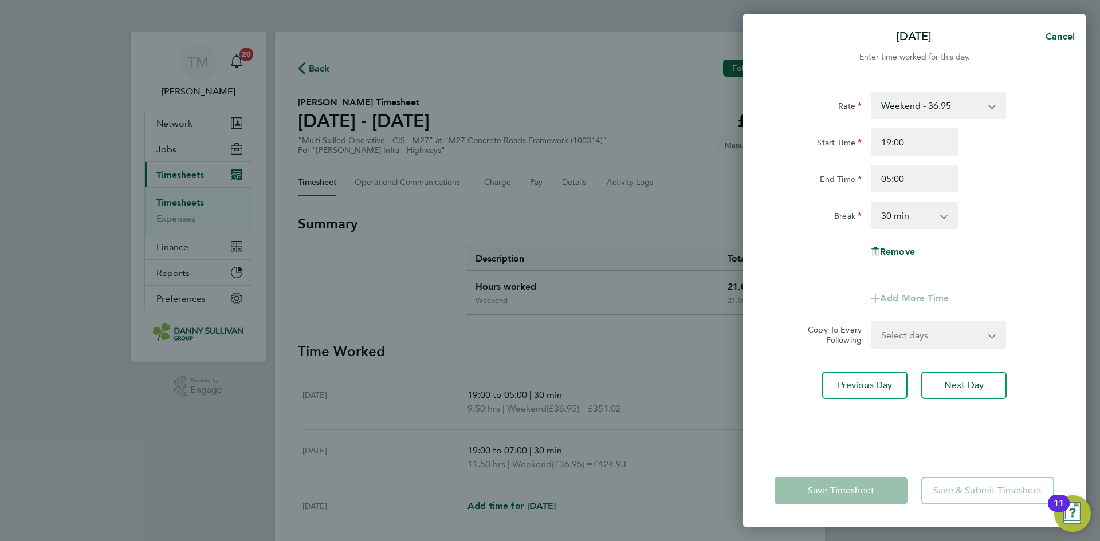
click at [913, 213] on select "0 min 15 min 30 min 45 min 60 min 75 min 90 min" at bounding box center [907, 215] width 71 height 25
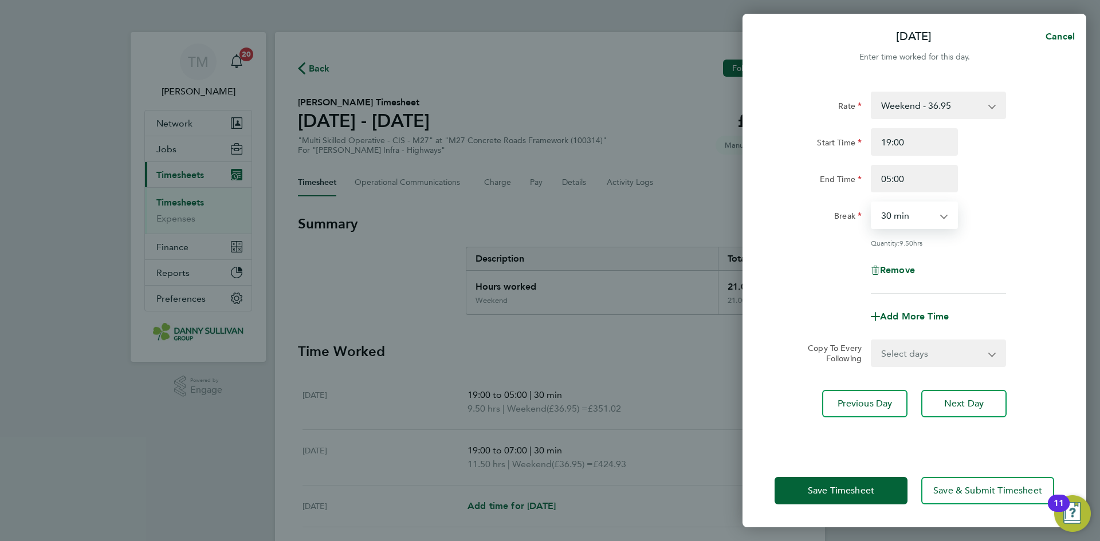
click at [872, 203] on select "0 min 15 min 30 min 45 min 60 min 75 min 90 min" at bounding box center [907, 215] width 71 height 25
click at [869, 486] on span "Save Timesheet" at bounding box center [841, 490] width 66 height 11
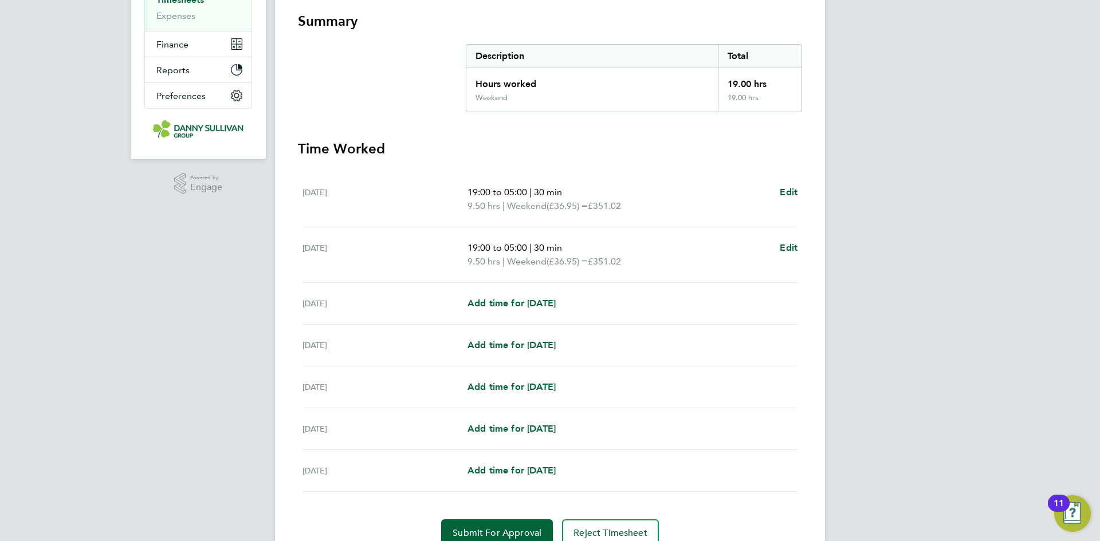
scroll to position [229, 0]
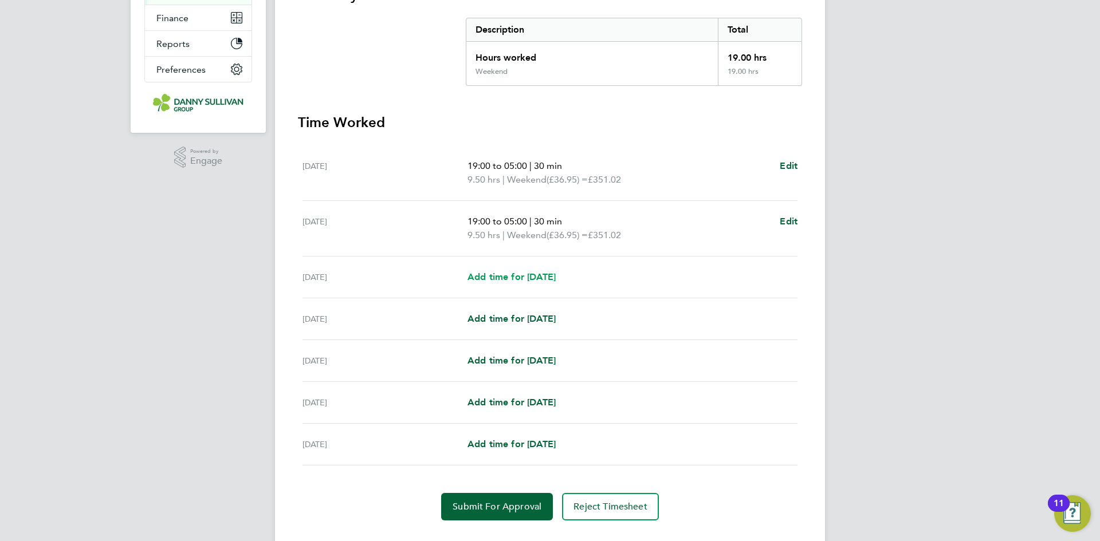
click at [535, 270] on link "Add time for Mon 22 Sep" at bounding box center [512, 277] width 88 height 14
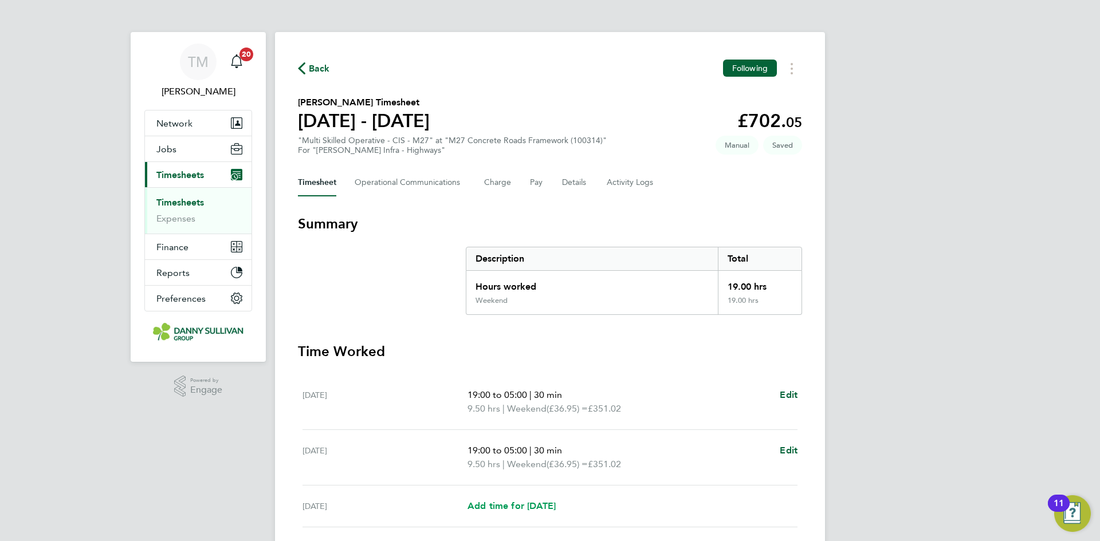
select select "30"
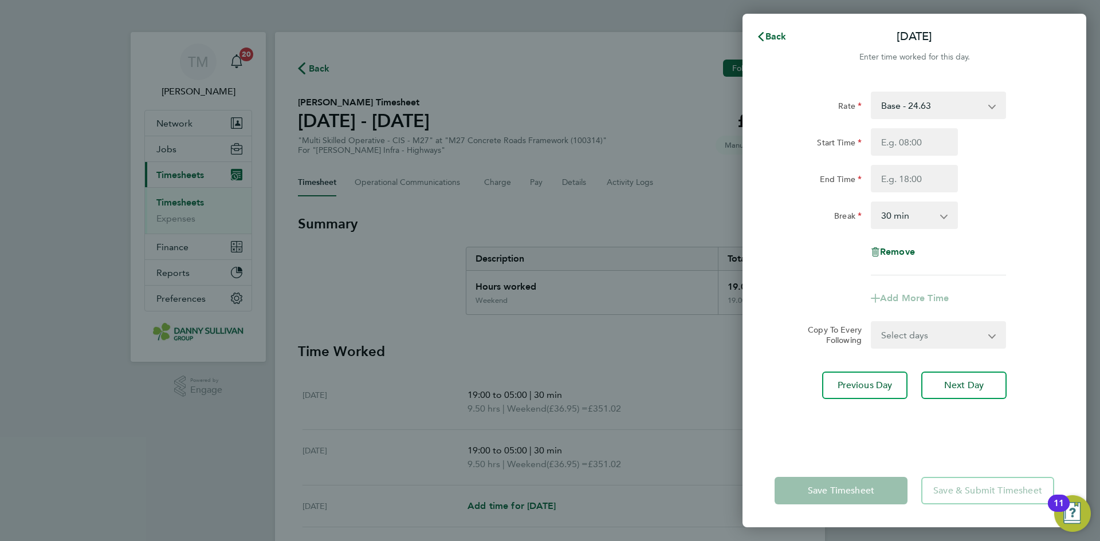
click at [933, 109] on select "Base - 24.63 Night - 30.79 Weekend - 36.95 Bank Holiday - 43.11" at bounding box center [931, 105] width 119 height 25
select select "30"
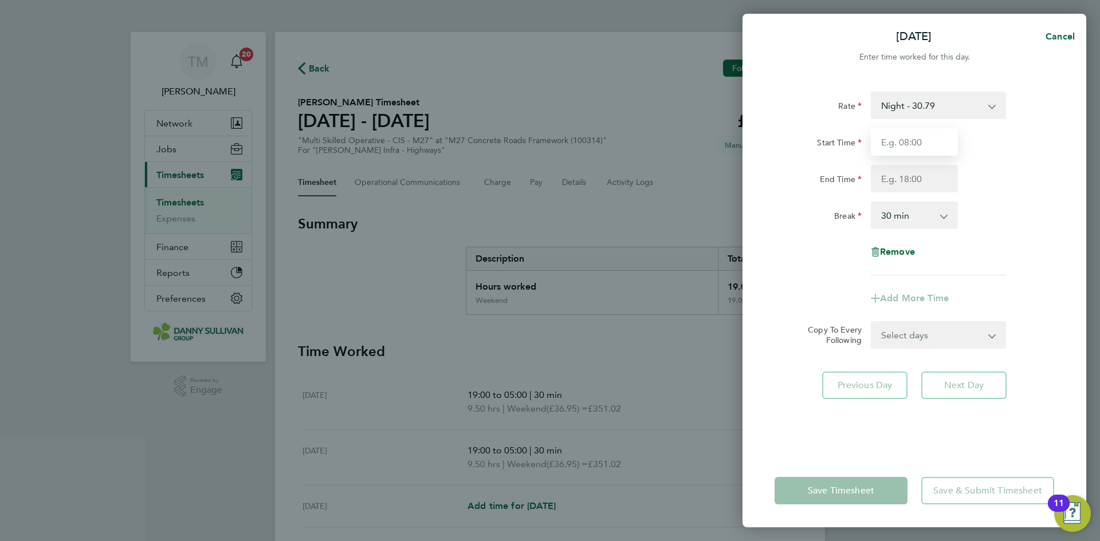
click at [914, 140] on input "Start Time" at bounding box center [914, 142] width 87 height 28
type input "19:00"
click at [916, 177] on input "End Time" at bounding box center [914, 179] width 87 height 28
click at [904, 221] on select "0 min 15 min 30 min 45 min 60 min 75 min 90 min" at bounding box center [907, 215] width 71 height 25
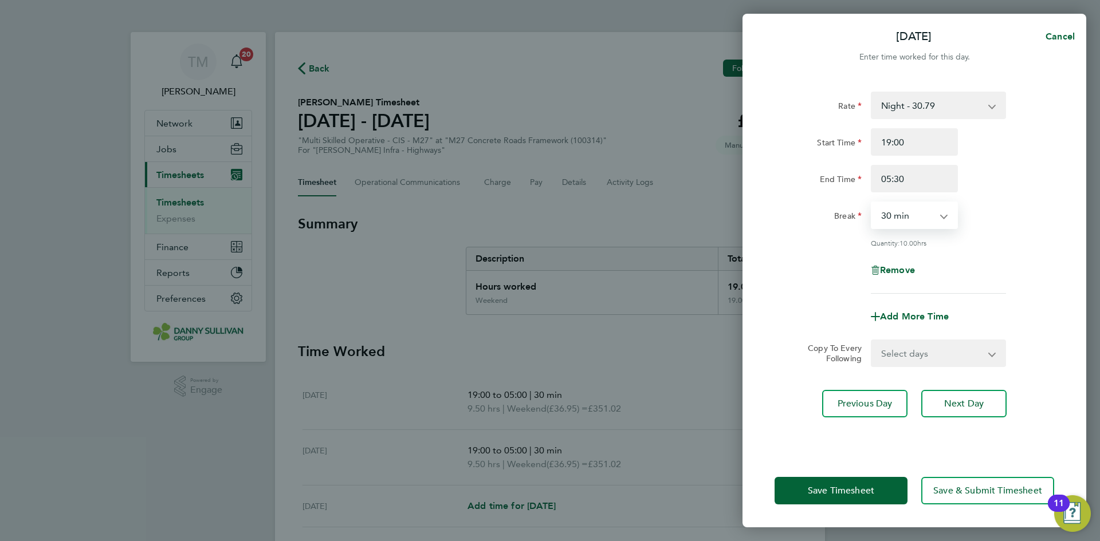
click at [872, 203] on select "0 min 15 min 30 min 45 min 60 min 75 min 90 min" at bounding box center [907, 215] width 71 height 25
drag, startPoint x: 912, startPoint y: 182, endPoint x: 869, endPoint y: 177, distance: 43.3
click at [869, 177] on div "05:30" at bounding box center [914, 179] width 96 height 28
type input "05:00"
click at [910, 215] on select "0 min 15 min 30 min 45 min 60 min 75 min 90 min" at bounding box center [907, 215] width 71 height 25
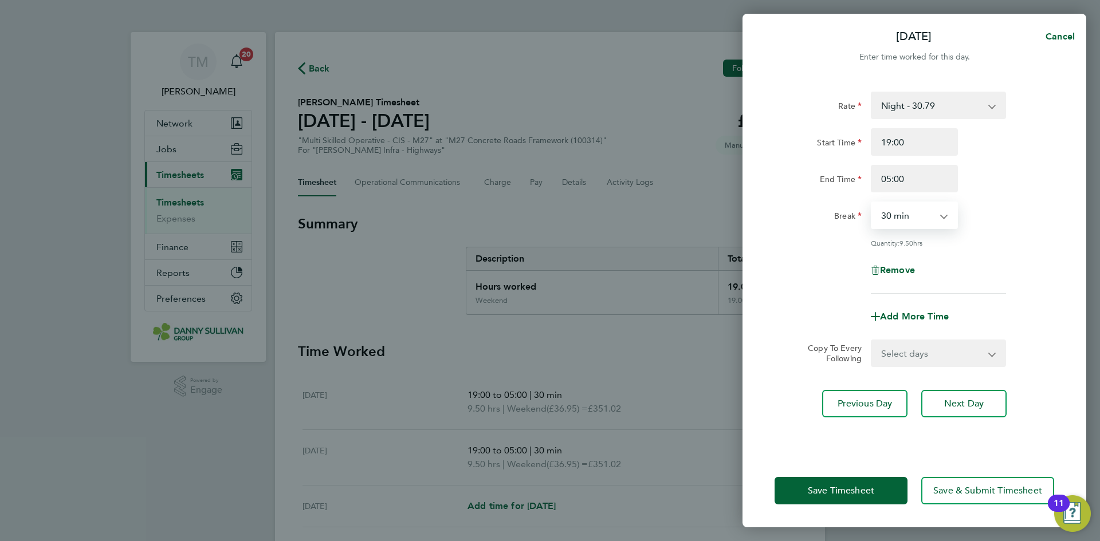
click at [872, 203] on select "0 min 15 min 30 min 45 min 60 min 75 min 90 min" at bounding box center [907, 215] width 71 height 25
click at [943, 348] on select "Select days Day Tuesday Wednesday Thursday Friday" at bounding box center [932, 353] width 120 height 25
select select "DAY"
click at [872, 341] on select "Select days Day Tuesday Wednesday Thursday Friday" at bounding box center [932, 353] width 120 height 25
select select "2025-09-26"
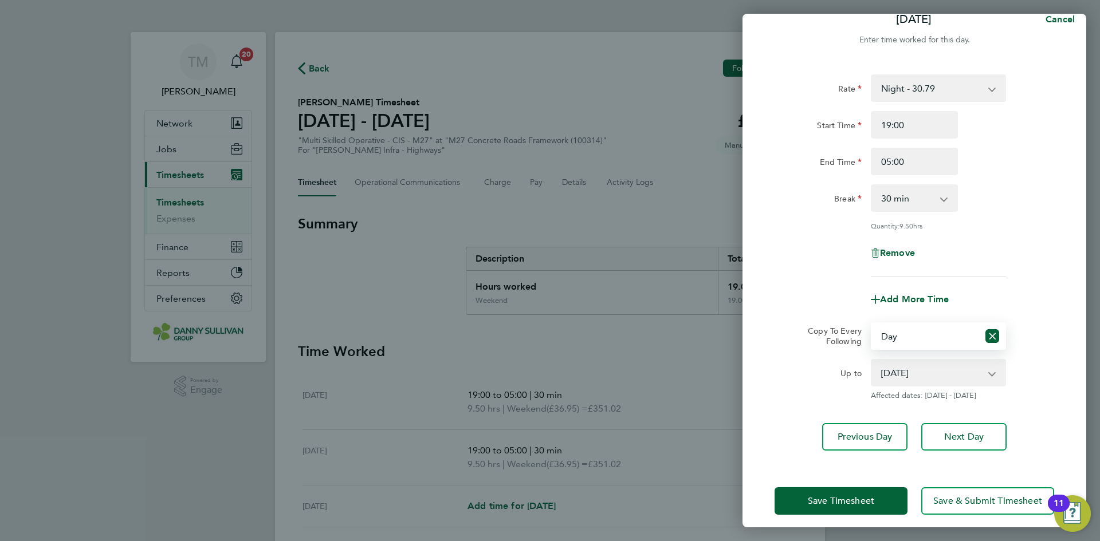
scroll to position [26, 0]
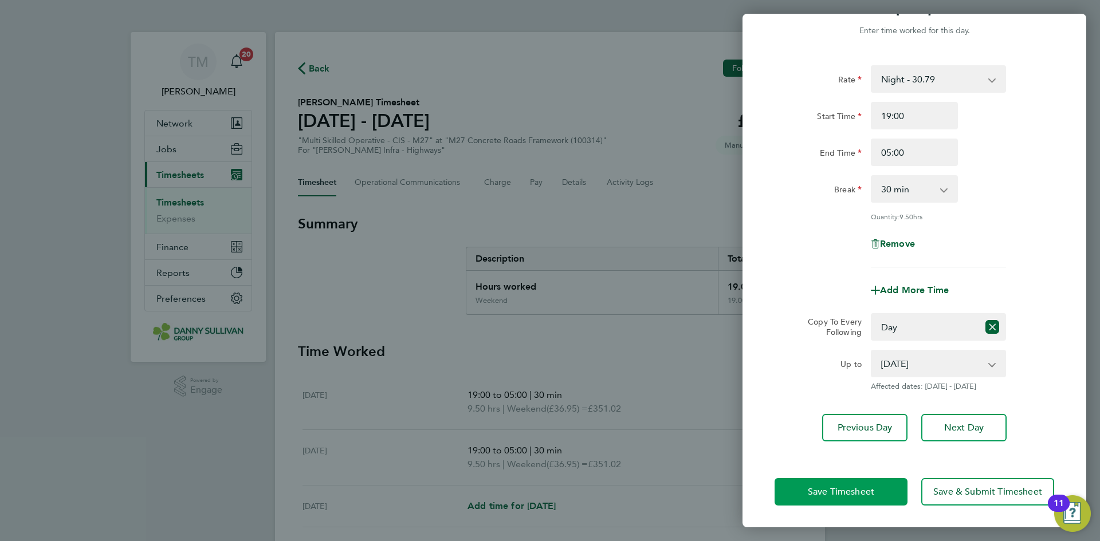
click at [872, 485] on button "Save Timesheet" at bounding box center [841, 492] width 133 height 28
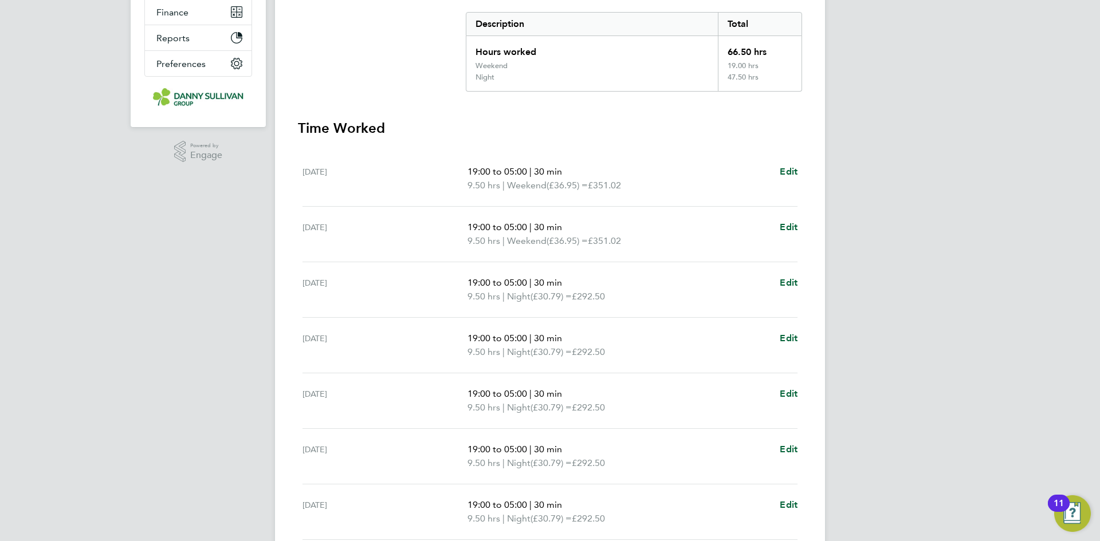
scroll to position [335, 0]
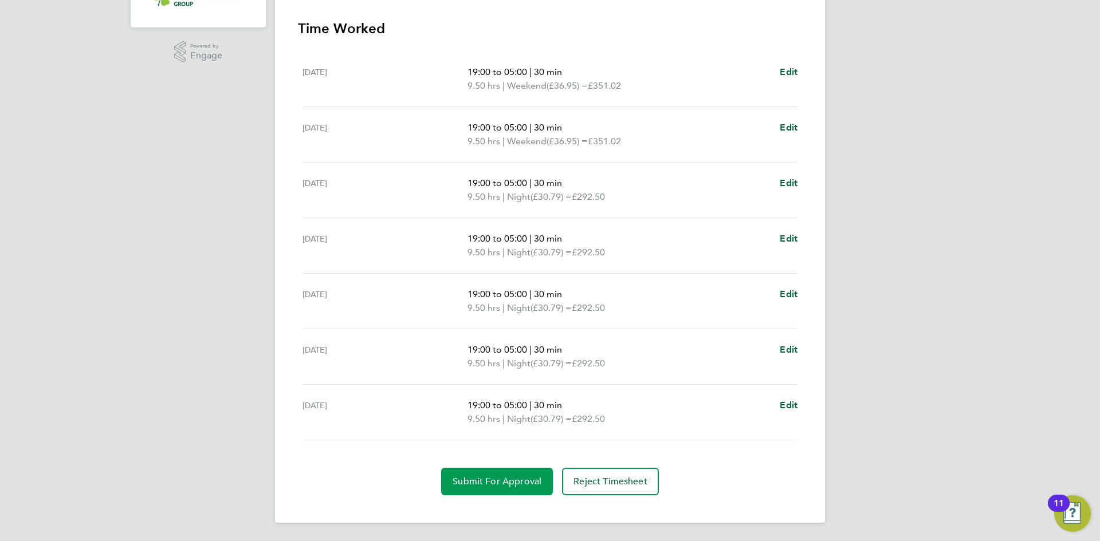
click at [453, 478] on button "Submit For Approval" at bounding box center [497, 482] width 112 height 28
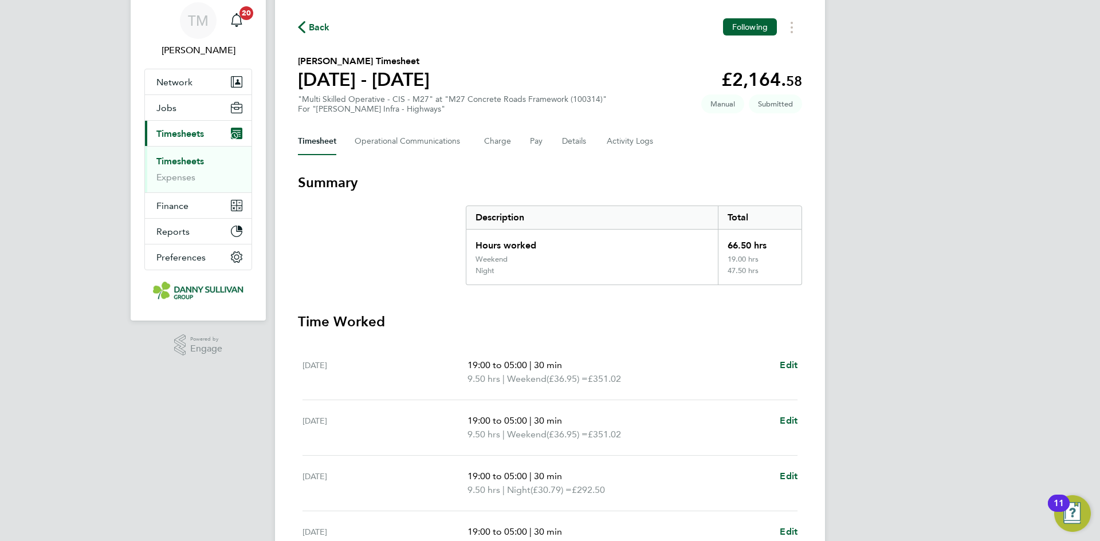
scroll to position [0, 0]
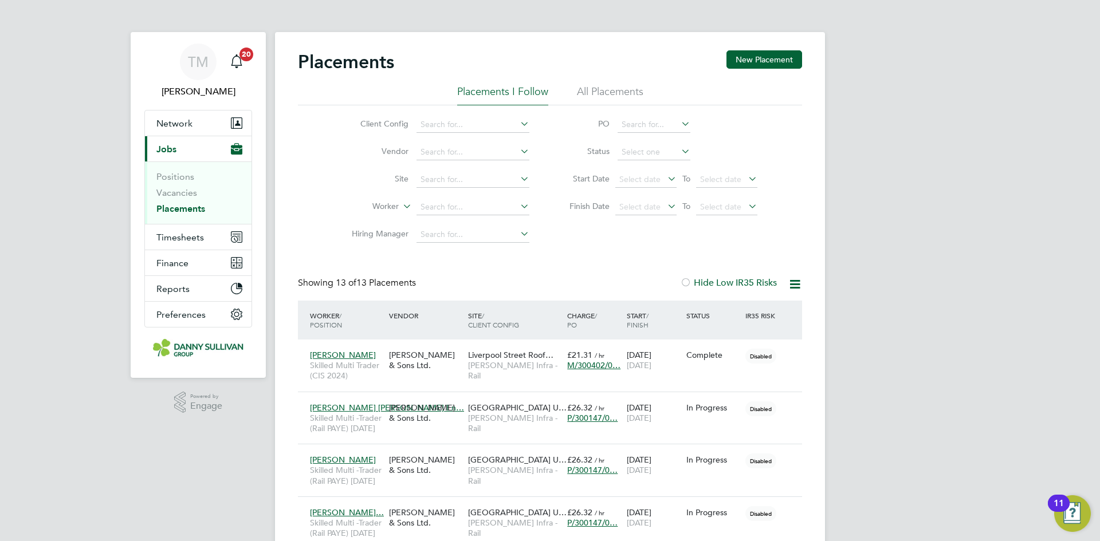
click at [499, 89] on li "Placements I Follow" at bounding box center [502, 95] width 91 height 21
click at [151, 241] on button "Timesheets" at bounding box center [198, 237] width 107 height 25
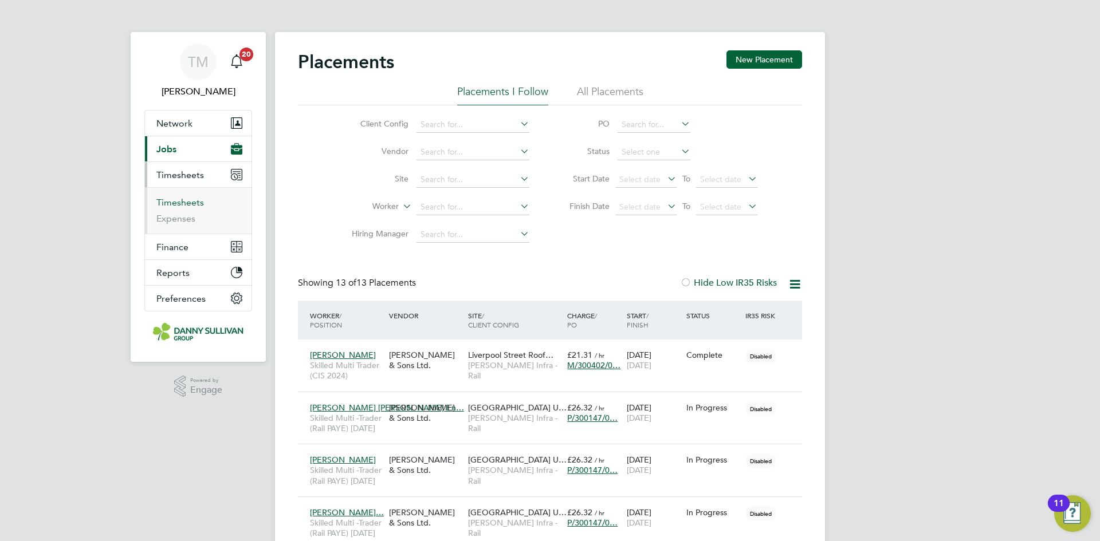
click at [176, 203] on link "Timesheets" at bounding box center [180, 202] width 48 height 11
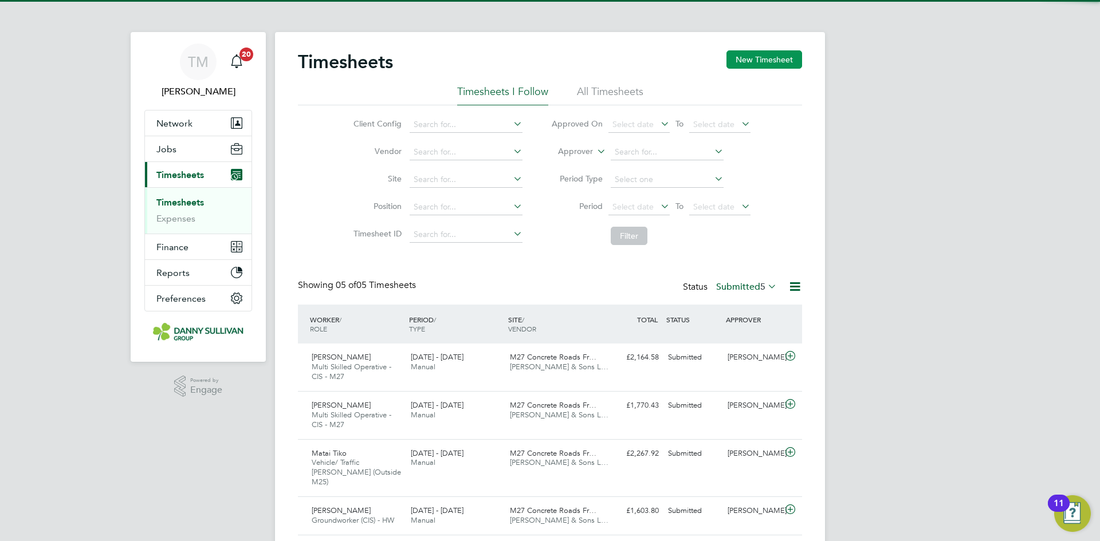
click at [783, 64] on button "New Timesheet" at bounding box center [765, 59] width 76 height 18
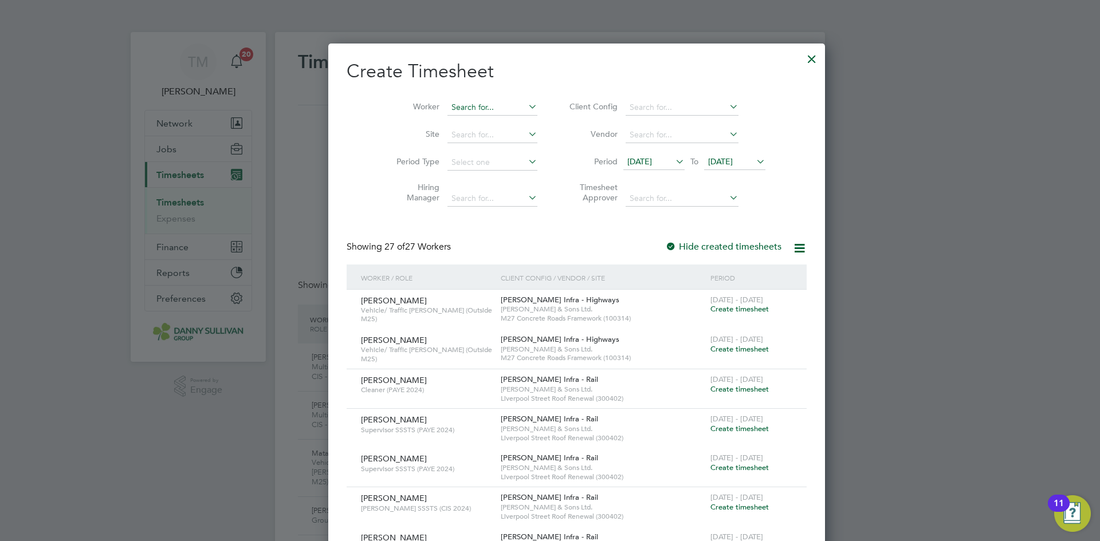
click at [456, 112] on input at bounding box center [492, 108] width 90 height 16
click at [449, 149] on li "[PERSON_NAME]" at bounding box center [465, 153] width 91 height 15
type input "[PERSON_NAME]"
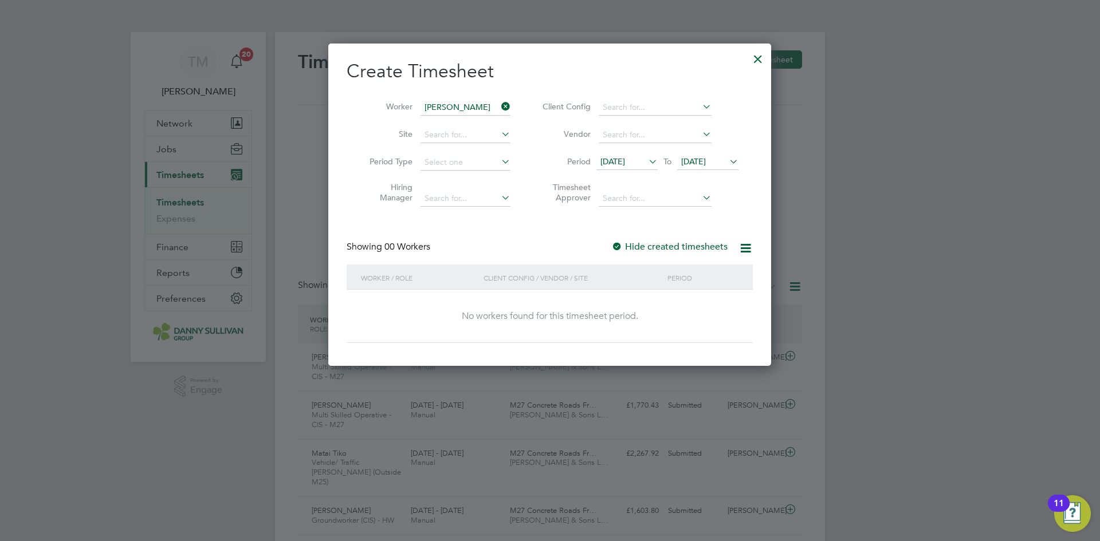
click at [651, 244] on label "Hide created timesheets" at bounding box center [669, 246] width 116 height 11
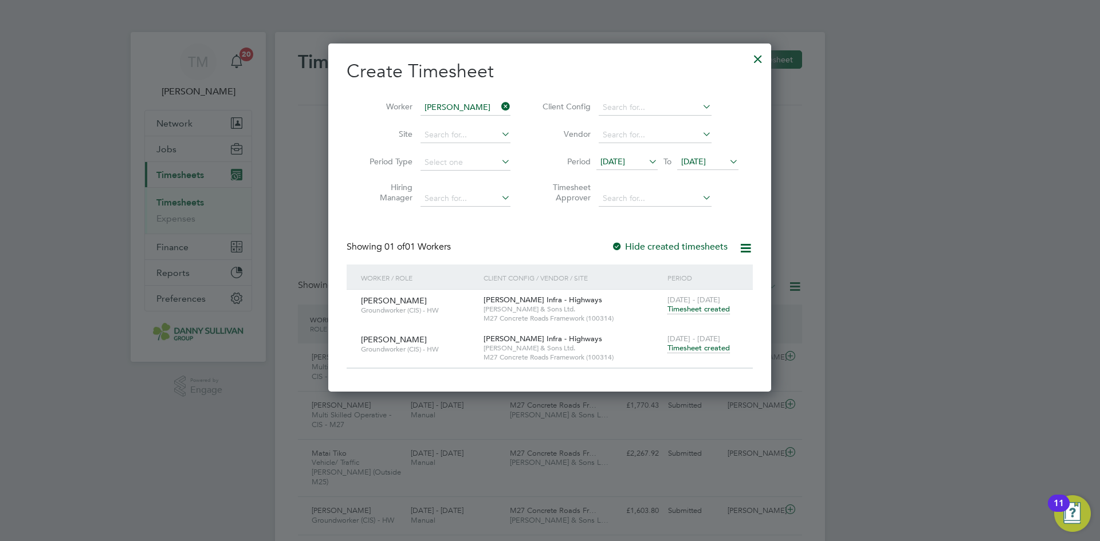
click at [414, 338] on div "[PERSON_NAME] Groundworker (CIS) - HW" at bounding box center [419, 344] width 123 height 31
click at [686, 346] on span "Timesheet created" at bounding box center [698, 348] width 62 height 10
